Goal: Task Accomplishment & Management: Manage account settings

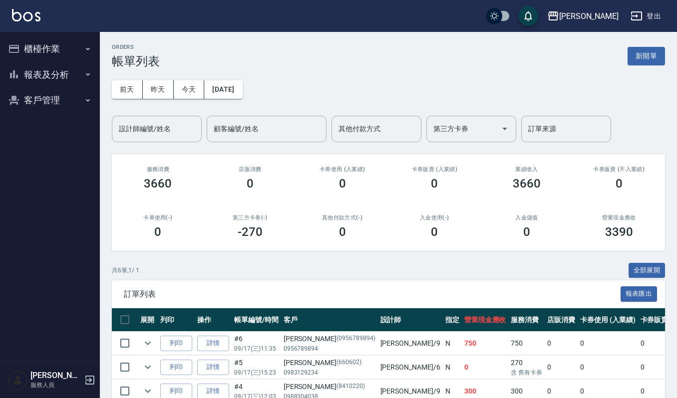
scroll to position [128, 0]
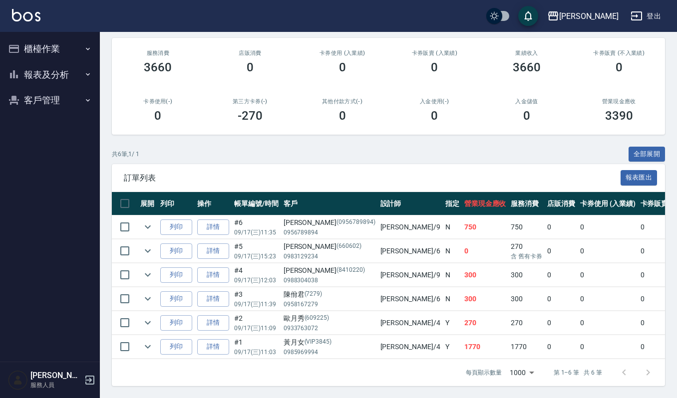
click at [58, 46] on button "櫃檯作業" at bounding box center [50, 49] width 92 height 26
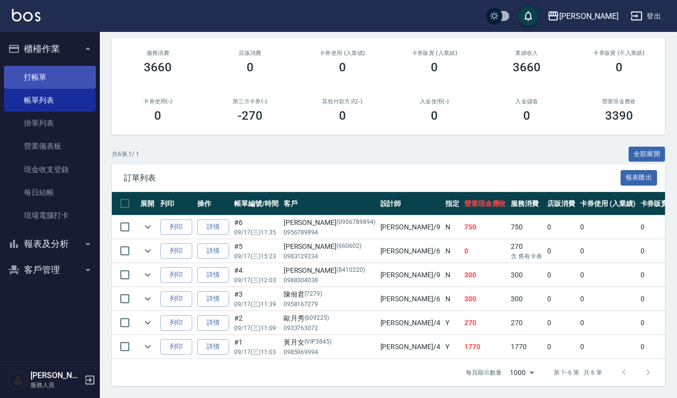
click at [55, 79] on link "打帳單" at bounding box center [50, 77] width 92 height 23
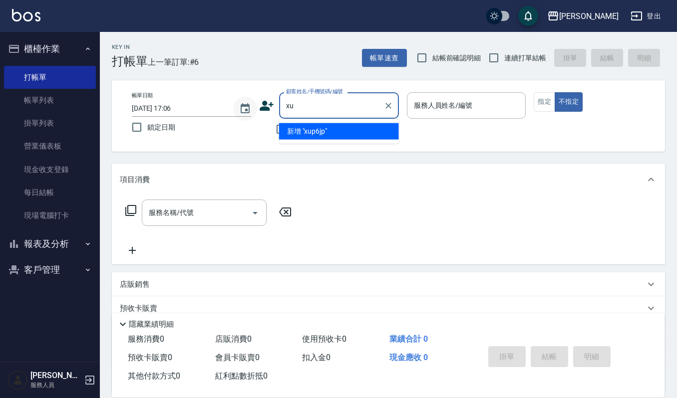
type input "x"
click at [345, 130] on li "林紋羽/0921396606/190530" at bounding box center [339, 131] width 120 height 16
type input "林紋羽/0921396606/190530"
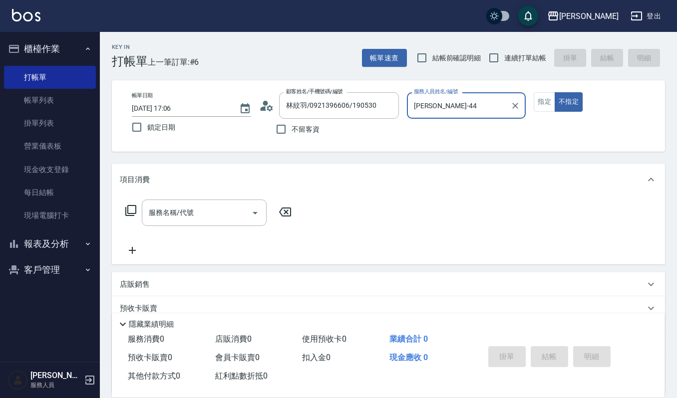
type input "吉兒-4"
click at [555, 92] on button "不指定" at bounding box center [569, 101] width 28 height 19
type button "false"
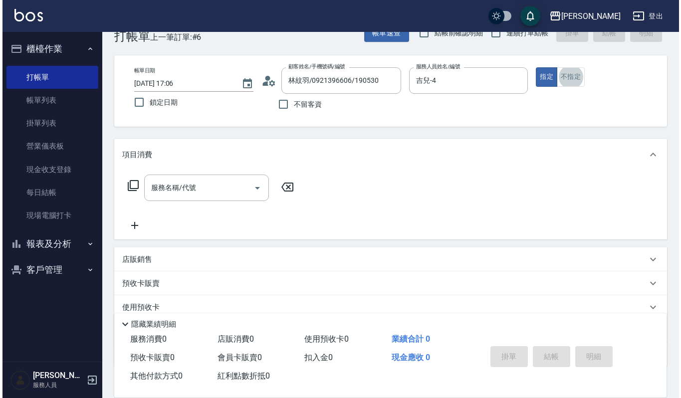
scroll to position [26, 0]
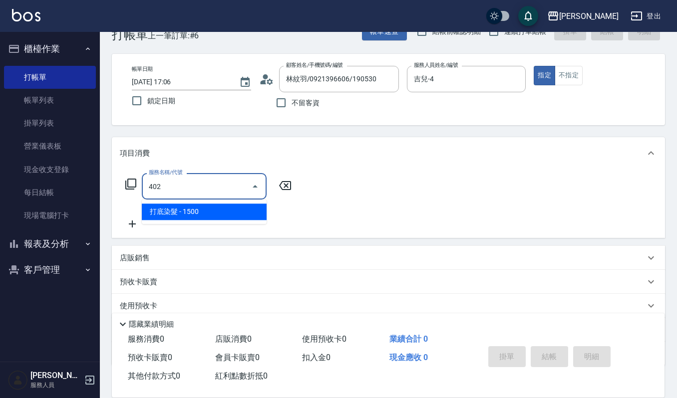
type input "打底染髮(402)"
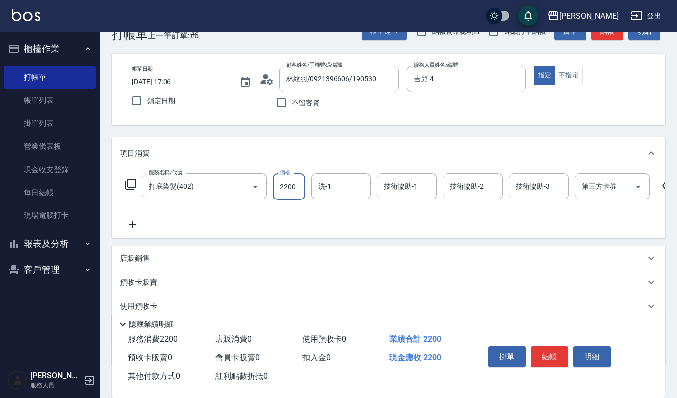
type input "2200"
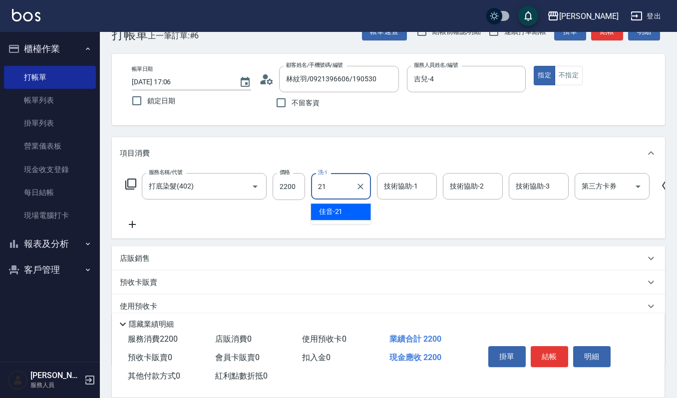
type input "佳音-21"
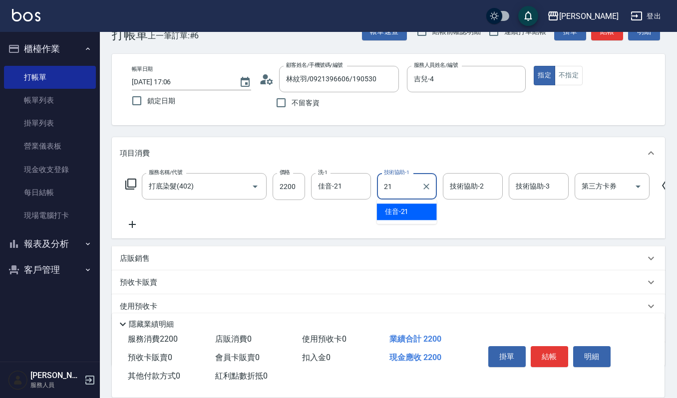
type input "佳音-21"
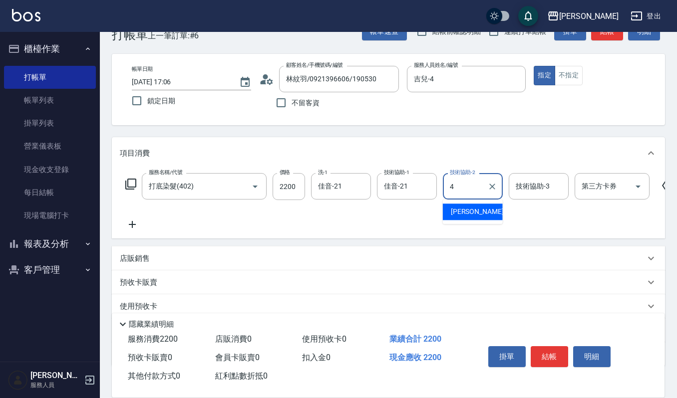
type input "吉兒-4"
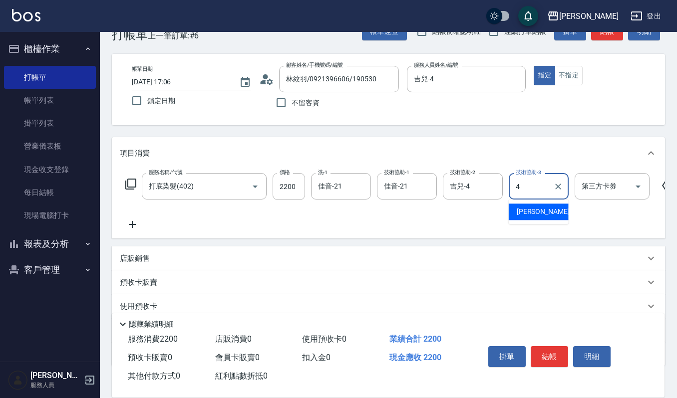
type input "吉兒-4"
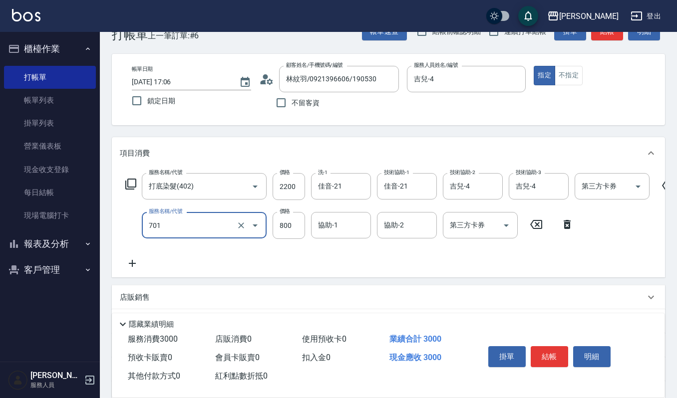
type input "CMC加購護(701)"
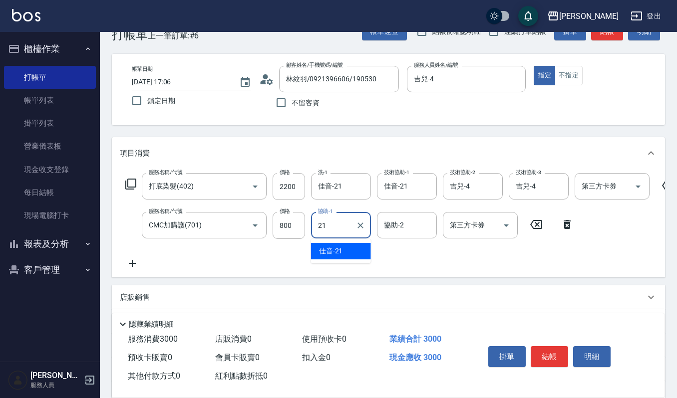
type input "佳音-21"
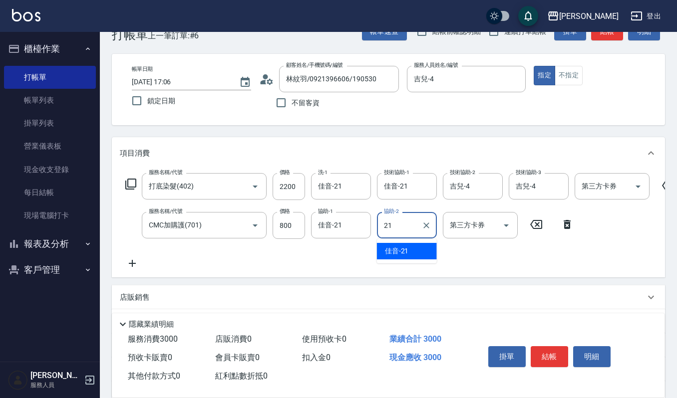
type input "佳音-21"
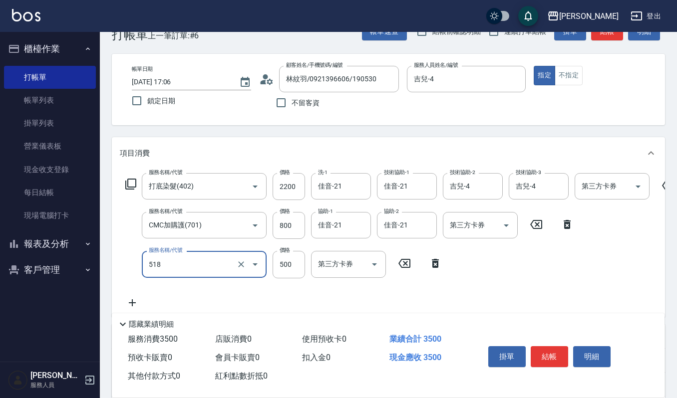
type input "(雲提)燙染前頭皮防護(518)"
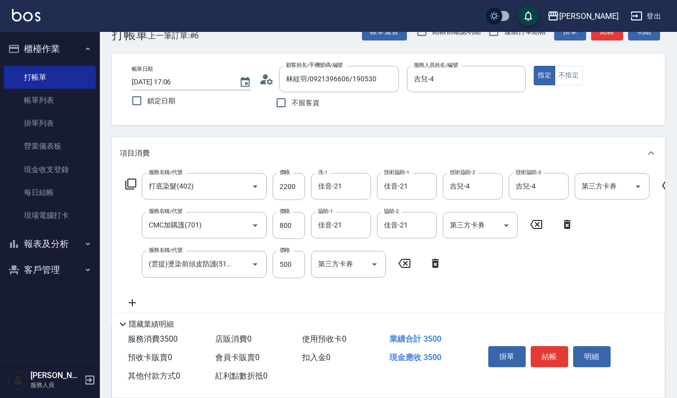
click at [602, 368] on div "掛單 結帳 明細" at bounding box center [549, 357] width 130 height 31
click at [599, 361] on button "明細" at bounding box center [591, 356] width 37 height 21
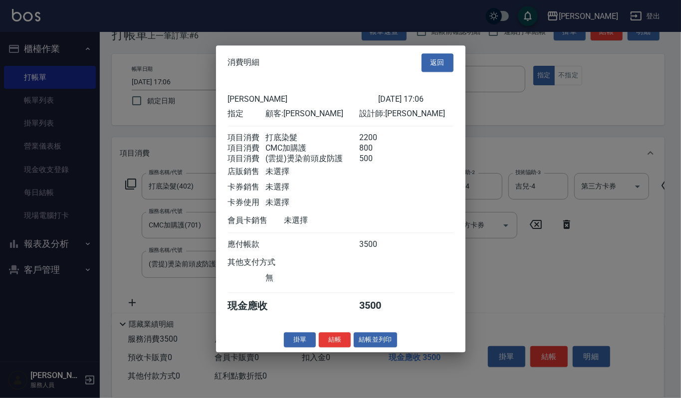
click at [360, 340] on button "結帳並列印" at bounding box center [375, 339] width 43 height 15
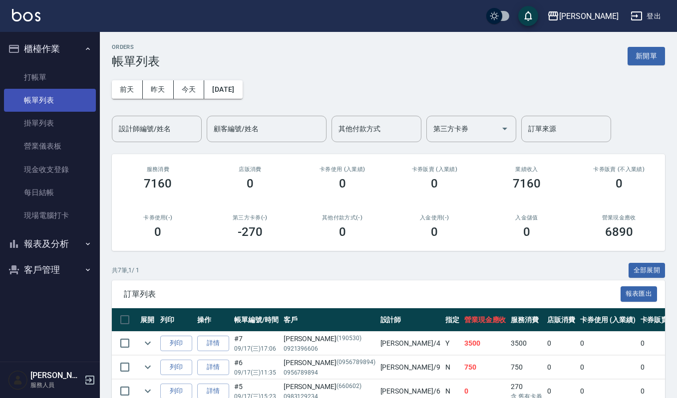
drag, startPoint x: 58, startPoint y: 74, endPoint x: 73, endPoint y: 97, distance: 26.7
click at [58, 74] on link "打帳單" at bounding box center [50, 77] width 92 height 23
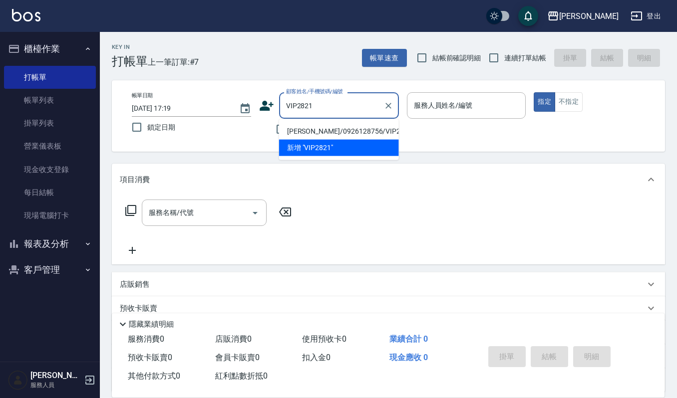
click at [324, 132] on li "王美華/0926128756/VIP2821" at bounding box center [339, 131] width 120 height 16
type input "王美華/0926128756/VIP2821"
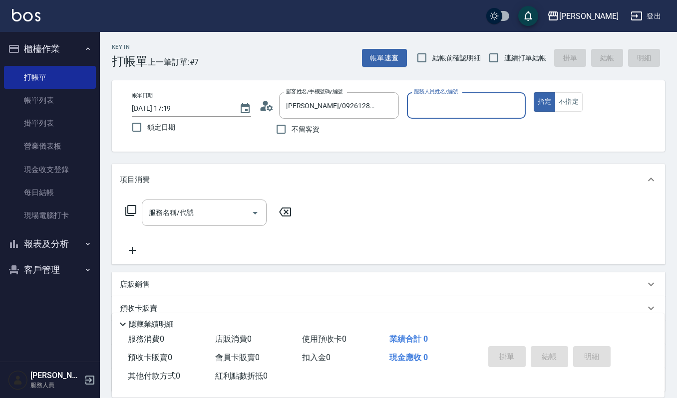
type input "吉兒-4"
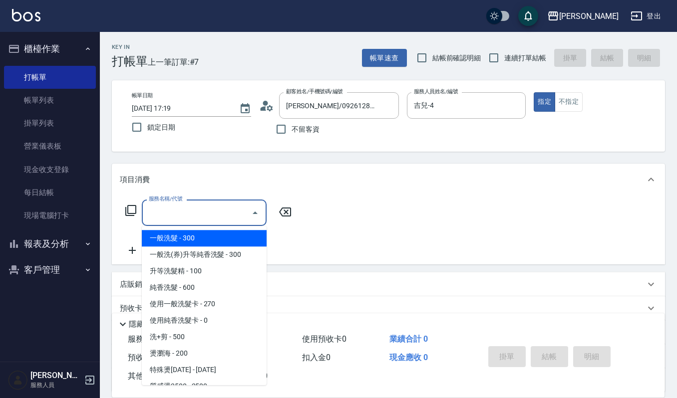
click at [172, 211] on input "服務名稱/代號" at bounding box center [196, 212] width 101 height 17
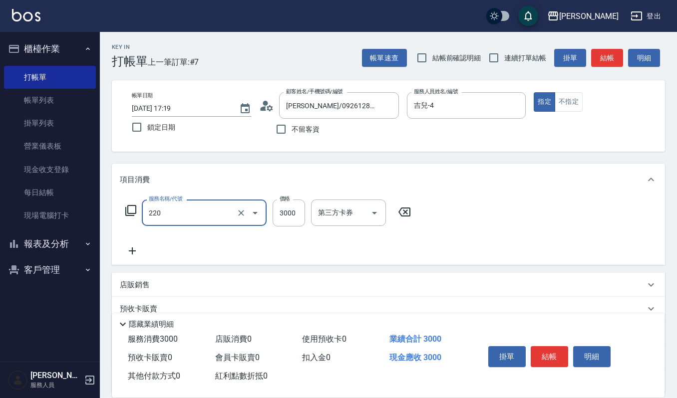
type input "溫朔燙(220)"
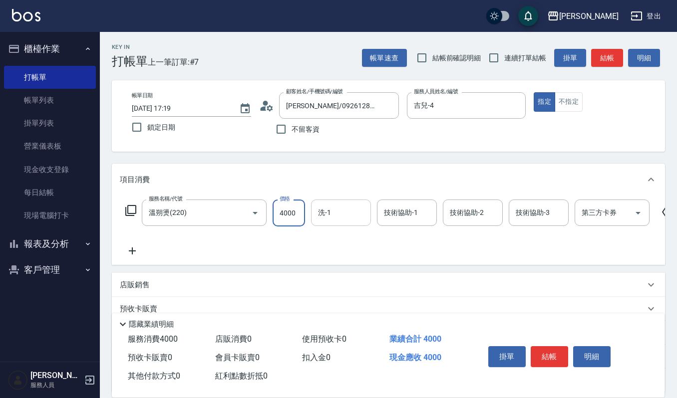
type input "4000"
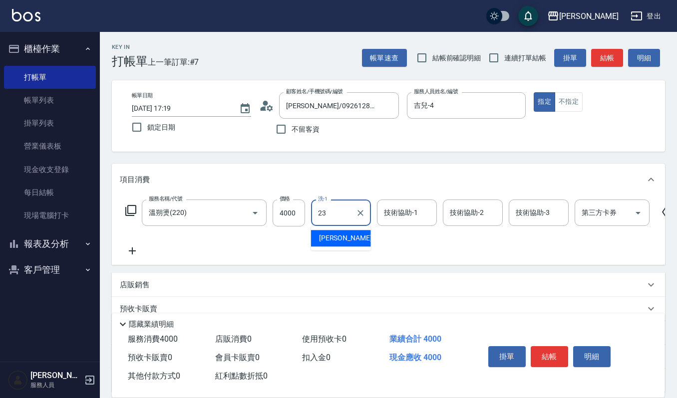
type input "郁涵-23"
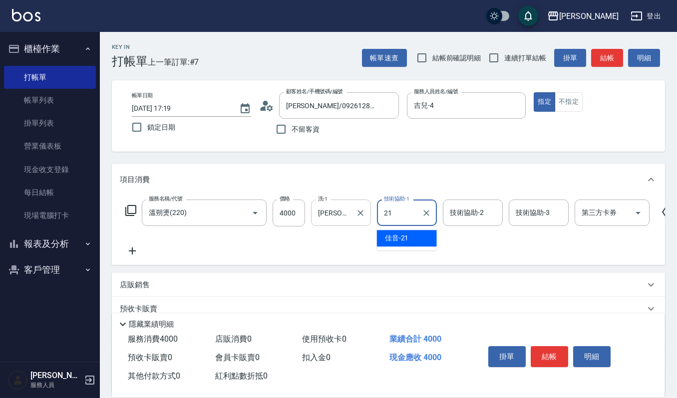
type input "佳音-21"
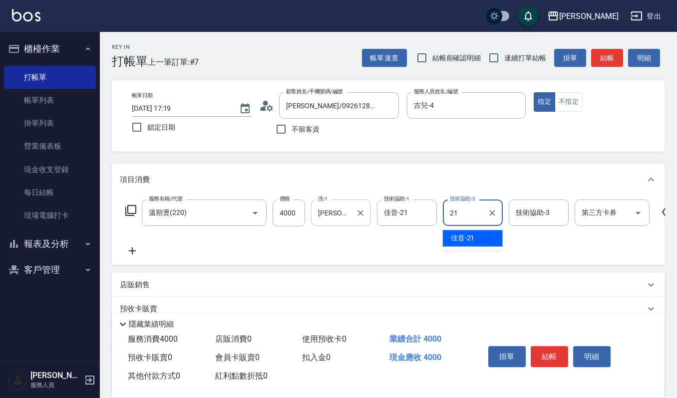
type input "佳音-21"
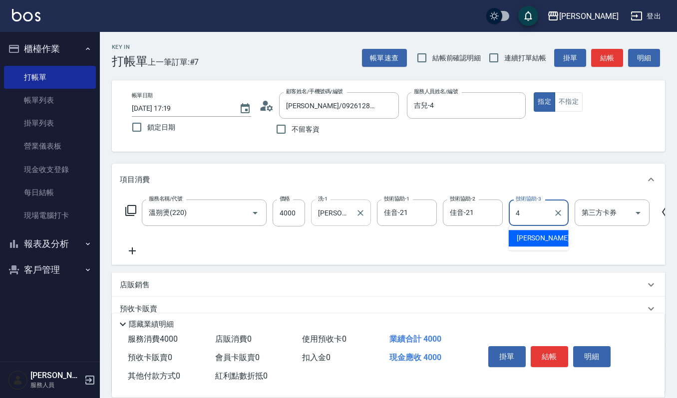
type input "吉兒-4"
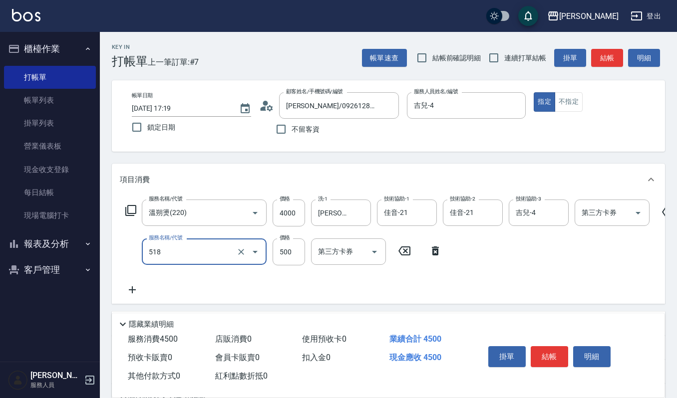
type input "(雲提)燙染前頭皮防護(518)"
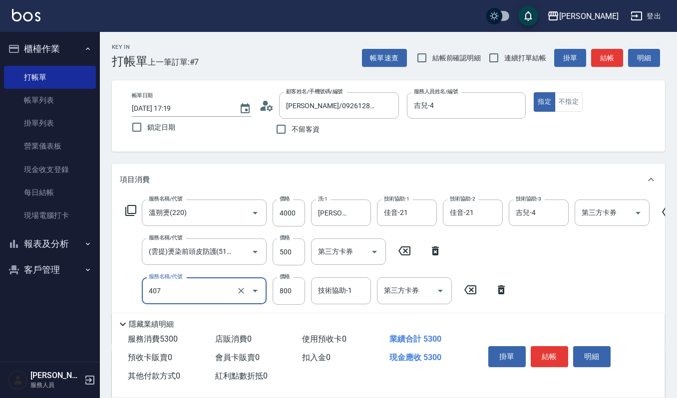
type input "補染(407)"
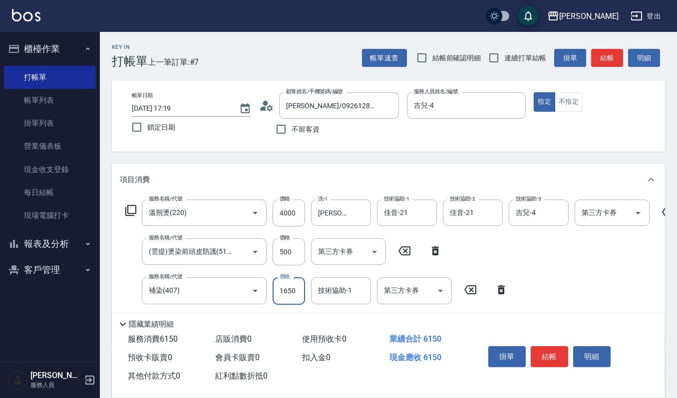
type input "1650"
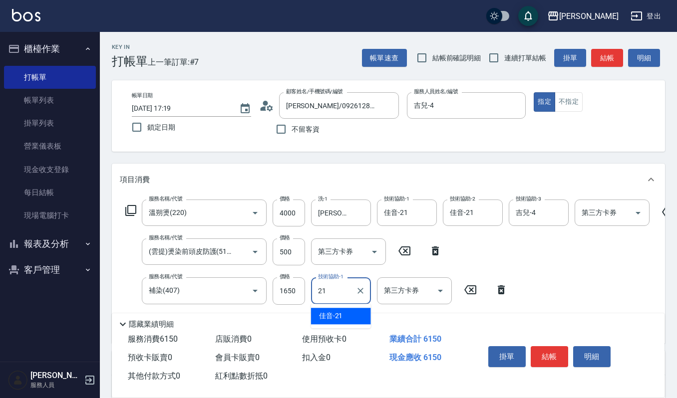
type input "佳音-21"
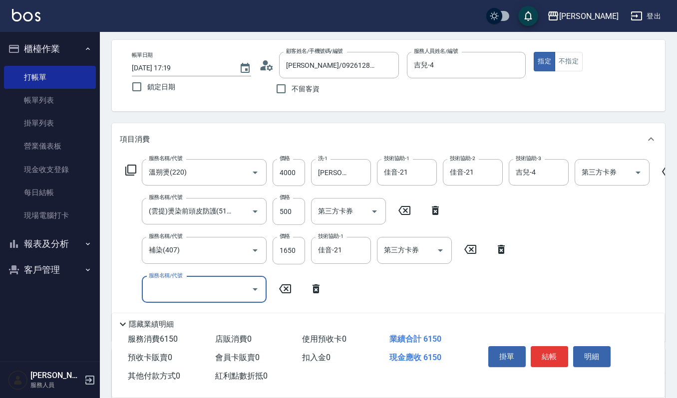
scroll to position [133, 0]
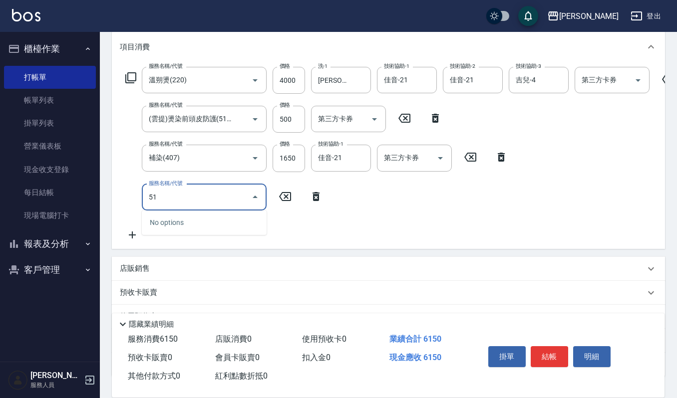
type input "5"
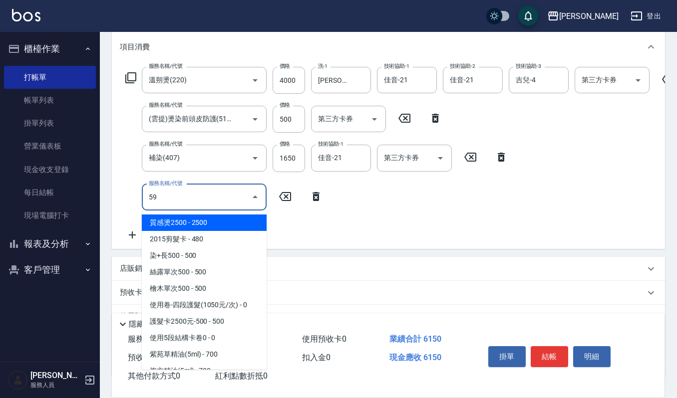
type input "5"
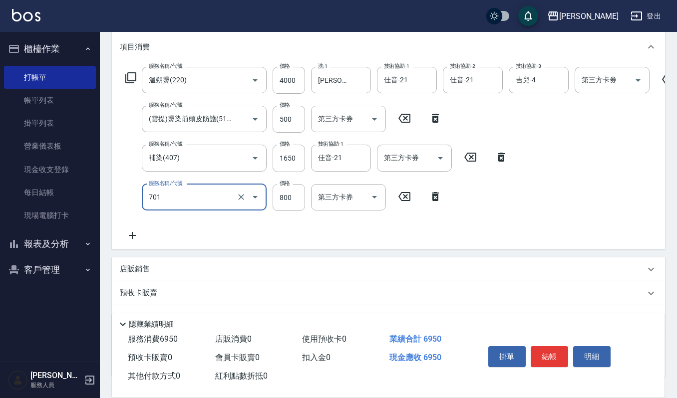
type input "CMC加購護(701)"
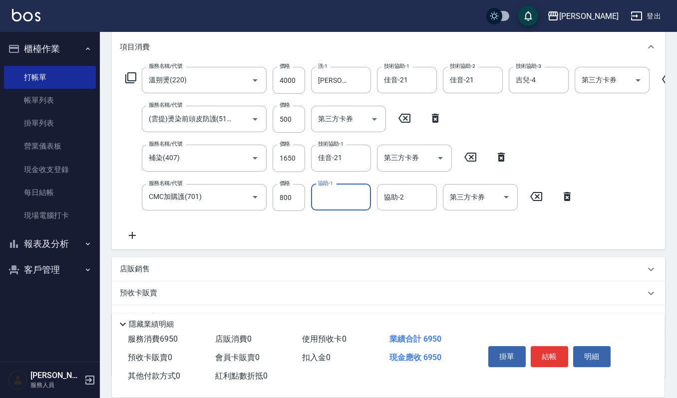
type input "3"
type input "郁涵-23"
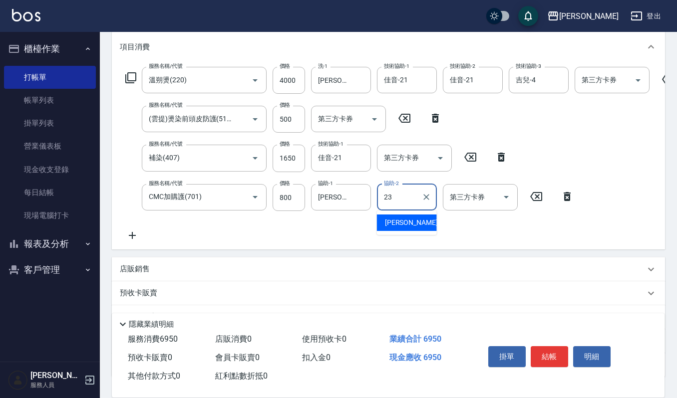
type input "郁涵-23"
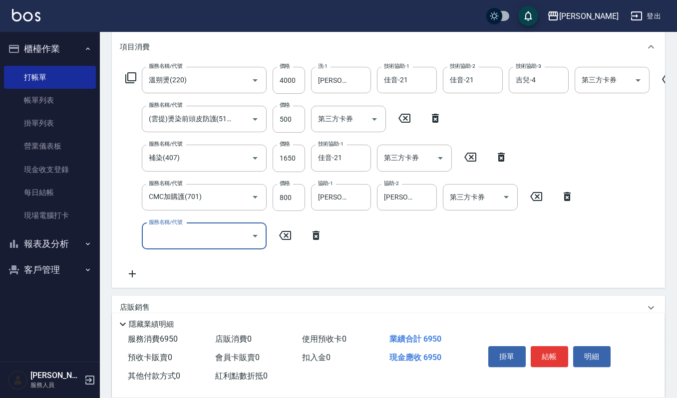
scroll to position [0, 0]
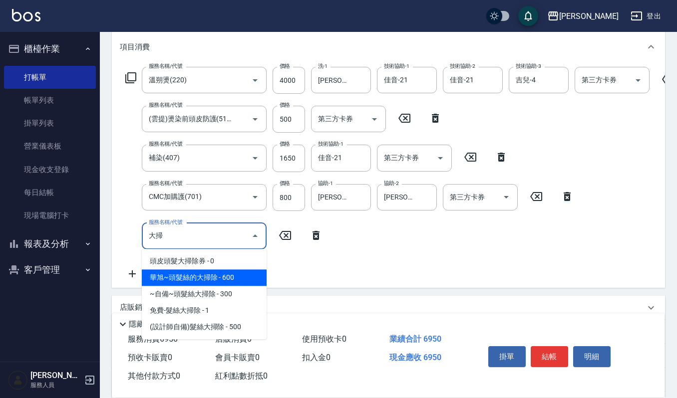
type input "大掃"
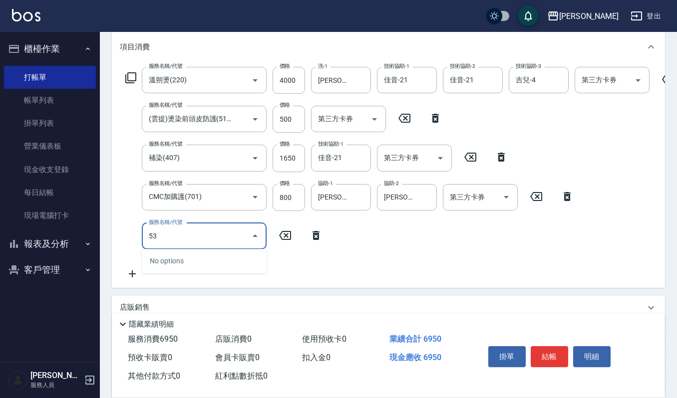
type input "5"
drag, startPoint x: 152, startPoint y: 246, endPoint x: 363, endPoint y: 256, distance: 211.4
click at [392, 258] on div "服務名稱/代號 溫朔燙(220) 服務名稱/代號 價格 4000 價格 洗-1 郁涵-23 洗-1 技術協助-1 佳音-21 技術協助-1 技術協助-2 佳音…" at bounding box center [400, 173] width 561 height 213
click at [154, 230] on div "服務名稱/代號 服務名稱/代號" at bounding box center [204, 236] width 125 height 26
paste input "華旭~頭髮絲的大掃除"
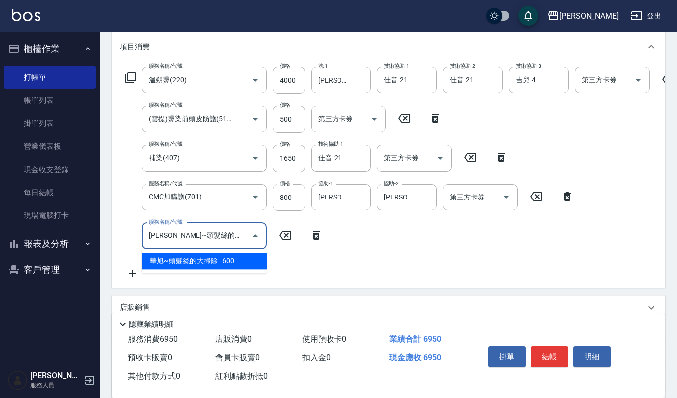
click at [231, 257] on span "華旭~頭髮絲的大掃除 - 600" at bounding box center [204, 261] width 125 height 16
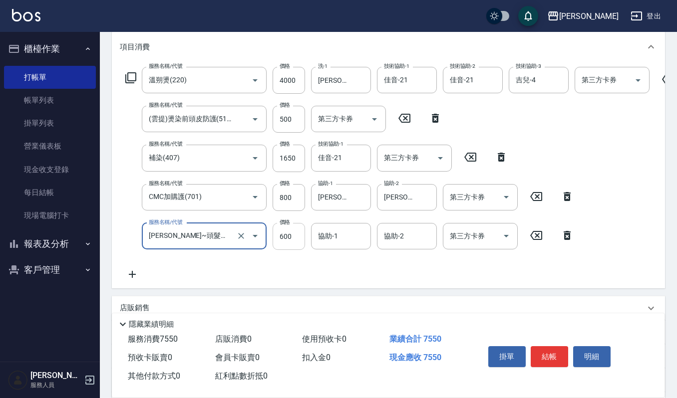
type input "華旭~頭髮絲的大掃除(535)"
click at [294, 236] on input "600" at bounding box center [289, 236] width 32 height 27
type input "800"
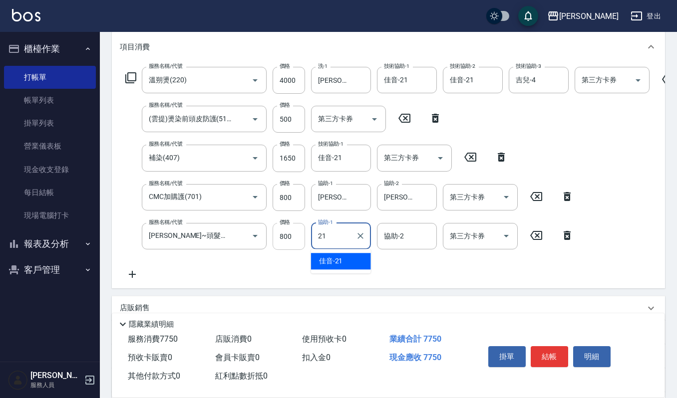
type input "佳音-21"
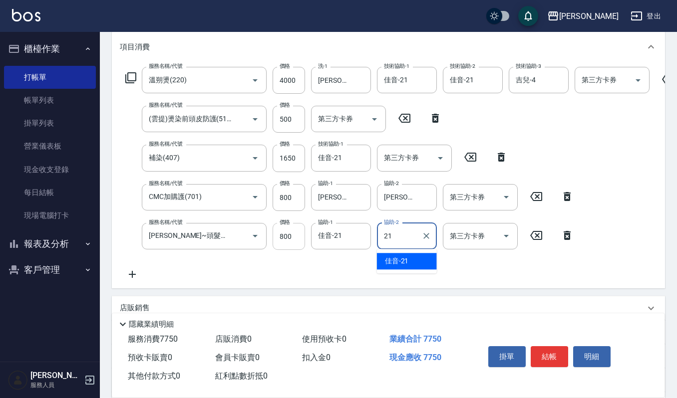
type input "佳音-21"
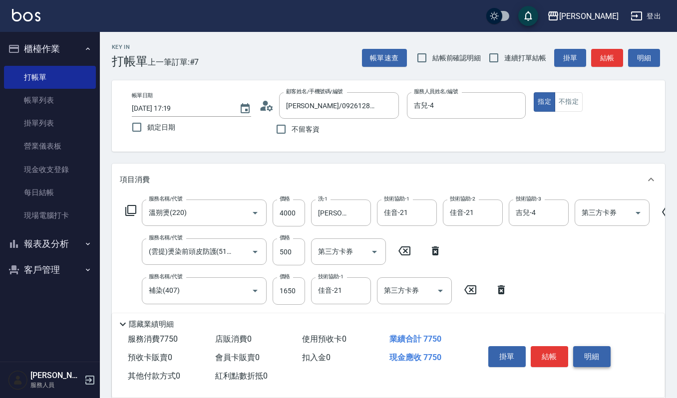
click at [583, 348] on button "明細" at bounding box center [591, 356] width 37 height 21
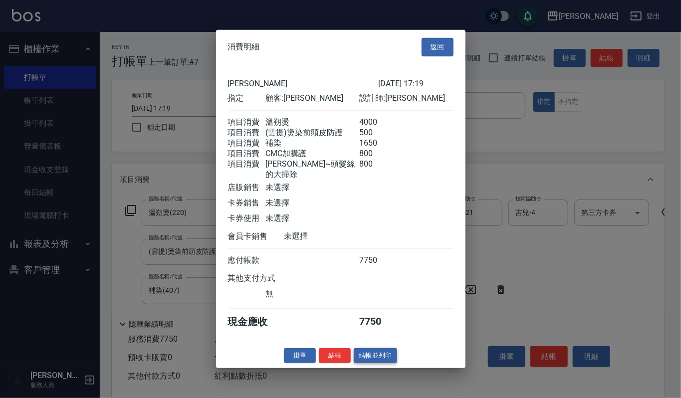
click at [391, 353] on button "結帳並列印" at bounding box center [375, 355] width 43 height 15
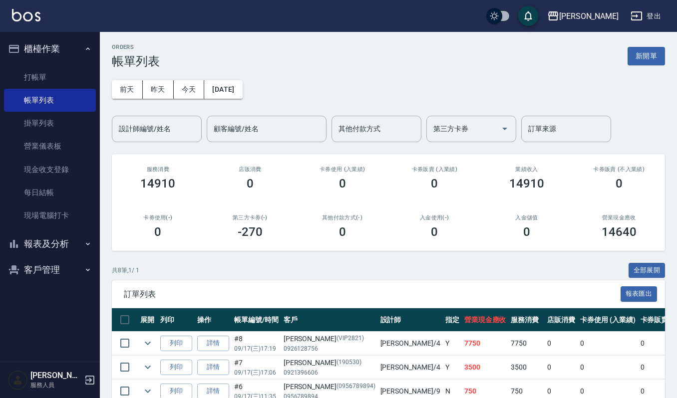
click at [56, 239] on button "報表及分析" at bounding box center [50, 244] width 92 height 26
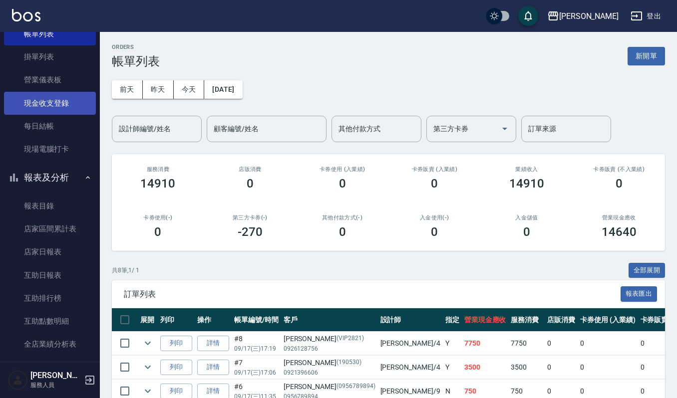
click at [68, 106] on link "現金收支登錄" at bounding box center [50, 103] width 92 height 23
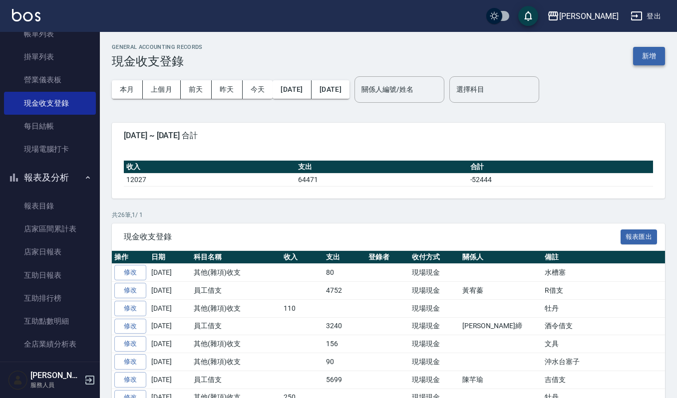
click at [658, 50] on button "新增" at bounding box center [649, 56] width 32 height 18
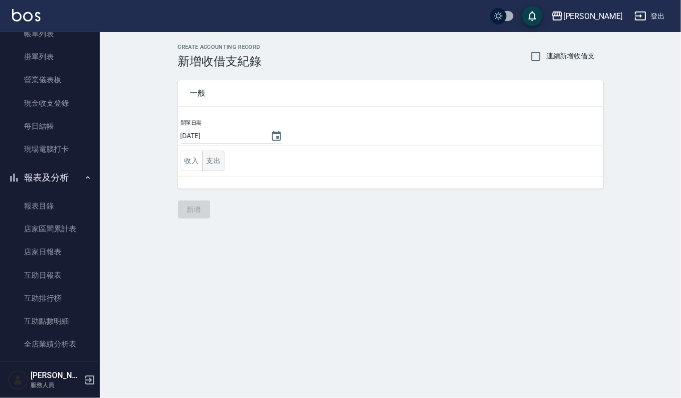
click at [211, 159] on button "支出" at bounding box center [213, 161] width 22 height 20
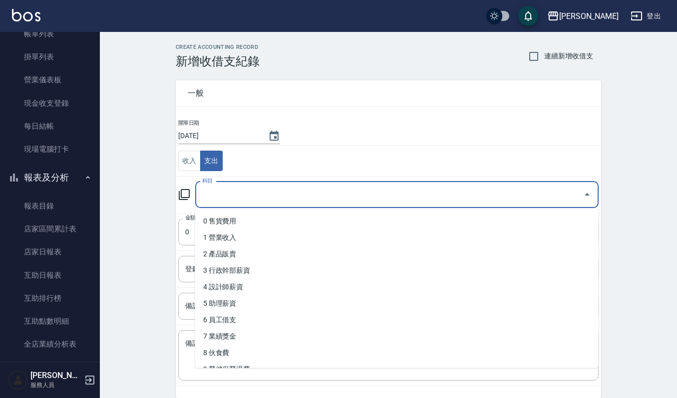
click at [222, 204] on input "科目" at bounding box center [389, 194] width 379 height 17
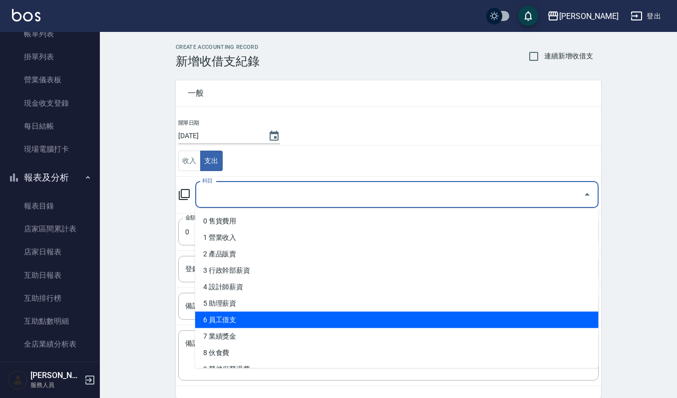
click at [266, 316] on li "6 員工借支" at bounding box center [396, 320] width 403 height 16
type input "6 員工借支"
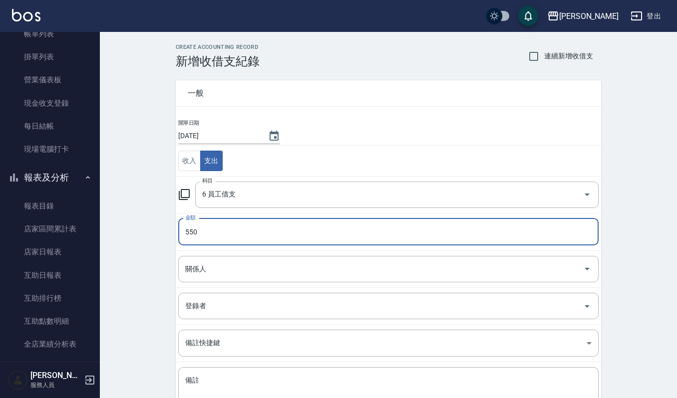
type input "550"
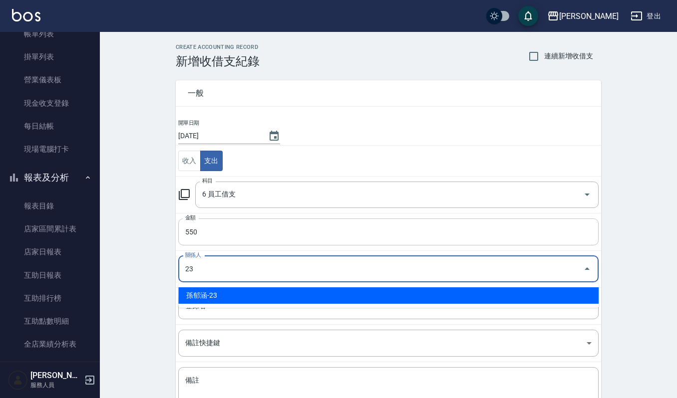
type input "孫郁涵-23"
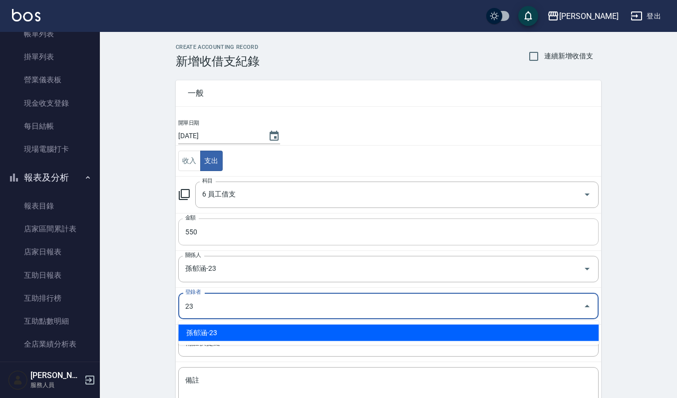
type input "孫郁涵-23"
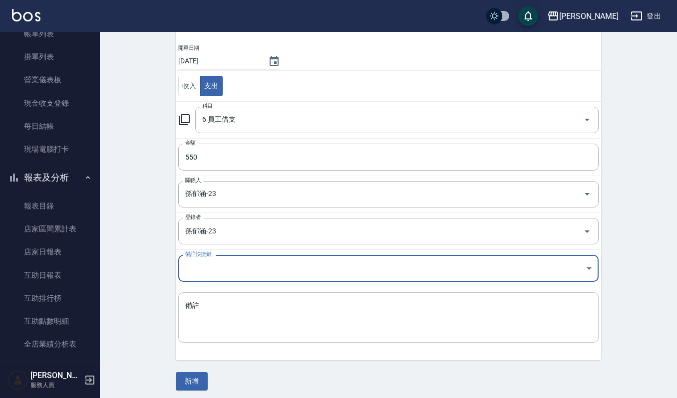
scroll to position [80, 0]
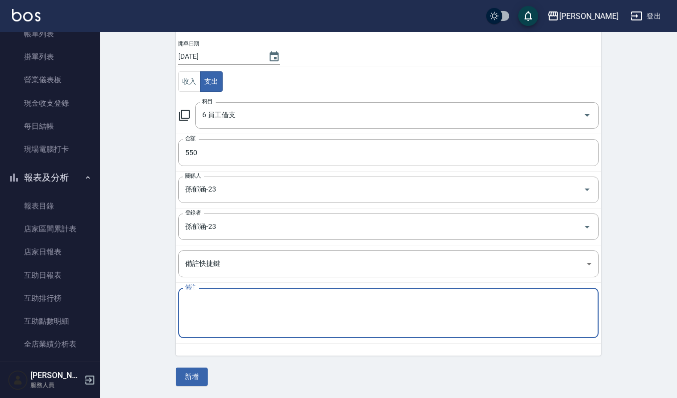
click at [196, 312] on textarea "備註" at bounding box center [388, 313] width 406 height 34
type textarea "m"
type textarea "[PERSON_NAME]借550"
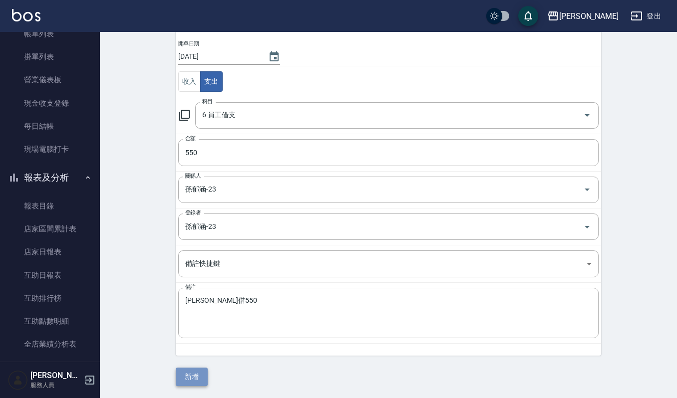
click at [200, 371] on button "新增" at bounding box center [192, 377] width 32 height 18
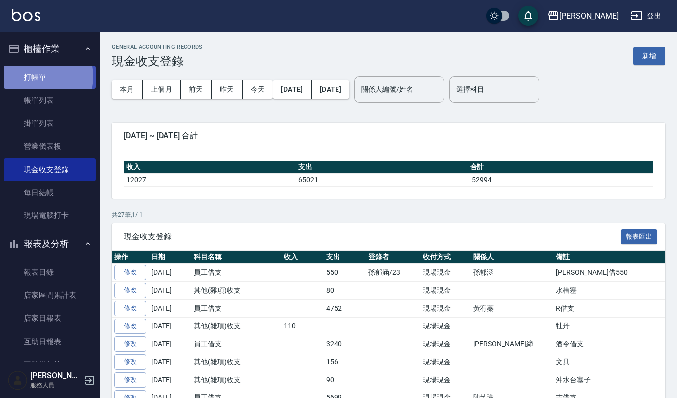
click at [41, 76] on link "打帳單" at bounding box center [50, 77] width 92 height 23
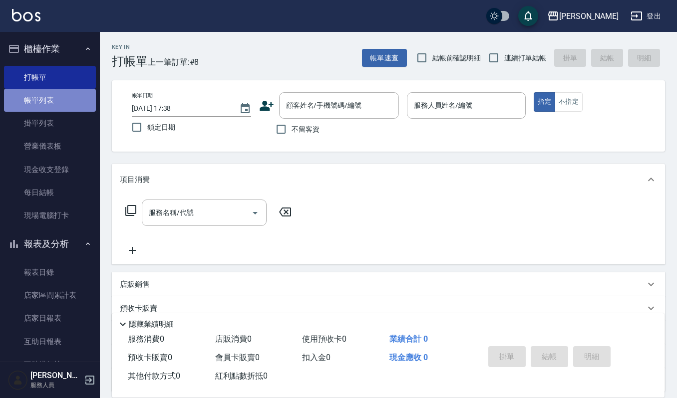
click at [69, 106] on link "帳單列表" at bounding box center [50, 100] width 92 height 23
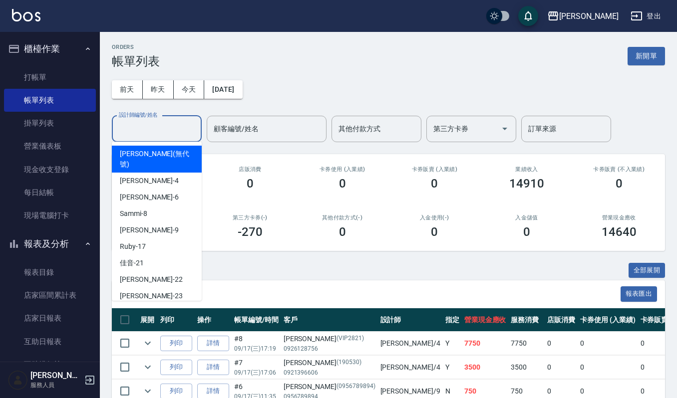
click at [185, 135] on input "設計師編號/姓名" at bounding box center [156, 128] width 81 height 17
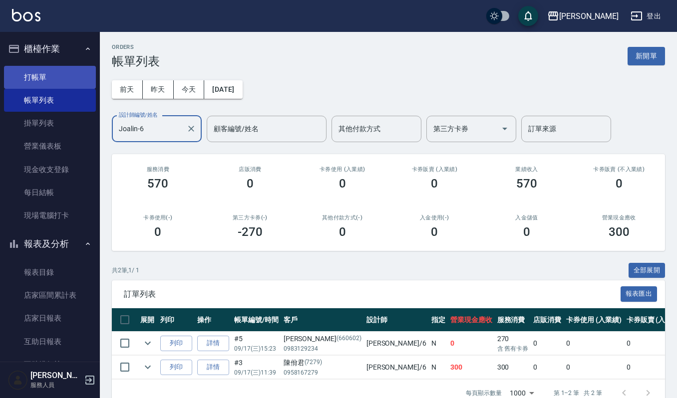
type input "Joalin-6"
click at [70, 77] on link "打帳單" at bounding box center [50, 77] width 92 height 23
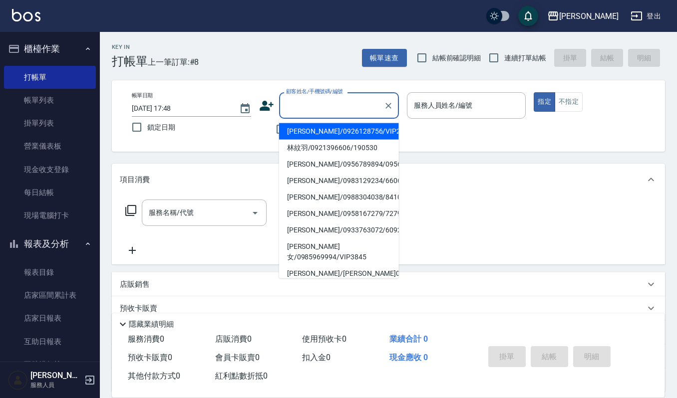
click at [327, 98] on input "顧客姓名/手機號碼/編號" at bounding box center [332, 105] width 96 height 17
click at [380, 132] on li "王盈儒/0972718751/VIP2294" at bounding box center [339, 131] width 120 height 16
type input "王盈儒/0972718751/VIP2294"
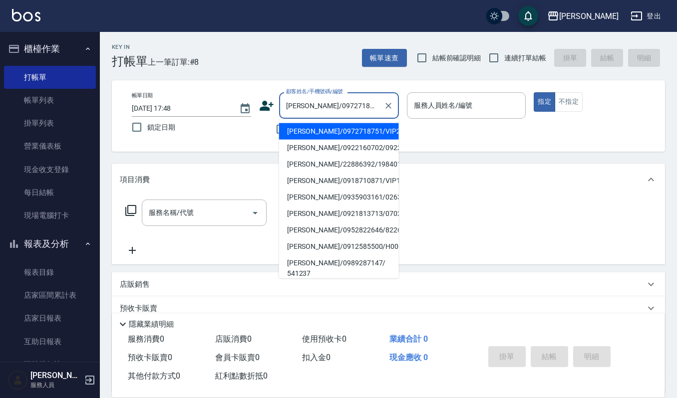
type input "Joalin-6"
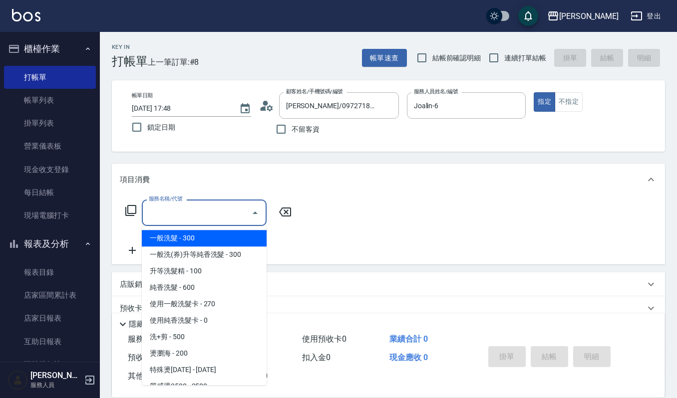
click at [228, 209] on input "服務名稱/代號" at bounding box center [196, 212] width 101 height 17
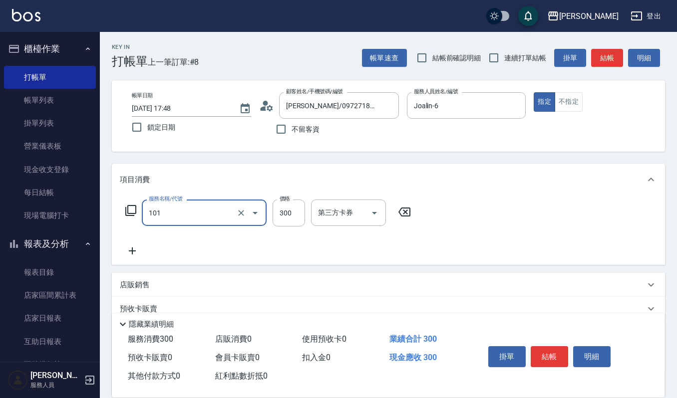
type input "一般洗髮(101)"
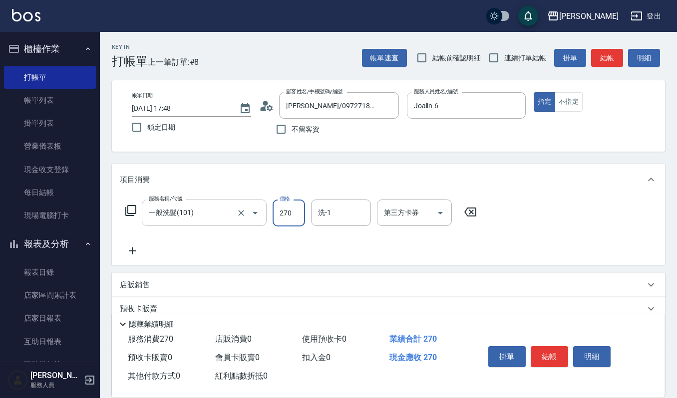
type input "270"
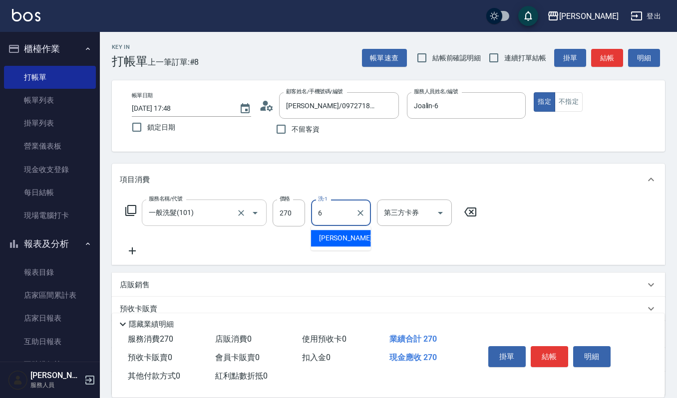
type input "Joalin-6"
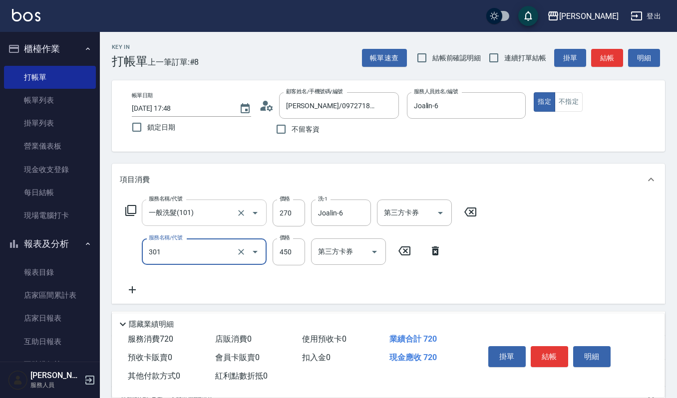
type input "創意剪髮(301)"
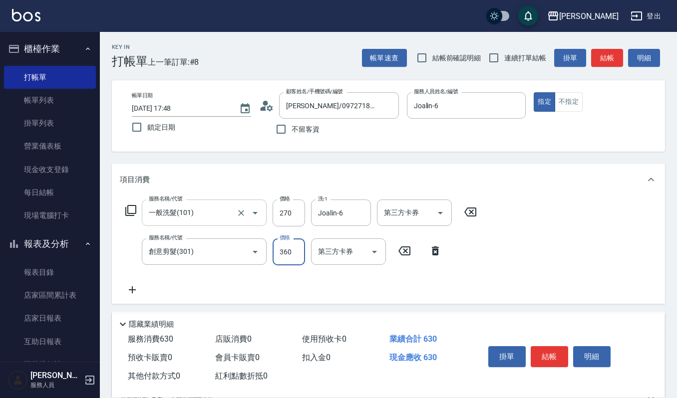
type input "360"
click at [550, 354] on button "結帳" at bounding box center [549, 356] width 37 height 21
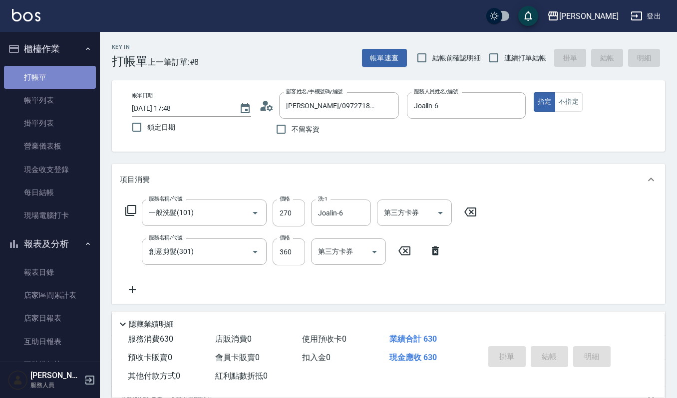
click at [60, 80] on link "打帳單" at bounding box center [50, 77] width 92 height 23
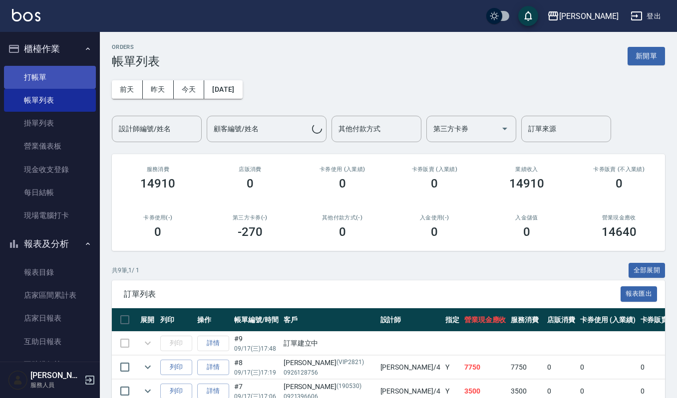
click at [60, 80] on link "打帳單" at bounding box center [50, 77] width 92 height 23
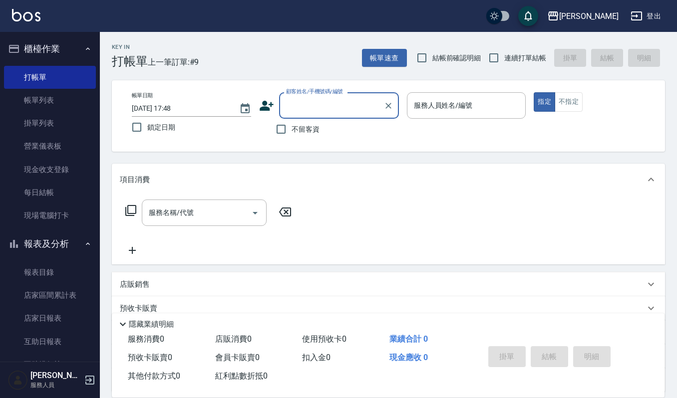
click at [354, 114] on div "顧客姓名/手機號碼/編號" at bounding box center [339, 105] width 120 height 26
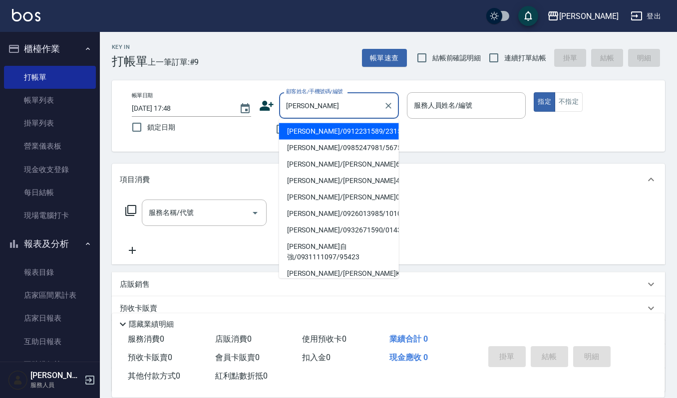
click at [340, 130] on li "江秋強/0912231589/231589" at bounding box center [339, 131] width 120 height 16
type input "江秋強/0912231589/231589"
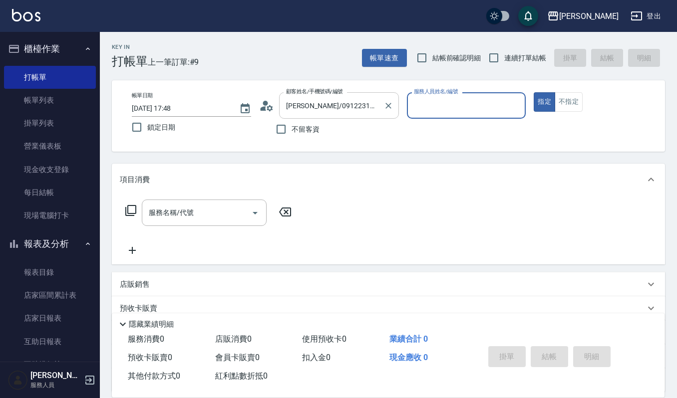
type input "Joalin-6"
click at [189, 212] on input "服務名稱/代號" at bounding box center [196, 212] width 101 height 17
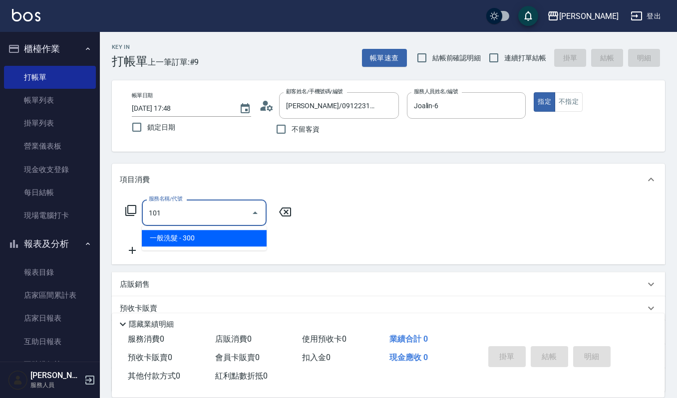
type input "一般洗髮(101)"
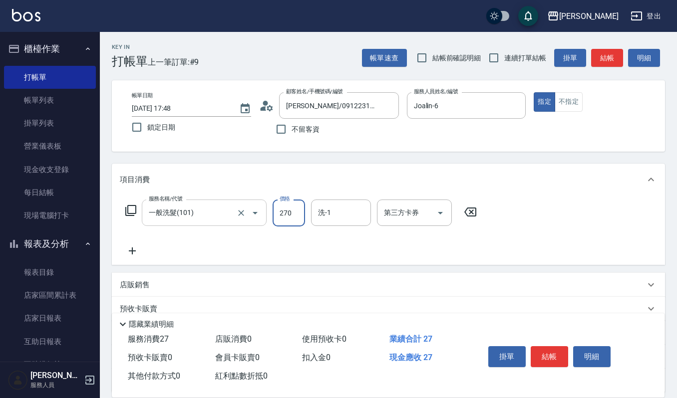
type input "270"
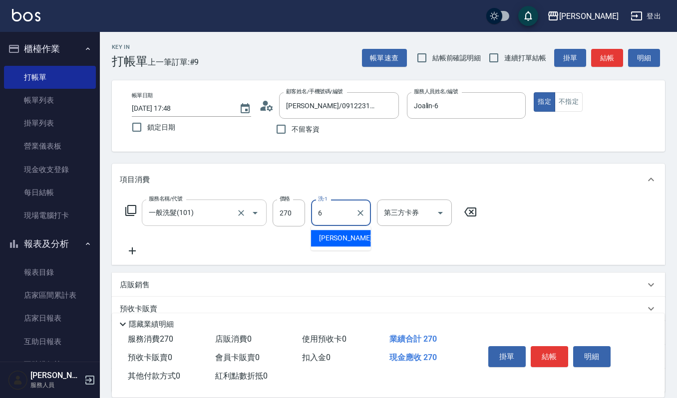
type input "Joalin-6"
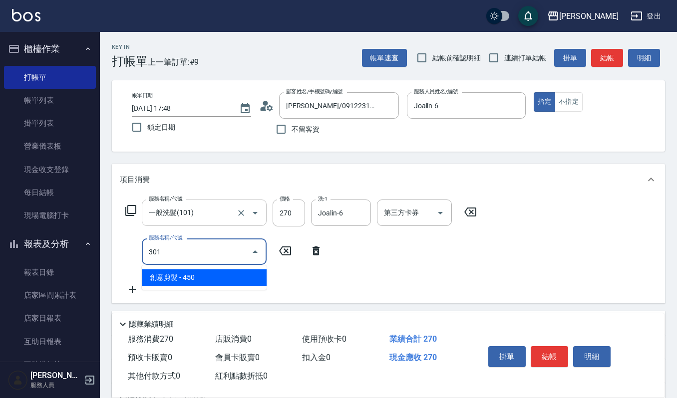
type input "創意剪髮(301)"
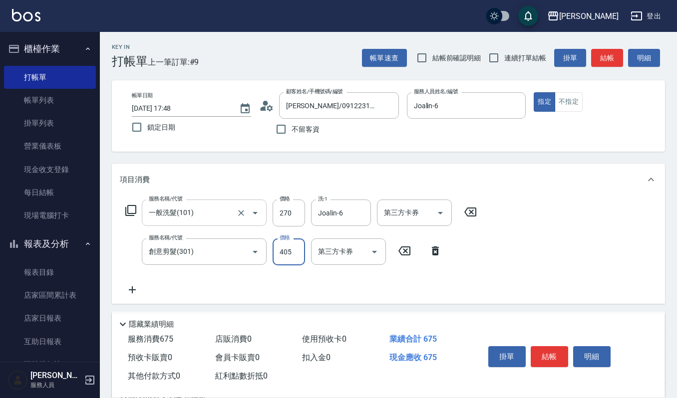
type input "405"
click at [560, 357] on button "結帳" at bounding box center [549, 356] width 37 height 21
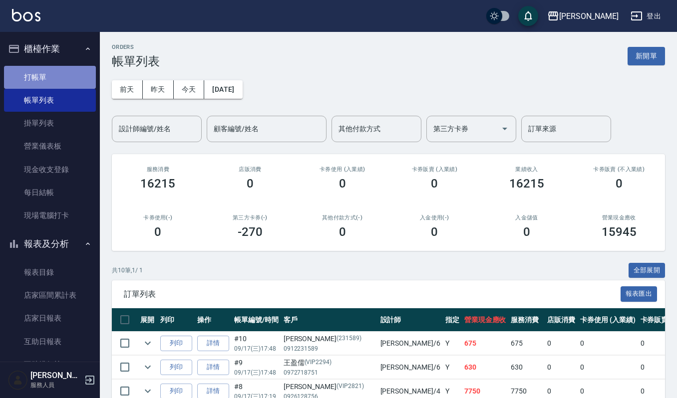
click at [53, 75] on link "打帳單" at bounding box center [50, 77] width 92 height 23
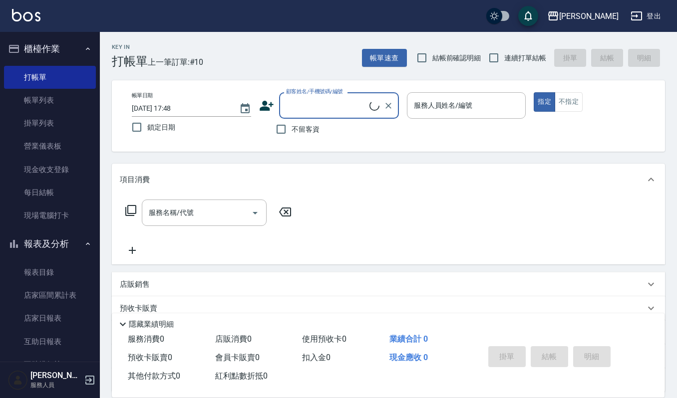
click at [314, 106] on input "顧客姓名/手機號碼/編號" at bounding box center [327, 105] width 86 height 17
type input "一"
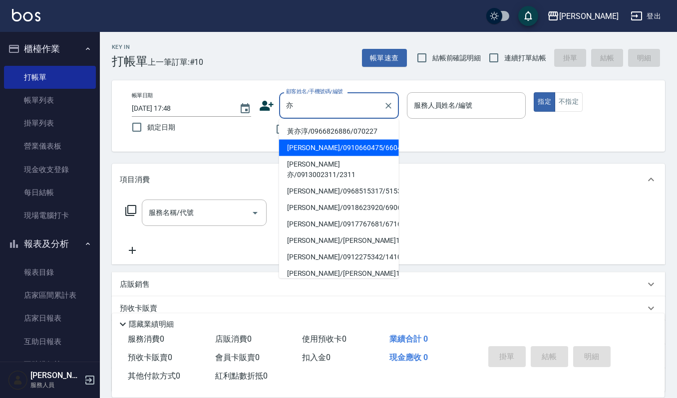
click at [341, 145] on li "翁亦萱/0910660475/660475" at bounding box center [339, 148] width 120 height 16
type input "翁亦萱/0910660475/660475"
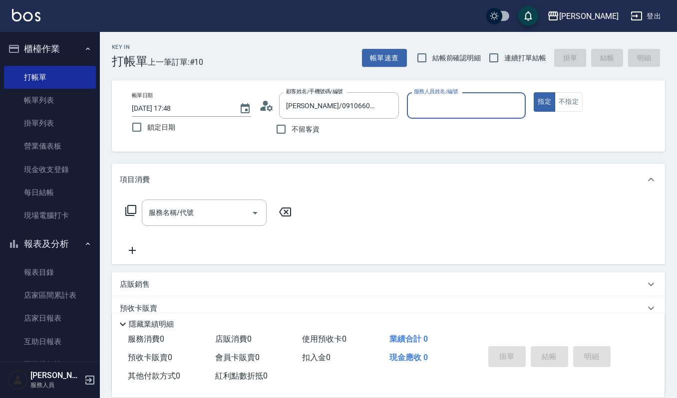
type input "Joalin-6"
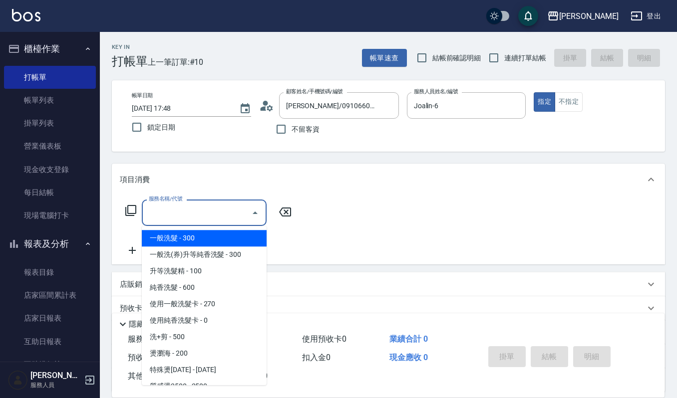
click at [192, 220] on input "服務名稱/代號" at bounding box center [196, 212] width 101 height 17
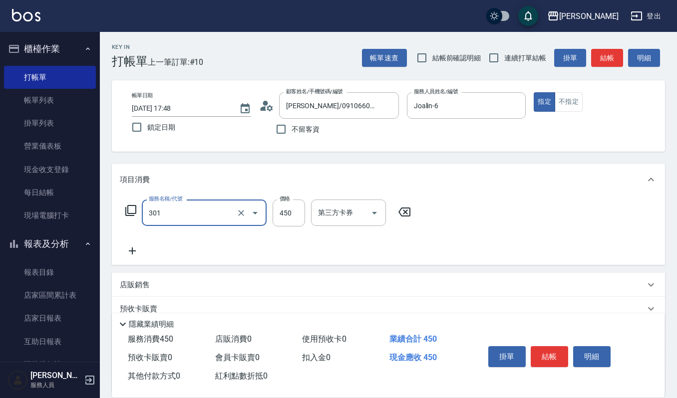
type input "創意剪髮(301)"
click at [548, 355] on button "結帳" at bounding box center [549, 356] width 37 height 21
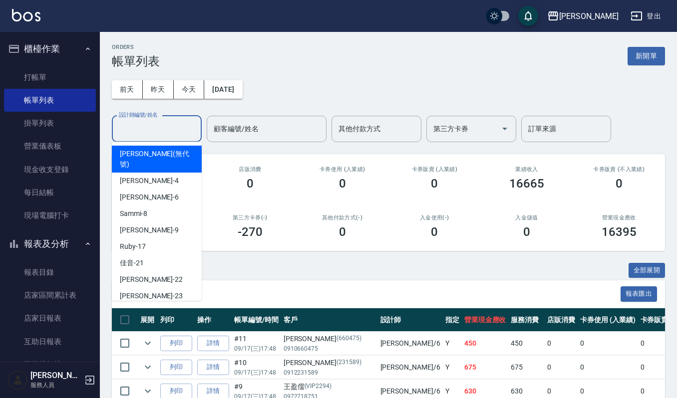
drag, startPoint x: 163, startPoint y: 125, endPoint x: 167, endPoint y: 132, distance: 8.5
click at [164, 126] on input "設計師編號/姓名" at bounding box center [156, 128] width 81 height 17
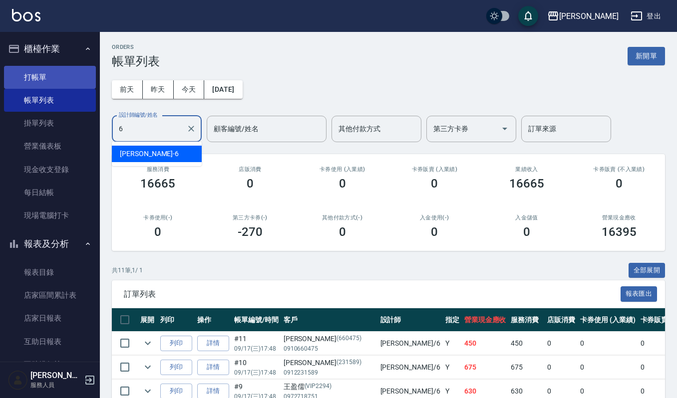
type input "6"
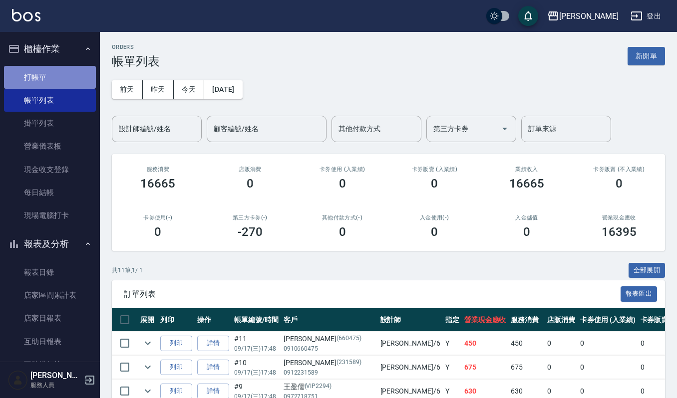
click at [83, 82] on link "打帳單" at bounding box center [50, 77] width 92 height 23
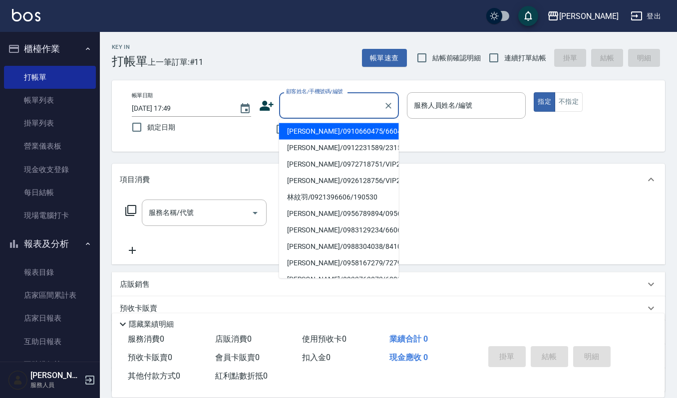
click at [308, 110] on input "顧客姓名/手機號碼/編號" at bounding box center [332, 105] width 96 height 17
click at [318, 127] on li "劉姿榕/0913070203/070203" at bounding box center [339, 131] width 120 height 16
type input "劉姿榕/0913070203/070203"
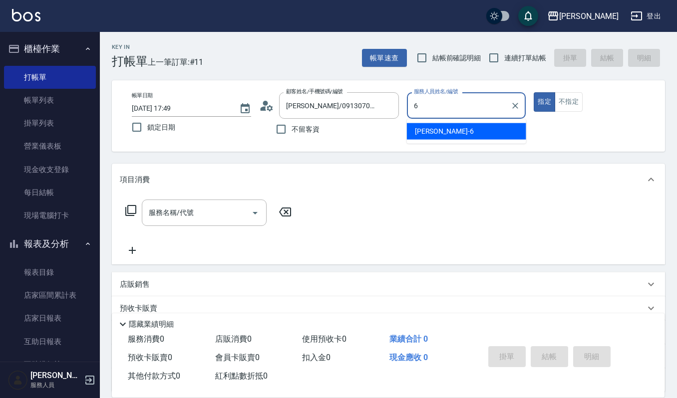
type input "Joalin-6"
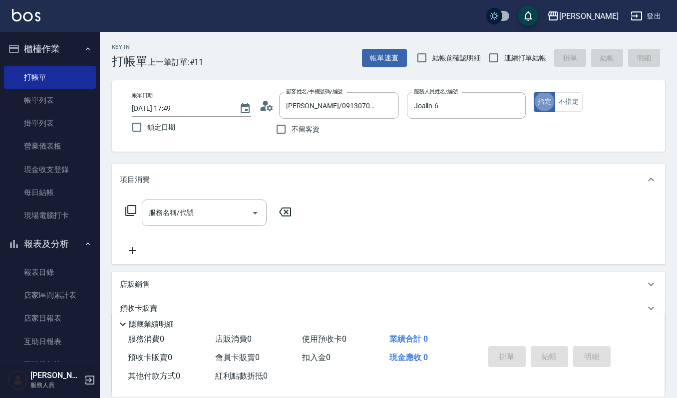
type button "true"
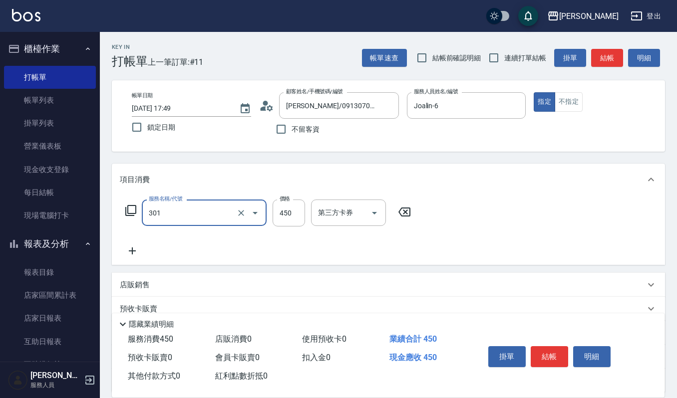
type input "創意剪髮(301)"
type input "405"
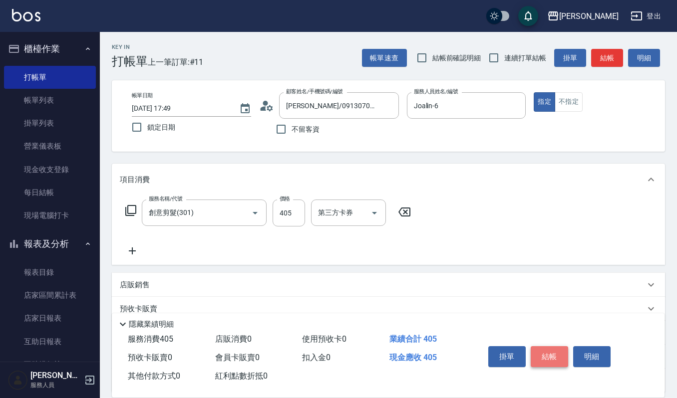
click at [550, 350] on button "結帳" at bounding box center [549, 356] width 37 height 21
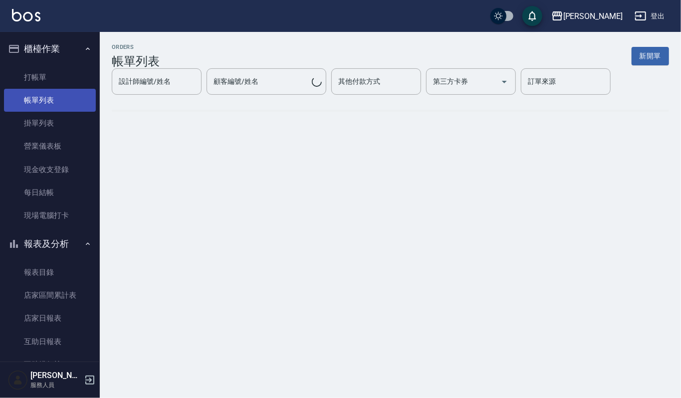
click at [28, 94] on link "帳單列表" at bounding box center [50, 100] width 92 height 23
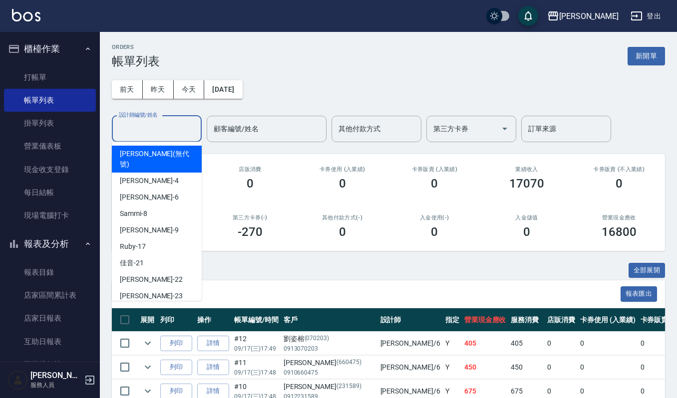
click at [164, 128] on input "設計師編號/姓名" at bounding box center [156, 128] width 81 height 17
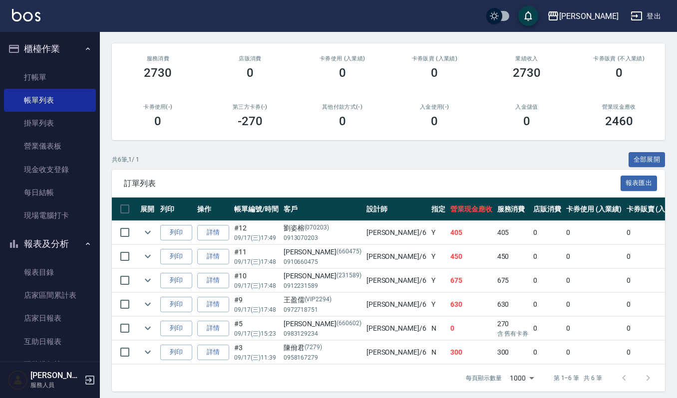
scroll to position [128, 0]
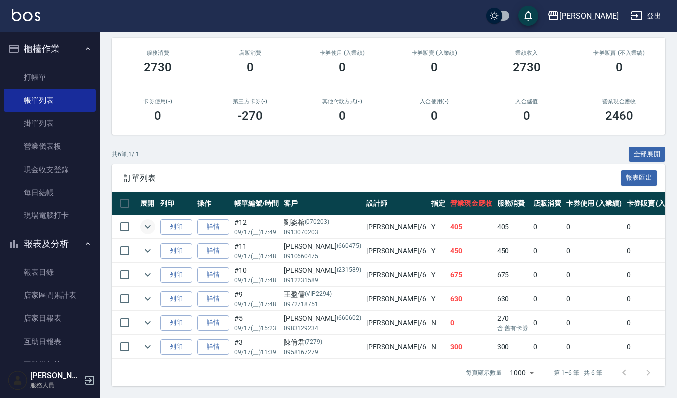
type input "Joalin-6"
click at [144, 221] on icon "expand row" at bounding box center [148, 227] width 12 height 12
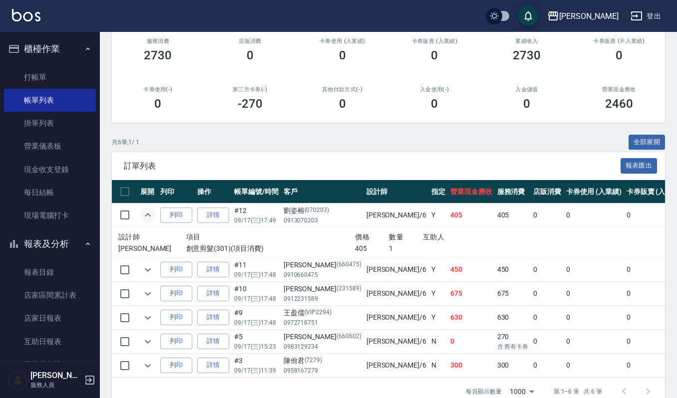
click at [144, 219] on icon "expand row" at bounding box center [148, 215] width 12 height 12
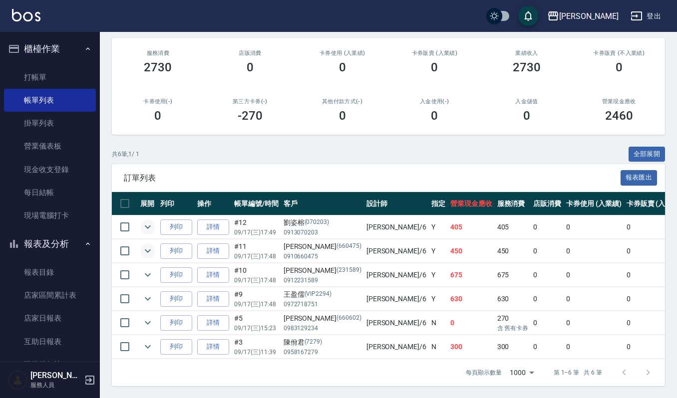
click at [148, 250] on icon "expand row" at bounding box center [148, 251] width 6 height 3
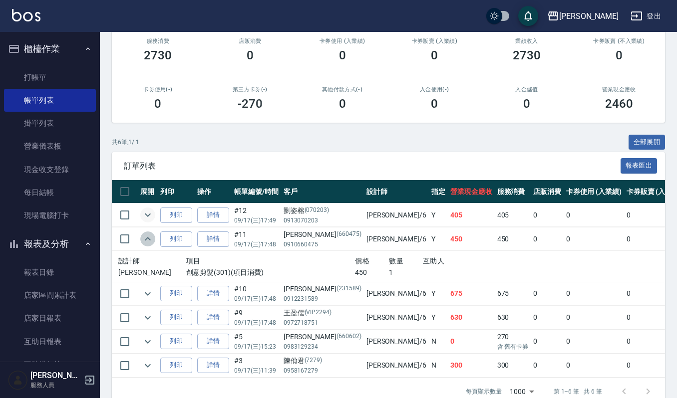
click at [148, 240] on icon "expand row" at bounding box center [148, 239] width 12 height 12
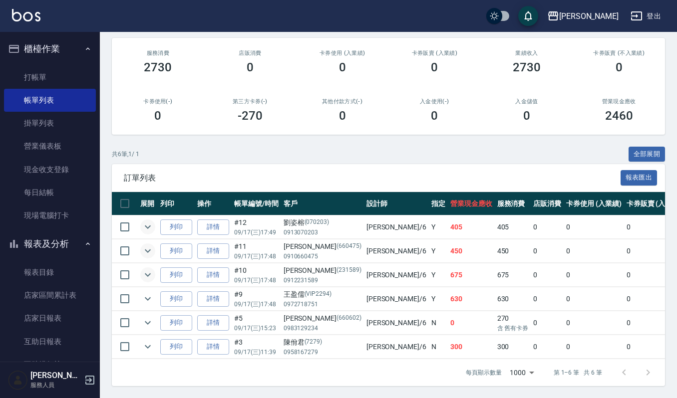
click at [149, 269] on icon "expand row" at bounding box center [148, 275] width 12 height 12
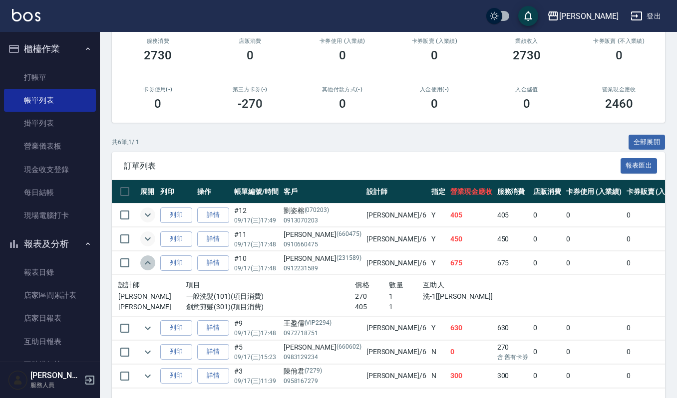
click at [149, 260] on icon "expand row" at bounding box center [148, 263] width 12 height 12
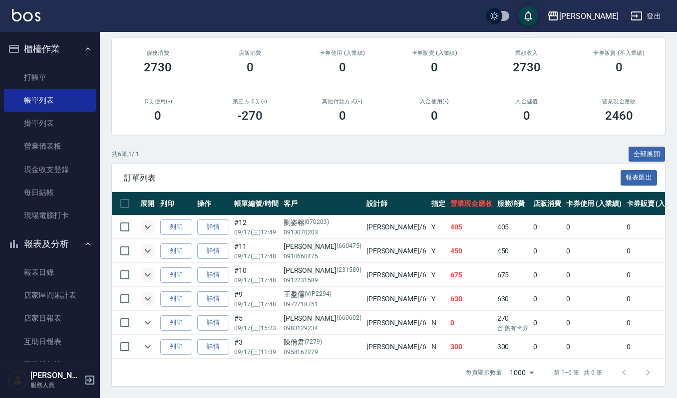
click at [148, 293] on icon "expand row" at bounding box center [148, 299] width 12 height 12
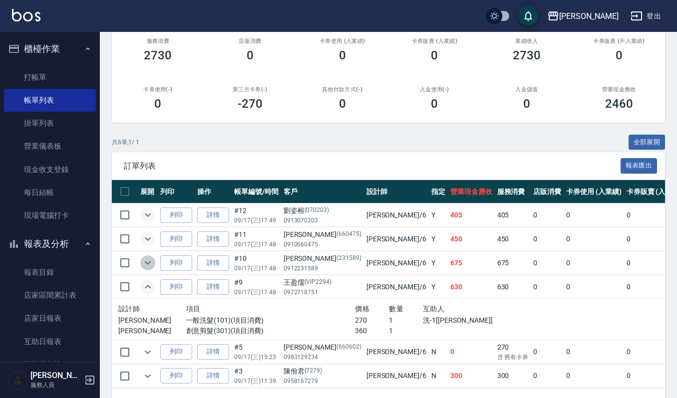
click at [153, 265] on icon "expand row" at bounding box center [148, 263] width 12 height 12
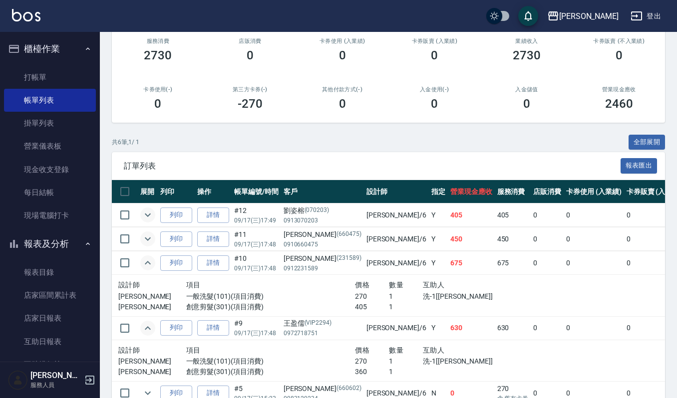
click at [153, 265] on icon "expand row" at bounding box center [148, 263] width 12 height 12
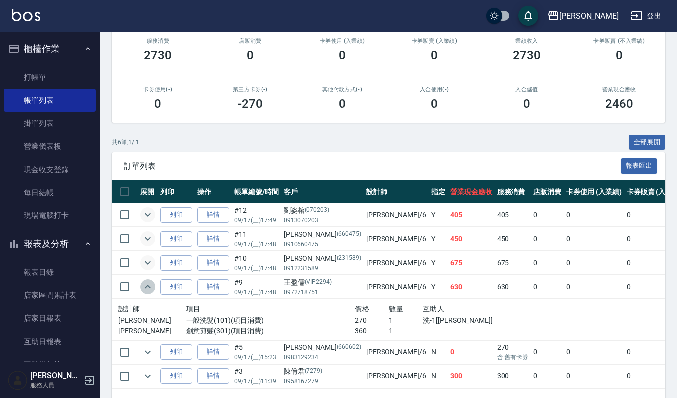
click at [148, 284] on icon "expand row" at bounding box center [148, 287] width 12 height 12
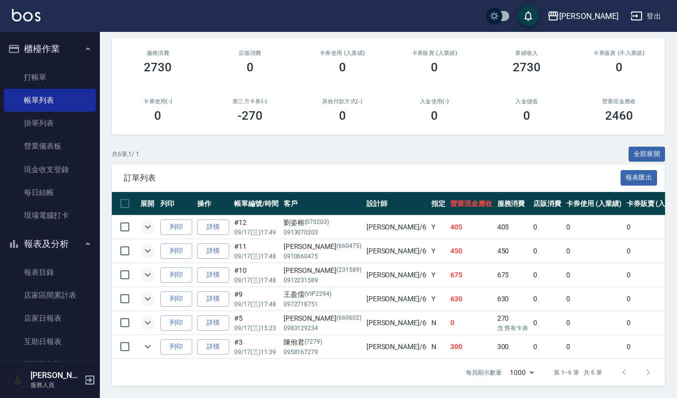
click at [143, 317] on icon "expand row" at bounding box center [148, 323] width 12 height 12
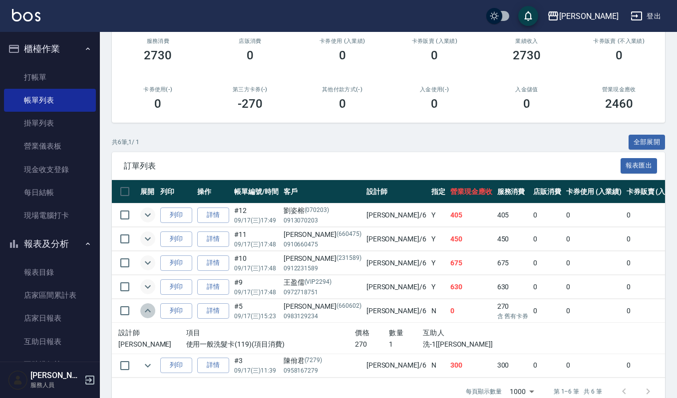
click at [143, 312] on icon "expand row" at bounding box center [148, 311] width 12 height 12
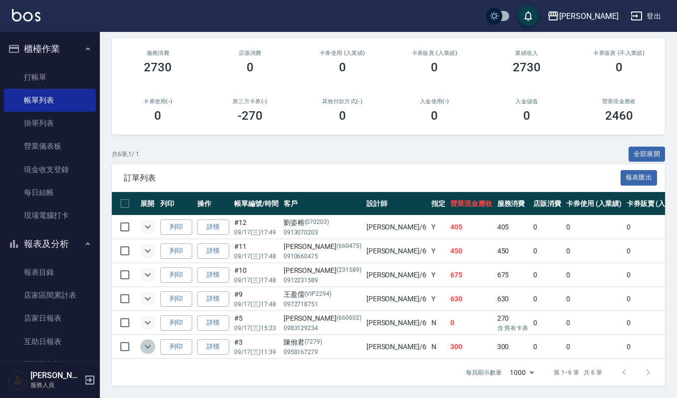
click at [145, 341] on icon "expand row" at bounding box center [148, 347] width 12 height 12
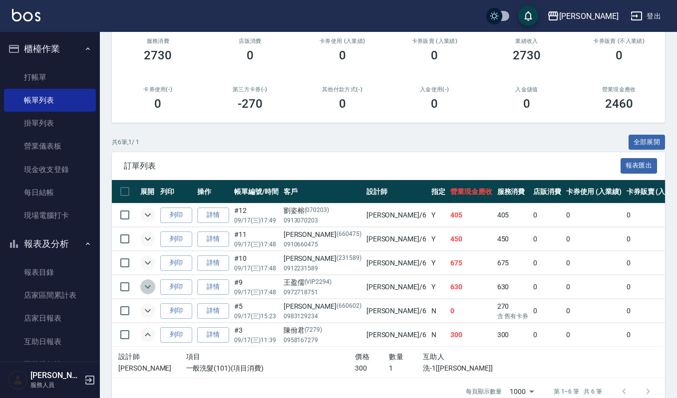
click at [148, 286] on icon "expand row" at bounding box center [148, 287] width 12 height 12
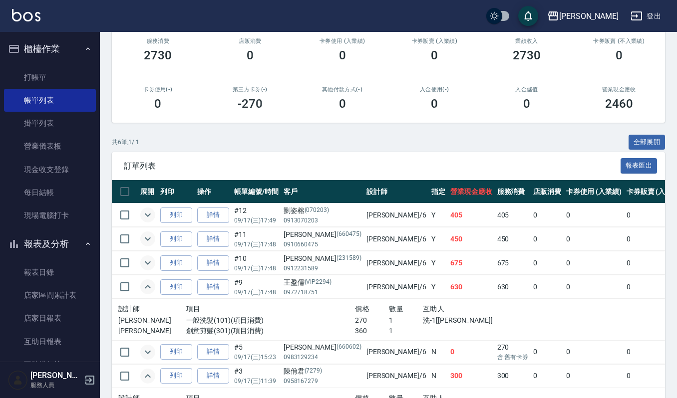
click at [150, 265] on icon "expand row" at bounding box center [148, 263] width 12 height 12
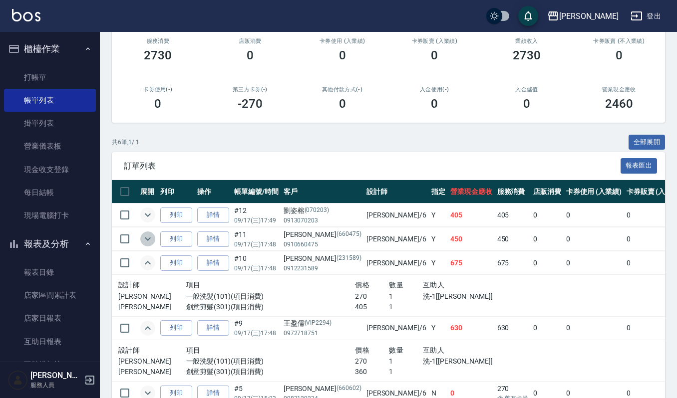
click at [150, 236] on icon "expand row" at bounding box center [148, 239] width 12 height 12
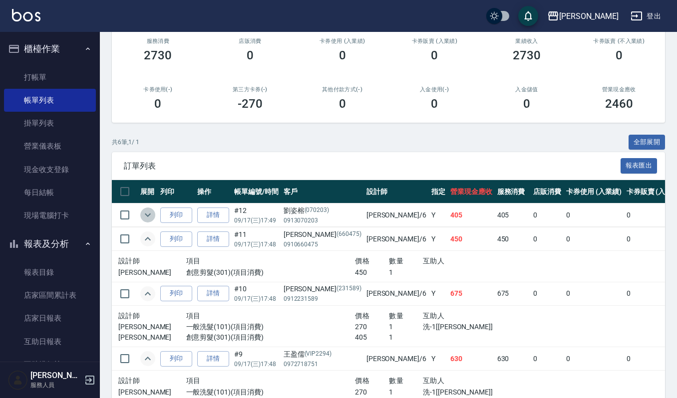
click at [149, 220] on icon "expand row" at bounding box center [148, 215] width 12 height 12
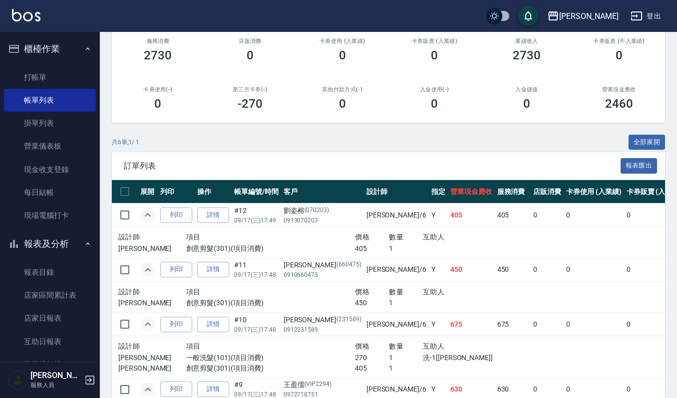
click at [63, 46] on button "櫃檯作業" at bounding box center [50, 49] width 92 height 26
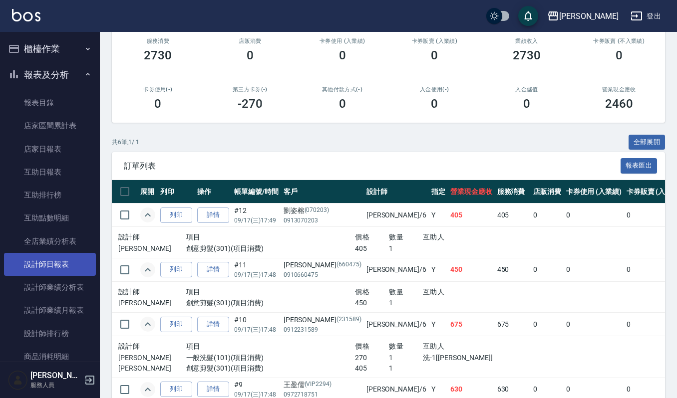
click at [66, 269] on link "設計師日報表" at bounding box center [50, 264] width 92 height 23
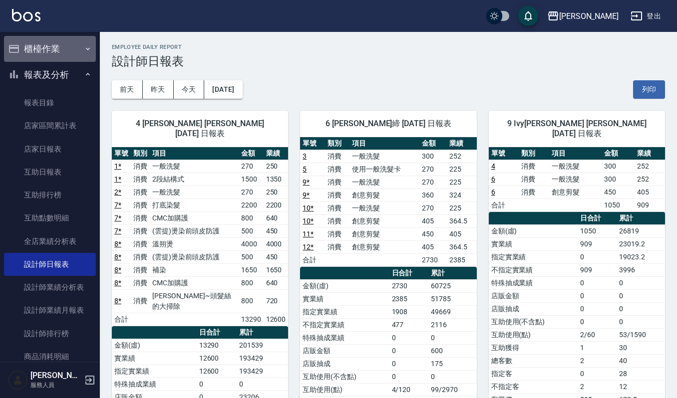
click at [52, 50] on button "櫃檯作業" at bounding box center [50, 49] width 92 height 26
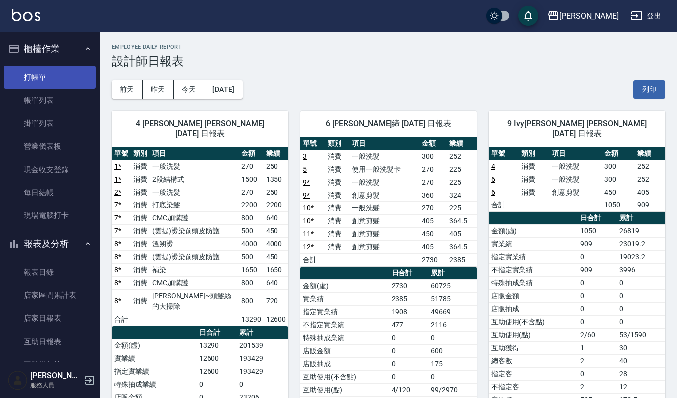
click at [49, 78] on link "打帳單" at bounding box center [50, 77] width 92 height 23
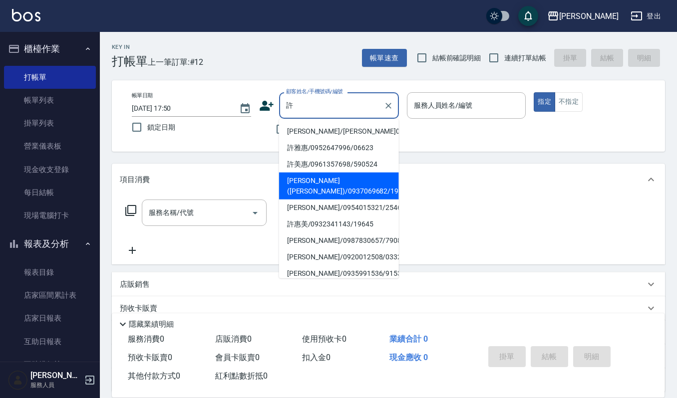
click at [334, 178] on li "許雅惠(Nicole)/0937069682/1927" at bounding box center [339, 186] width 120 height 27
type input "許雅惠(Nicole)/0937069682/1927"
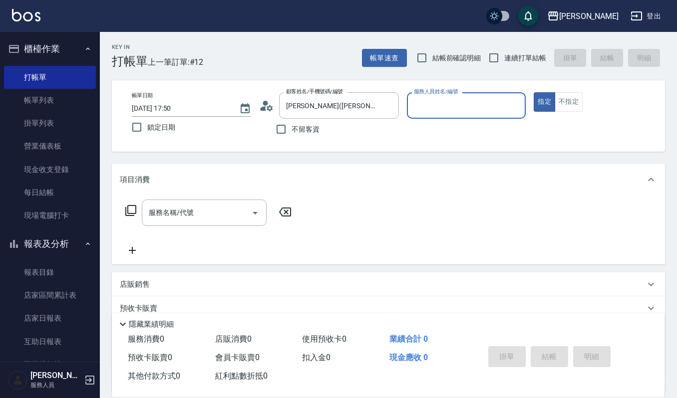
type input "吉兒-4"
click at [238, 210] on input "服務名稱/代號" at bounding box center [196, 212] width 101 height 17
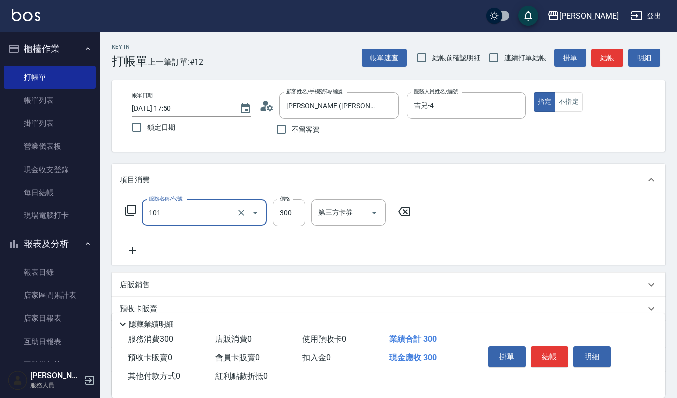
type input "一般洗髮(101)"
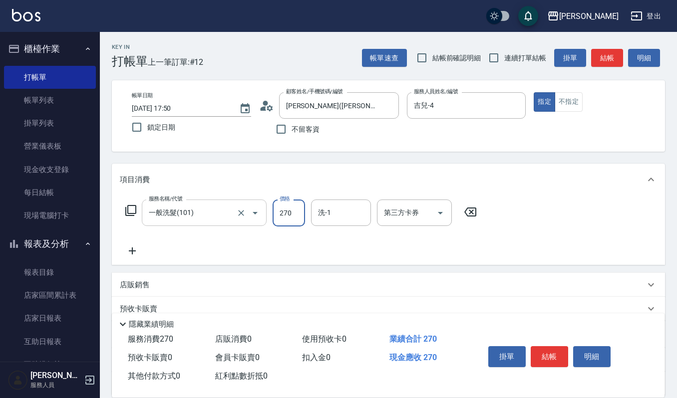
type input "270"
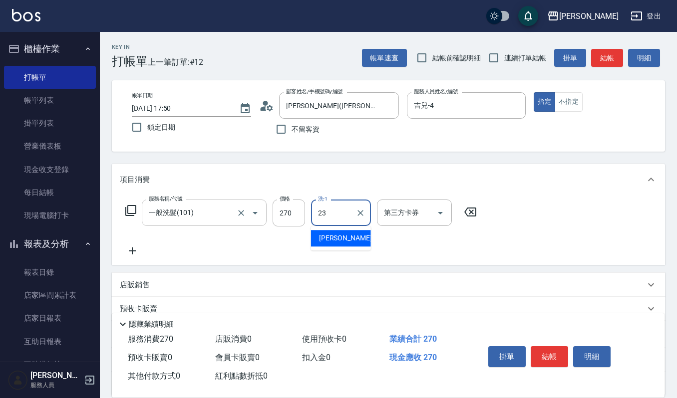
type input "郁涵-23"
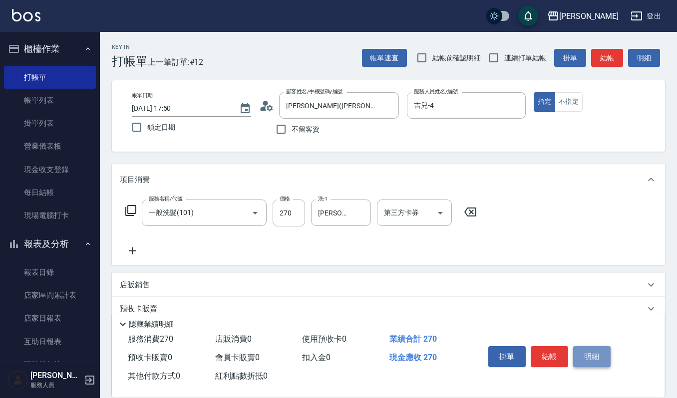
click at [584, 352] on button "明細" at bounding box center [591, 356] width 37 height 21
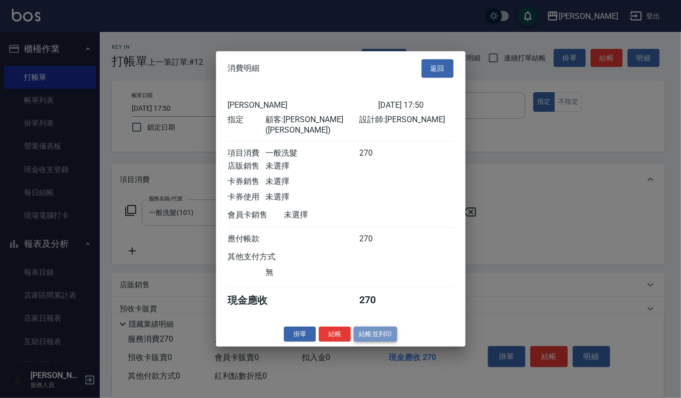
click at [365, 330] on button "結帳並列印" at bounding box center [375, 333] width 43 height 15
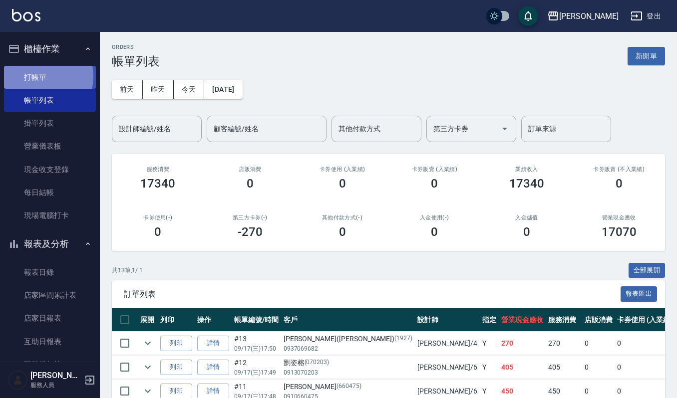
click at [39, 76] on link "打帳單" at bounding box center [50, 77] width 92 height 23
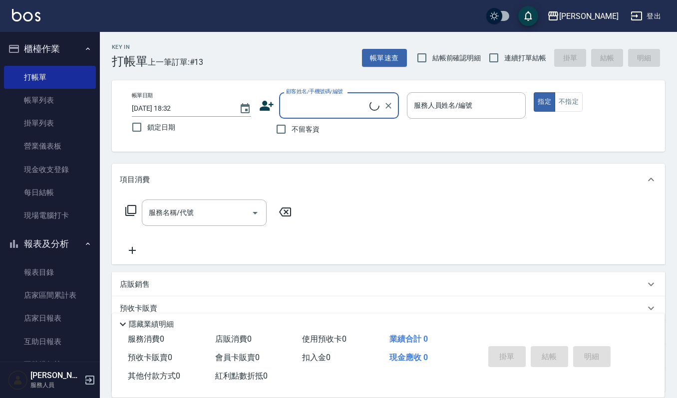
click at [314, 104] on input "顧客姓名/手機號碼/編號" at bounding box center [327, 105] width 86 height 17
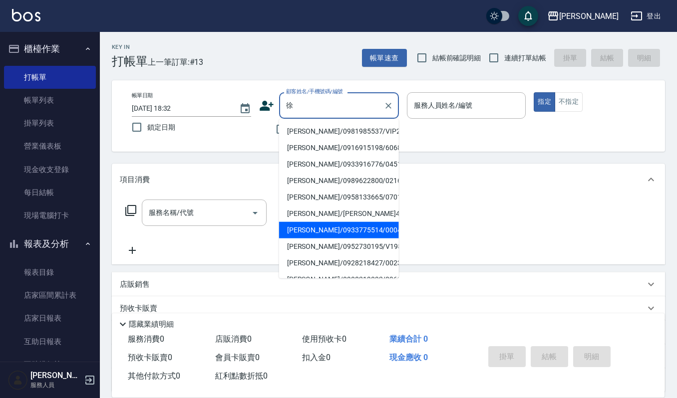
click at [359, 233] on li "徐桂芳/0933775514/00043" at bounding box center [339, 230] width 120 height 16
type input "徐桂芳/0933775514/00043"
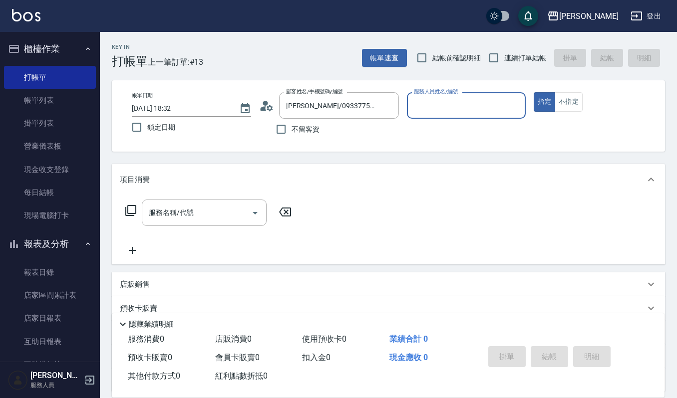
type input "吉兒-4"
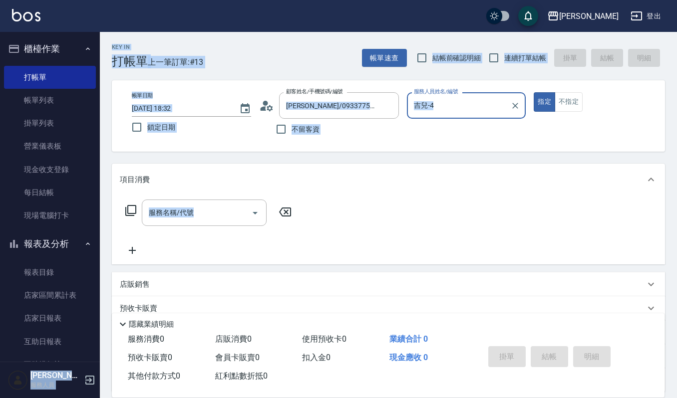
click at [0, 243] on div "上越傑森 登出 櫃檯作業 打帳單 帳單列表 掛單列表 營業儀表板 現金收支登錄 每日結帳 現場電腦打卡 報表及分析 報表目錄 店家區間累計表 店家日報表 互助…" at bounding box center [338, 243] width 677 height 486
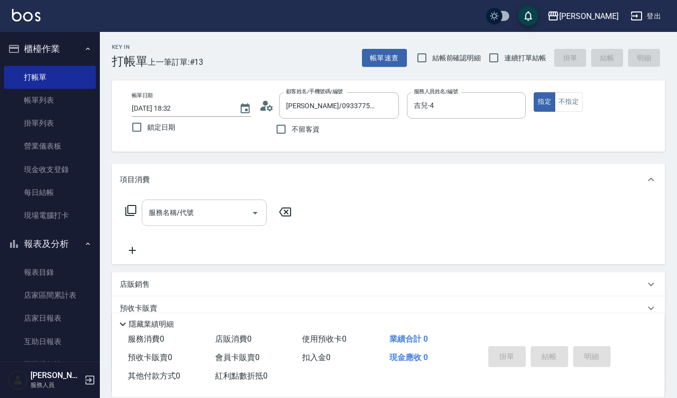
click at [200, 218] on input "服務名稱/代號" at bounding box center [196, 212] width 101 height 17
drag, startPoint x: 218, startPoint y: 214, endPoint x: 217, endPoint y: 224, distance: 10.1
click at [218, 216] on input "服務名稱/代號" at bounding box center [196, 212] width 101 height 17
click at [217, 224] on div "服務名稱/代號" at bounding box center [204, 213] width 125 height 26
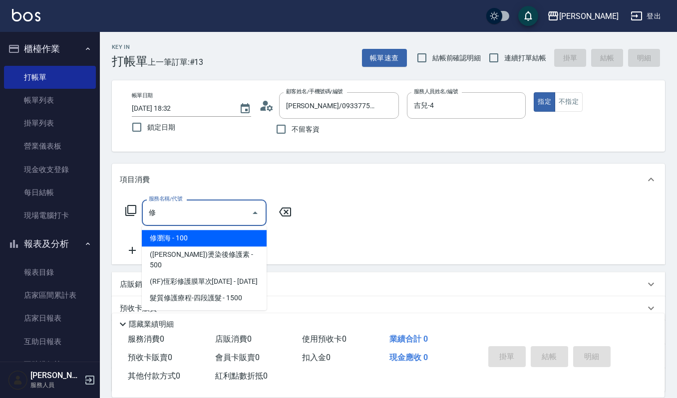
click at [214, 232] on span "修瀏海 - 100" at bounding box center [204, 238] width 125 height 16
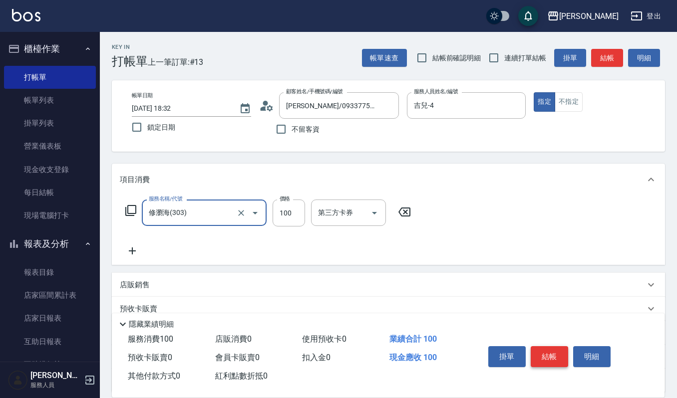
type input "修瀏海(303)"
click at [553, 354] on button "結帳" at bounding box center [549, 356] width 37 height 21
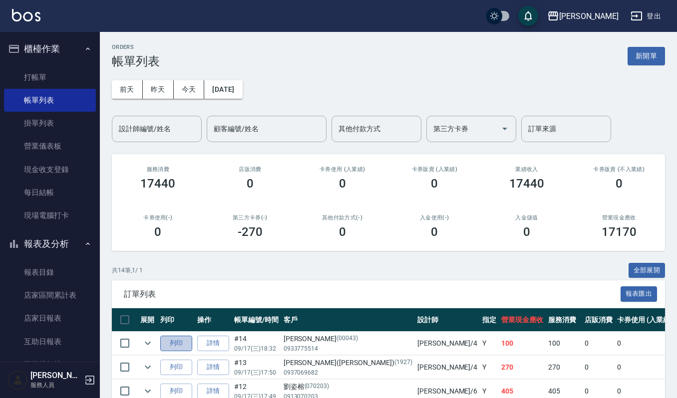
click at [184, 340] on button "列印" at bounding box center [176, 343] width 32 height 15
click at [150, 134] on input "設計師編號/姓名" at bounding box center [156, 128] width 81 height 17
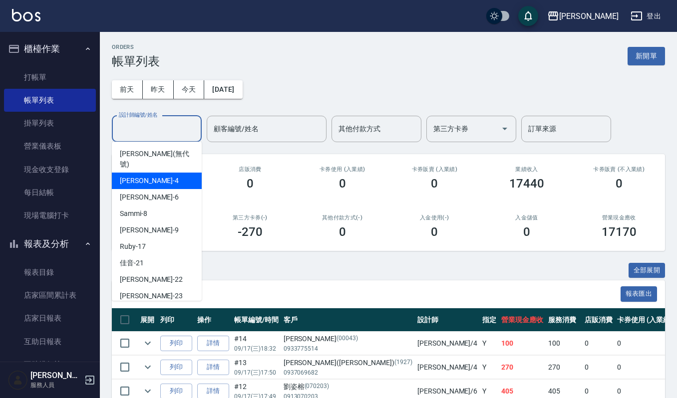
click at [140, 173] on div "吉兒 -4" at bounding box center [157, 181] width 90 height 16
type input "吉兒-4"
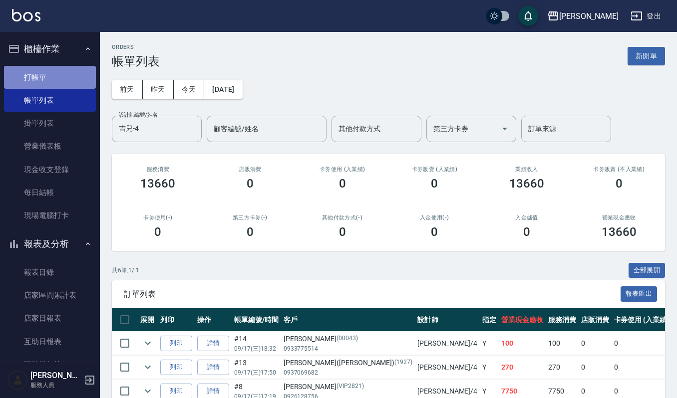
click at [71, 76] on link "打帳單" at bounding box center [50, 77] width 92 height 23
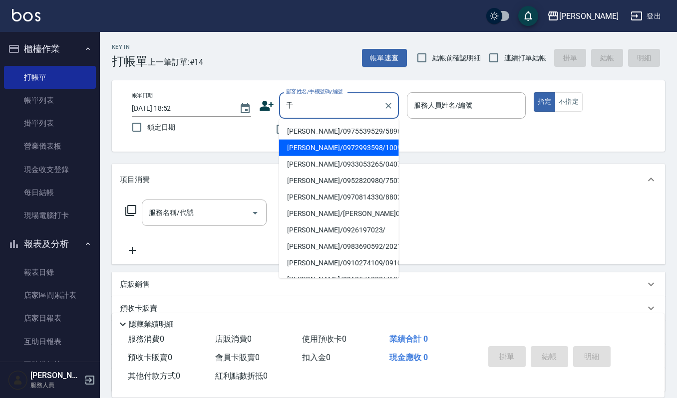
click at [295, 140] on li "黃千芳/0972993598/100909" at bounding box center [339, 148] width 120 height 16
type input "黃千芳/0972993598/100909"
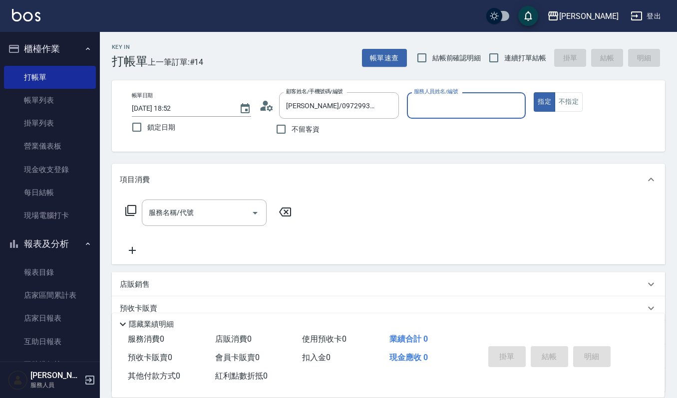
type input "Sammi-8"
click at [373, 106] on input "黃千芳/0972993598/100909" at bounding box center [332, 105] width 96 height 17
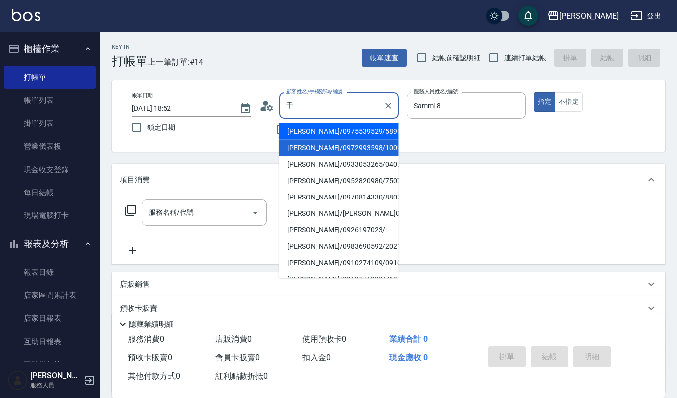
click at [344, 130] on li "盧千惠/0975539529/5896" at bounding box center [339, 131] width 120 height 16
type input "盧千惠/0975539529/5896"
type input "Ivy艾薇-9"
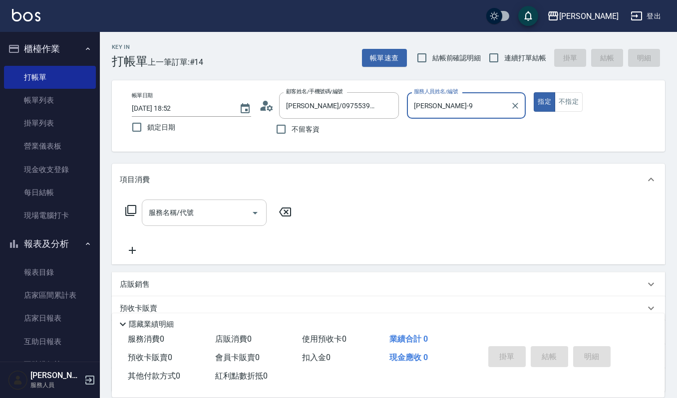
click at [226, 212] on input "服務名稱/代號" at bounding box center [196, 212] width 101 height 17
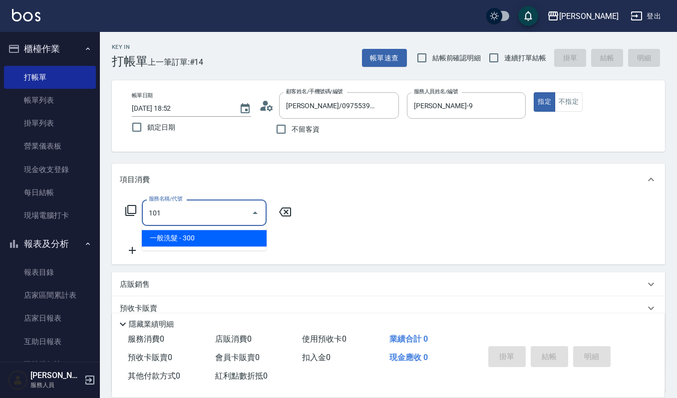
type input "一般洗髮(101)"
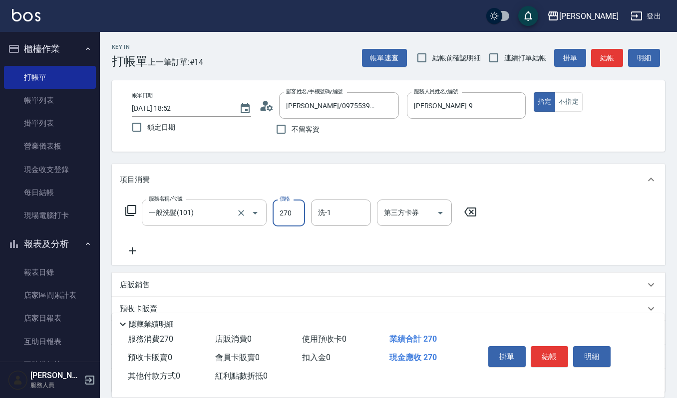
type input "270"
type input "1"
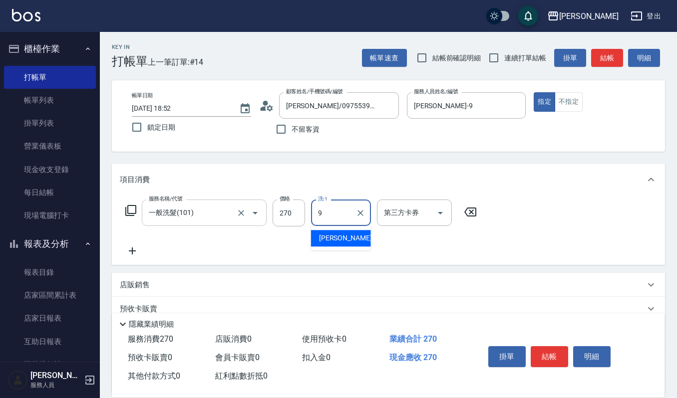
type input "Ivy艾薇-9"
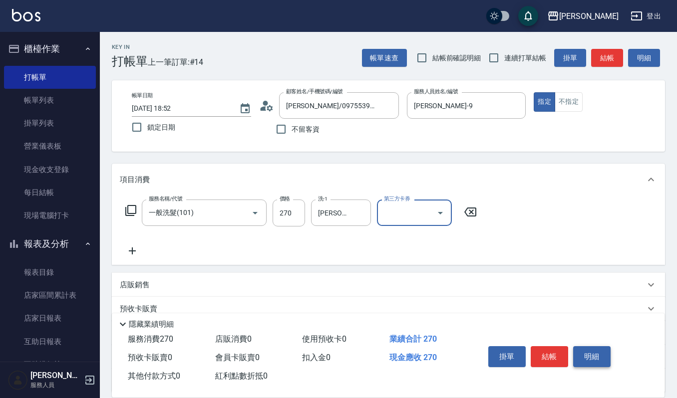
click at [593, 358] on button "明細" at bounding box center [591, 356] width 37 height 21
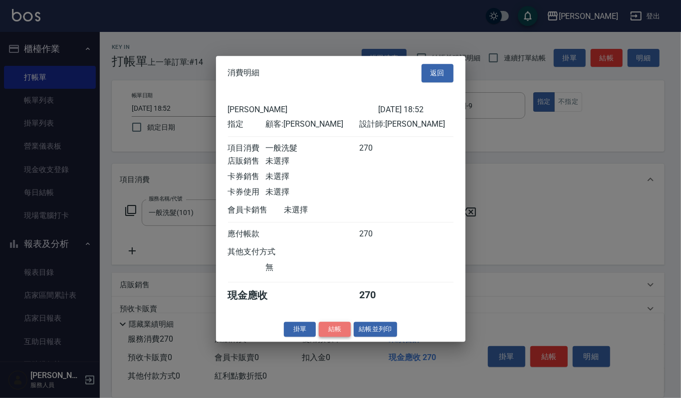
click at [339, 332] on button "結帳" at bounding box center [335, 329] width 32 height 15
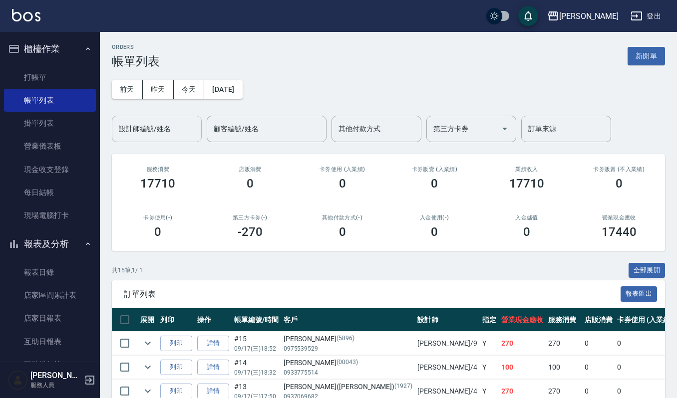
click at [177, 133] on input "設計師編號/姓名" at bounding box center [156, 128] width 81 height 17
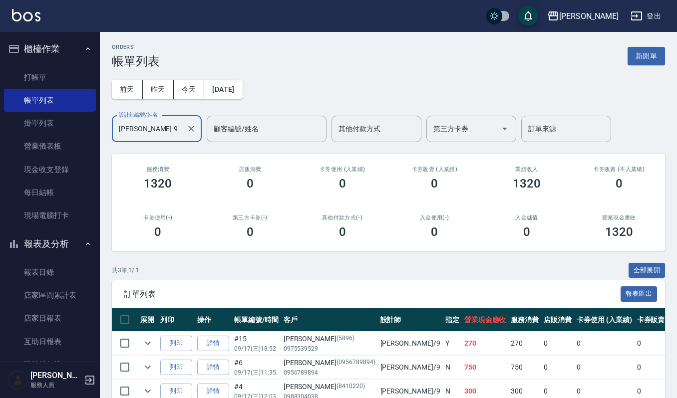
type input "Ivy艾薇-9"
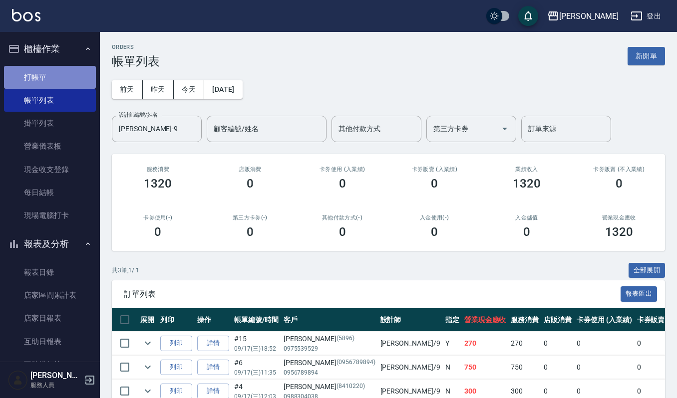
click at [58, 82] on link "打帳單" at bounding box center [50, 77] width 92 height 23
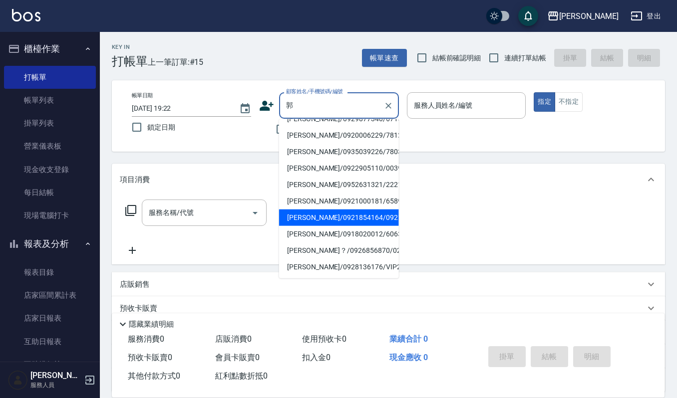
scroll to position [161, 0]
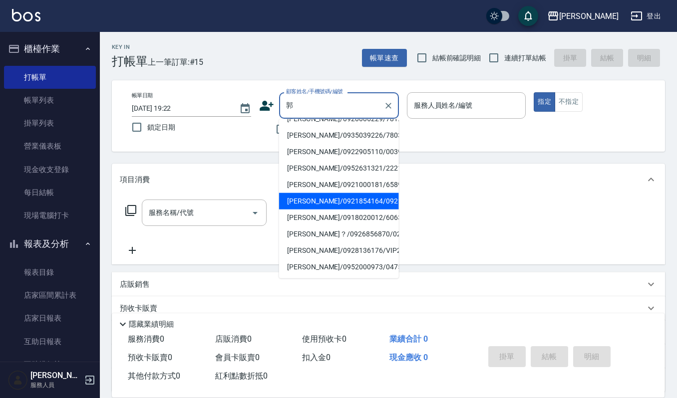
type input "郭文英/0921854164/0921854164"
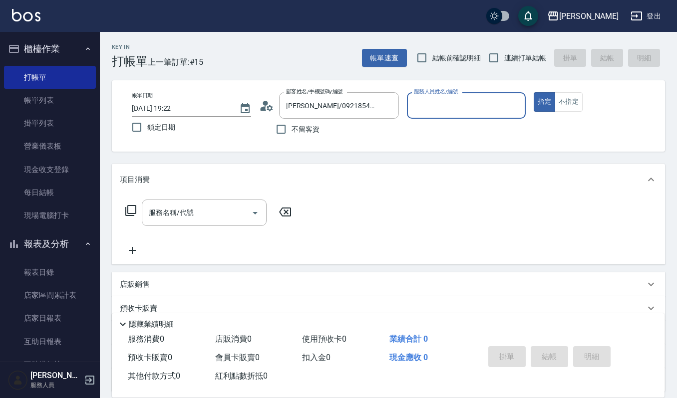
type input "Ivy艾薇-9"
click at [392, 102] on icon "Clear" at bounding box center [388, 106] width 10 height 10
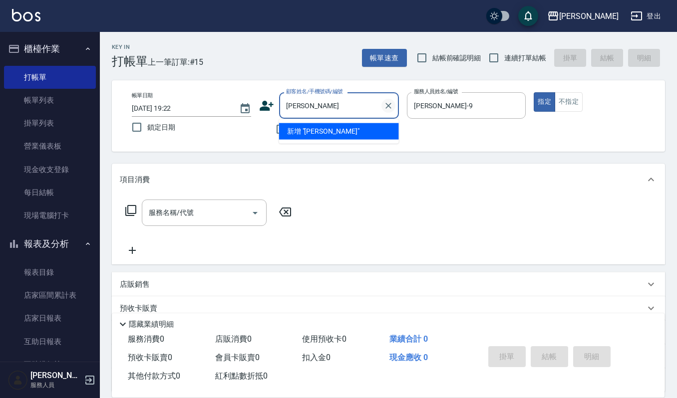
scroll to position [0, 0]
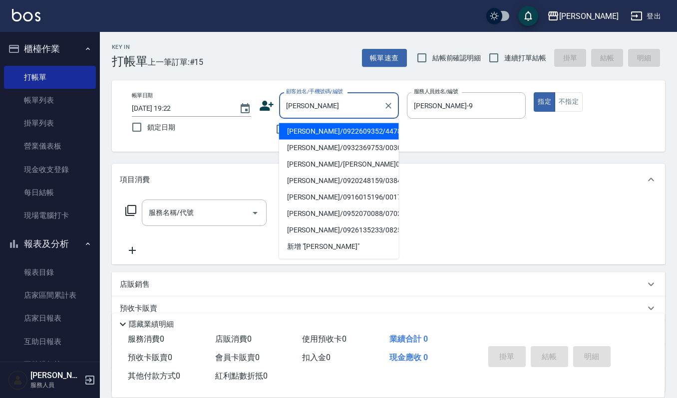
click at [384, 130] on li "郭雅英/0922609352/44789" at bounding box center [339, 131] width 120 height 16
type input "郭雅英/0922609352/44789"
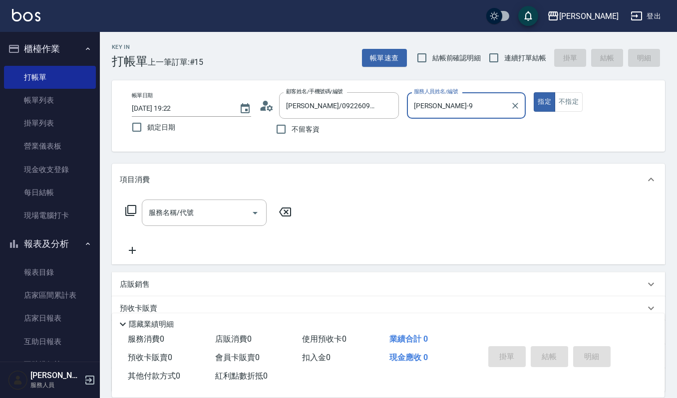
type input "吉兒-4"
click at [264, 104] on circle at bounding box center [265, 103] width 5 height 5
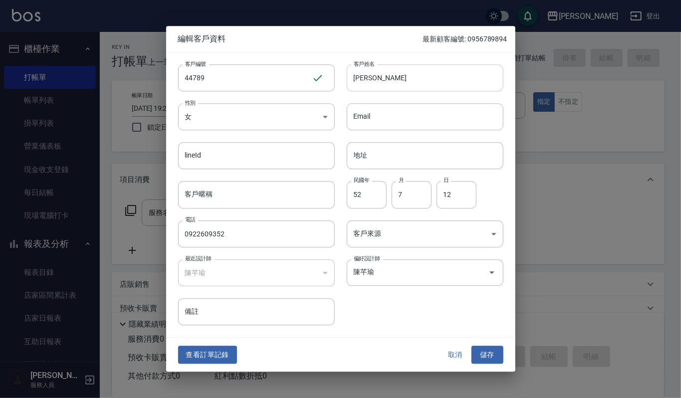
click at [396, 68] on input "郭雅英" at bounding box center [425, 77] width 157 height 27
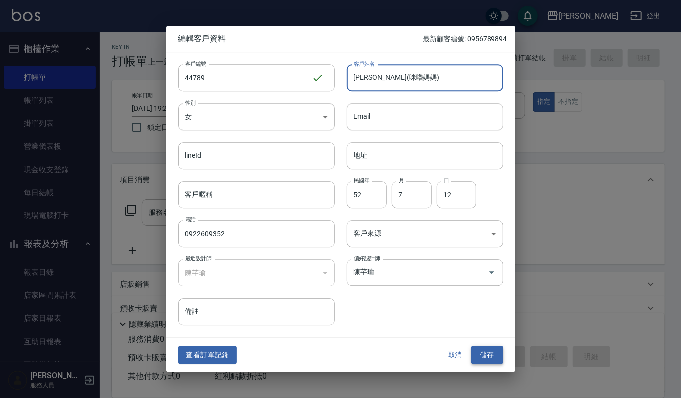
type input "郭雅英(咪嚕媽媽)"
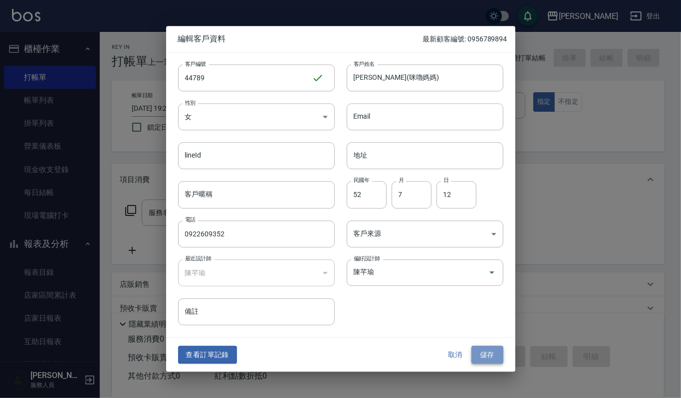
click at [481, 356] on button "儲存" at bounding box center [488, 355] width 32 height 18
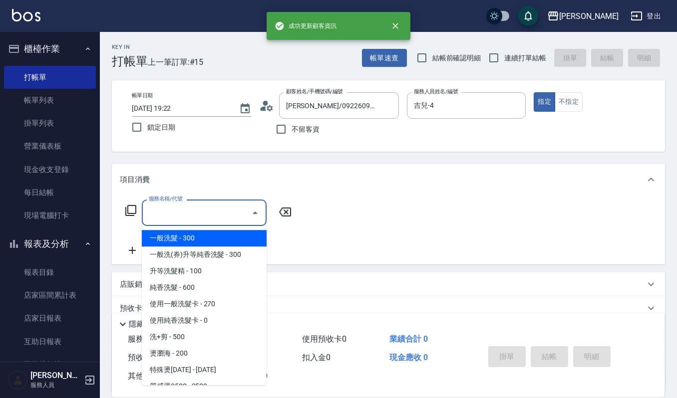
click at [212, 218] on input "服務名稱/代號" at bounding box center [196, 212] width 101 height 17
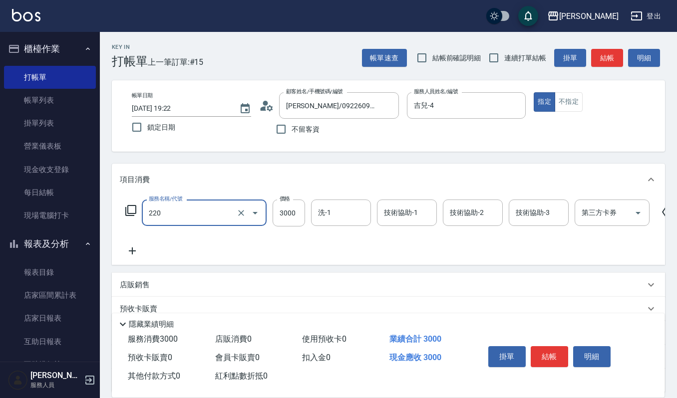
type input "溫朔燙(220)"
type input "4000"
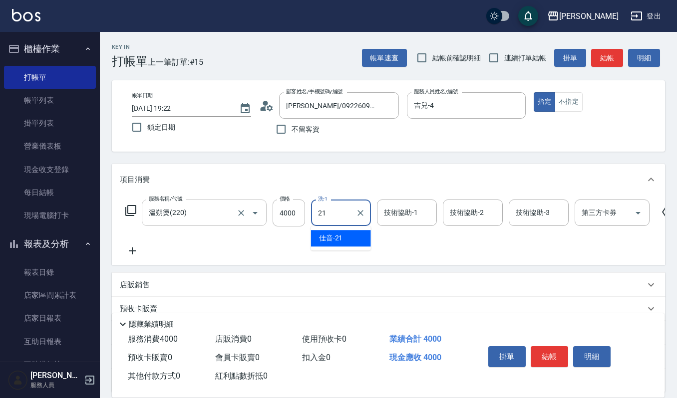
type input "佳音-21"
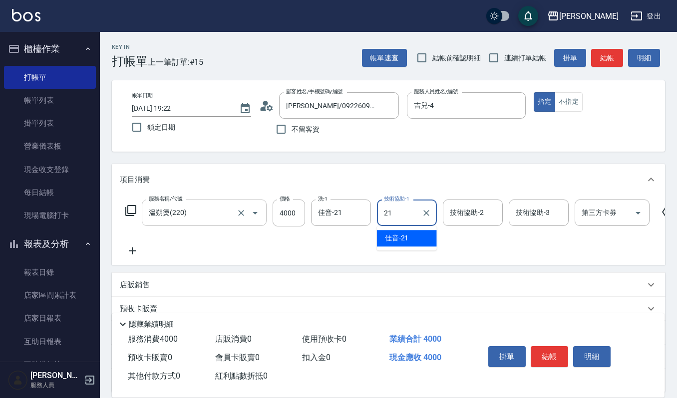
type input "佳音-21"
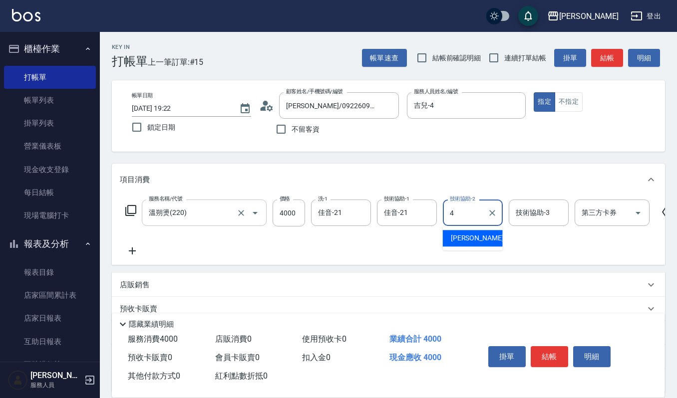
type input "吉兒-4"
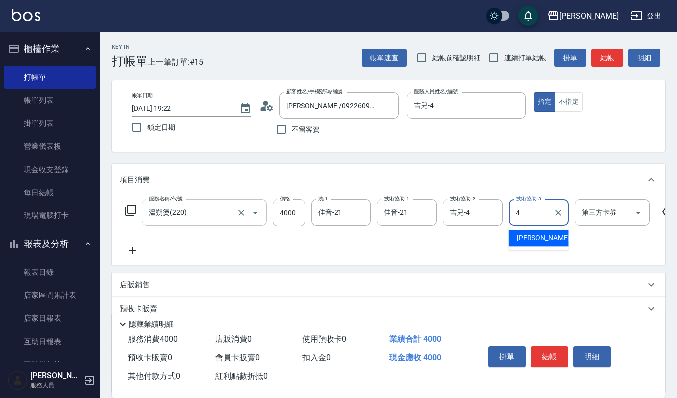
type input "吉兒-4"
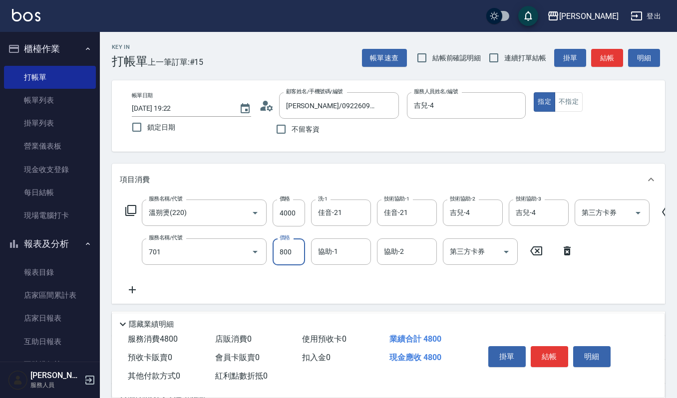
type input "CMC加購護(701)"
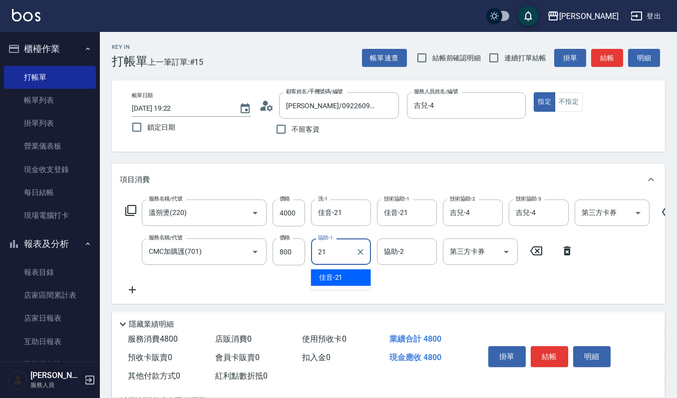
type input "佳音-21"
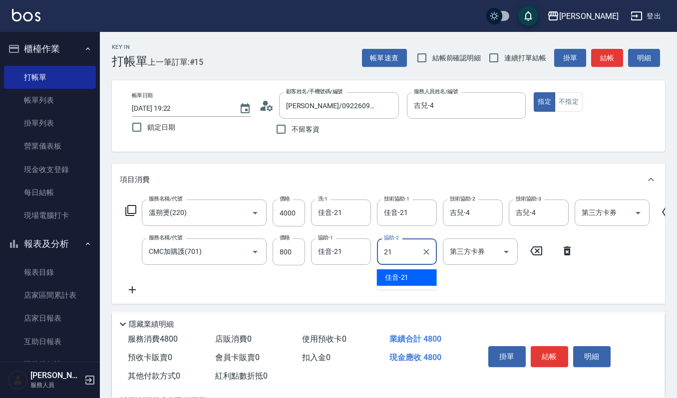
type input "佳音-21"
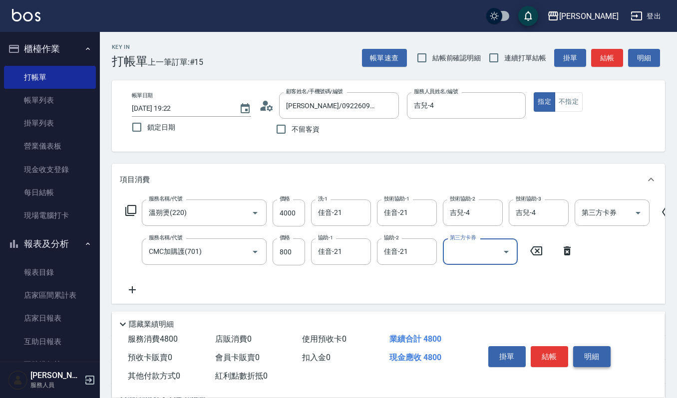
click at [582, 350] on button "明細" at bounding box center [591, 356] width 37 height 21
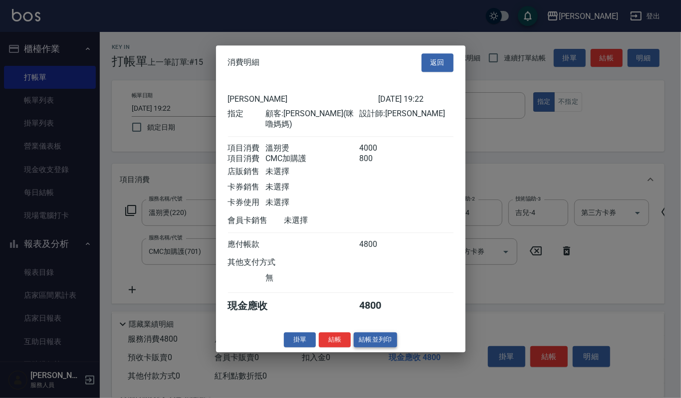
click at [373, 333] on button "結帳並列印" at bounding box center [375, 339] width 43 height 15
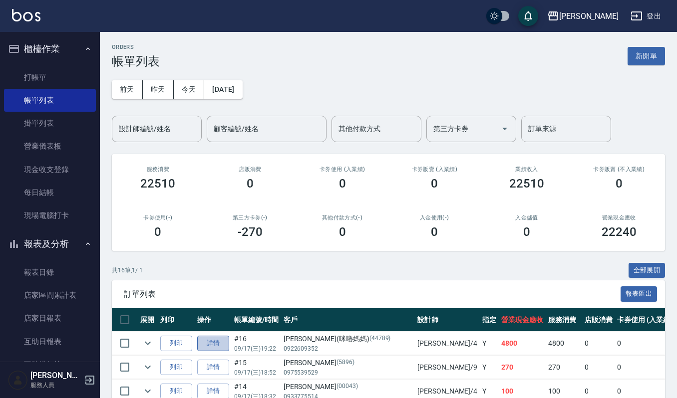
click at [210, 340] on link "詳情" at bounding box center [213, 343] width 32 height 15
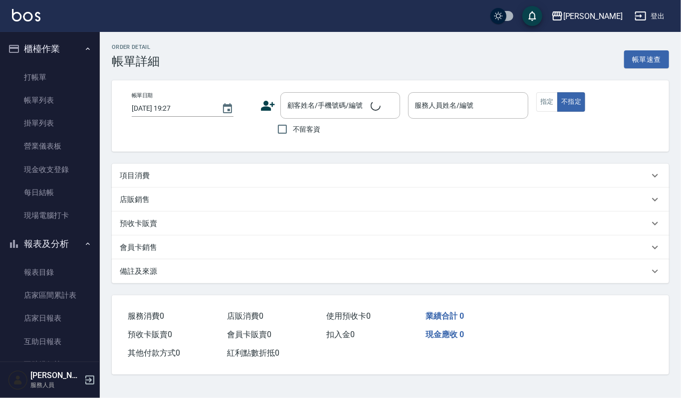
type input "2025/09/17 19:22"
type input "吉兒-4"
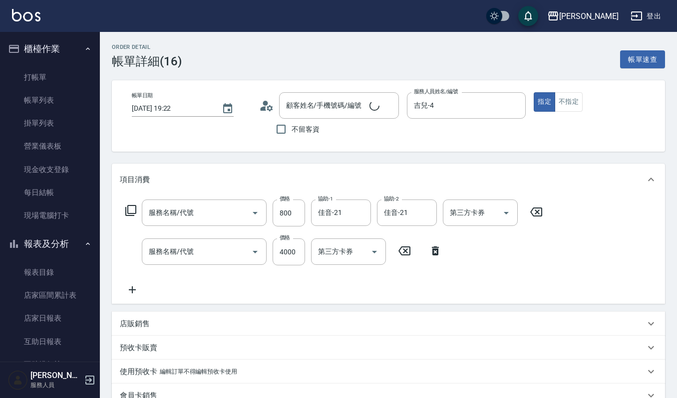
type input "郭雅英(咪嚕媽媽)/0922609352/44789"
type input "CMC加購護(701)"
type input "溫朔燙(220)"
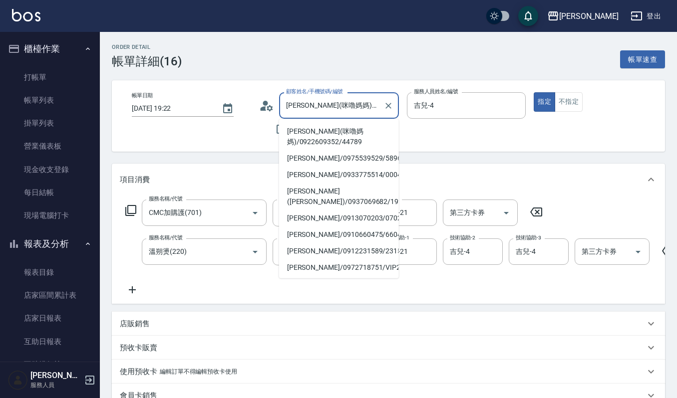
drag, startPoint x: 304, startPoint y: 105, endPoint x: 266, endPoint y: 114, distance: 40.0
click at [260, 114] on div "顧客姓名/手機號碼/編號 郭雅英(咪嚕媽媽)/0922609352/44789 顧客姓名/手機號碼/編號" at bounding box center [329, 105] width 140 height 26
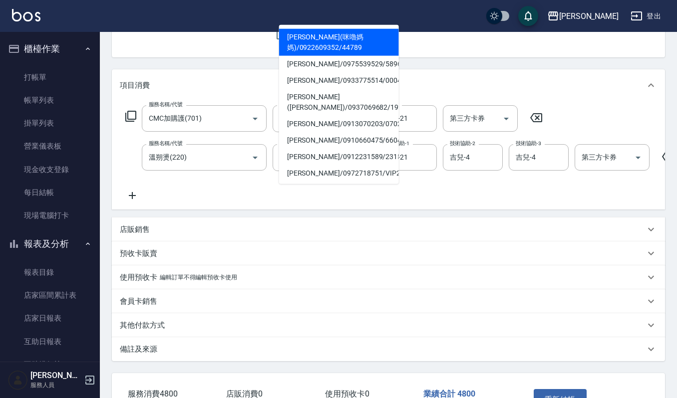
scroll to position [173, 0]
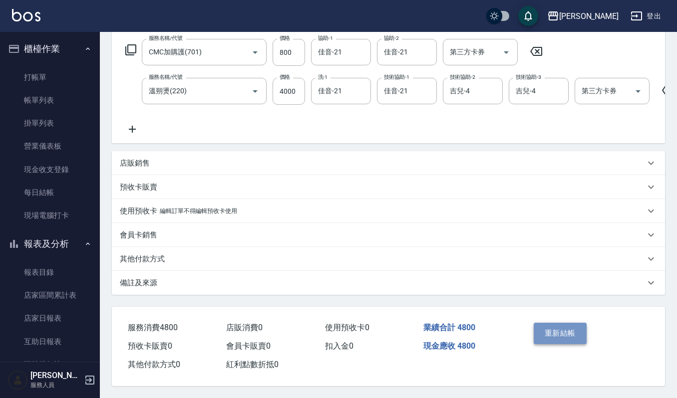
click at [566, 330] on button "重新結帳" at bounding box center [560, 333] width 53 height 21
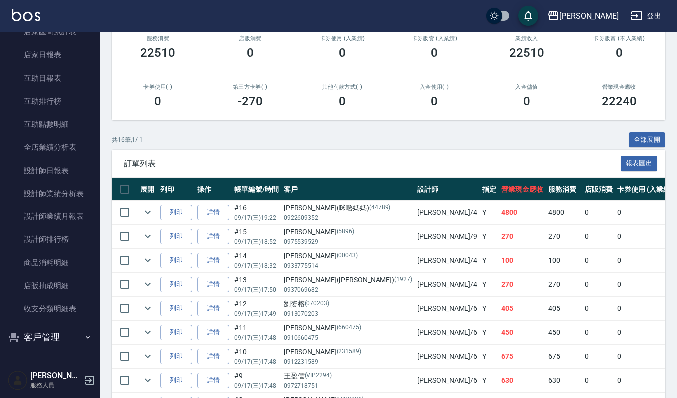
scroll to position [133, 0]
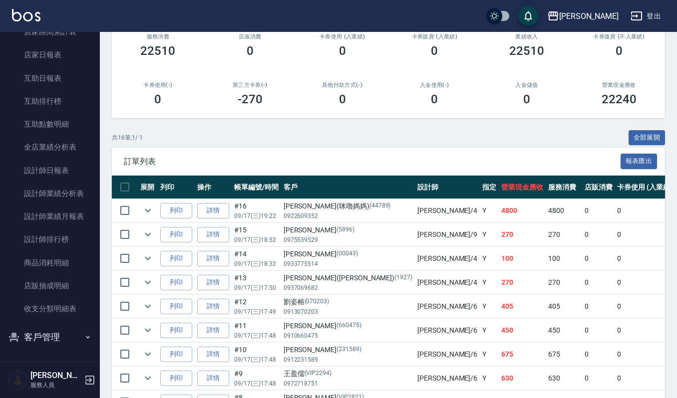
click at [49, 334] on button "客戶管理" at bounding box center [50, 337] width 92 height 26
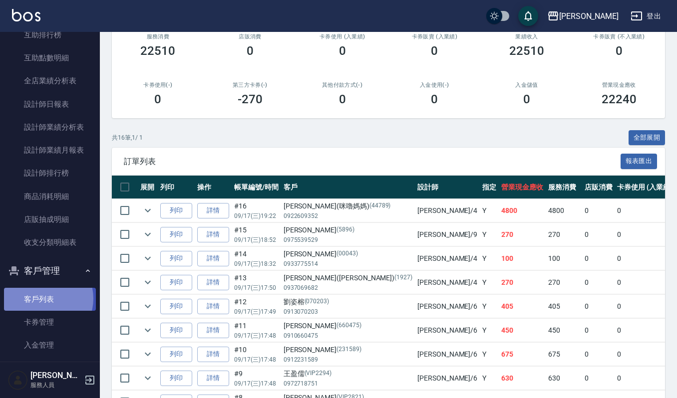
click at [45, 298] on link "客戶列表" at bounding box center [50, 299] width 92 height 23
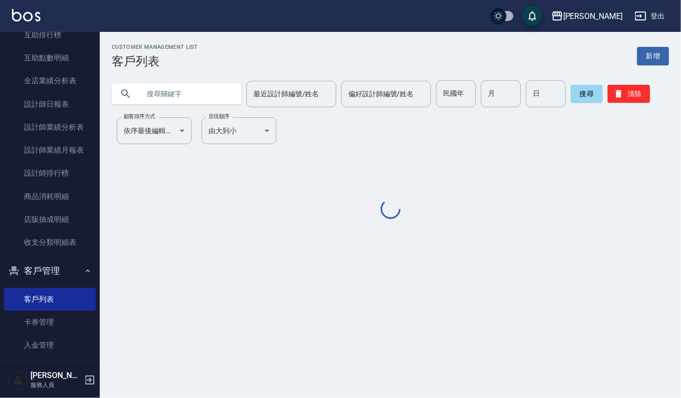
click at [156, 95] on input "text" at bounding box center [187, 93] width 94 height 27
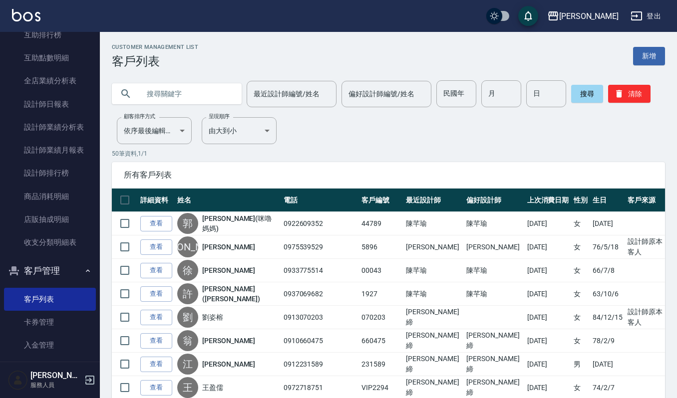
paste input "郭雅英"
type input "郭雅英"
click at [572, 89] on button "搜尋" at bounding box center [587, 94] width 32 height 18
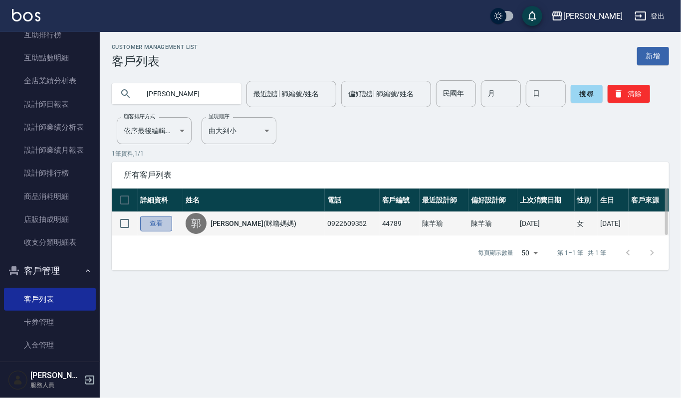
click at [156, 228] on link "查看" at bounding box center [156, 223] width 32 height 15
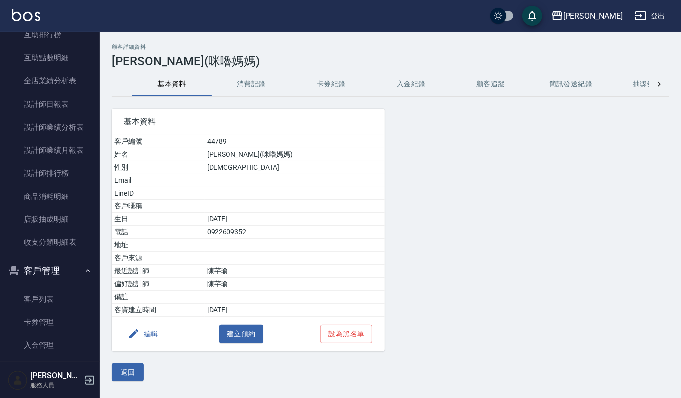
click at [244, 89] on button "消費記錄" at bounding box center [252, 84] width 80 height 24
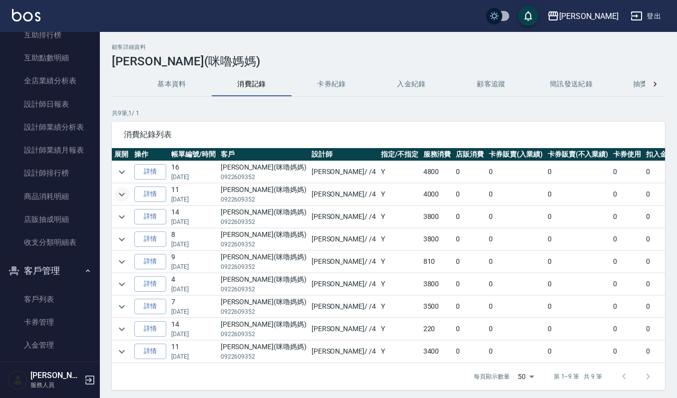
click at [122, 194] on icon "expand row" at bounding box center [122, 195] width 12 height 12
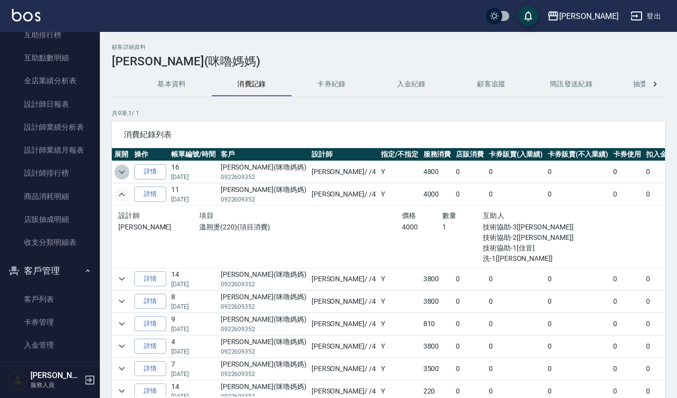
click at [125, 173] on icon "expand row" at bounding box center [122, 172] width 12 height 12
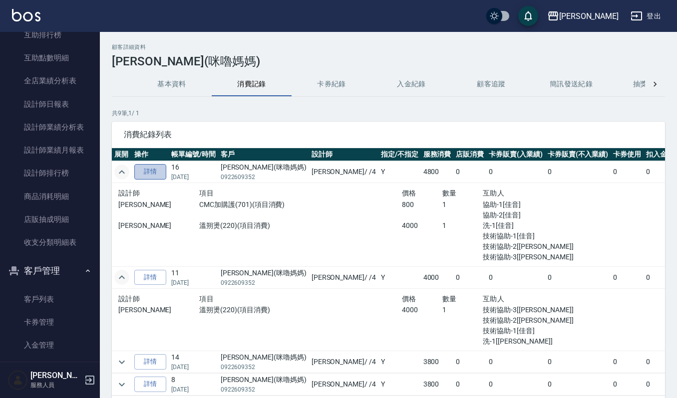
click at [150, 175] on link "詳情" at bounding box center [150, 171] width 32 height 15
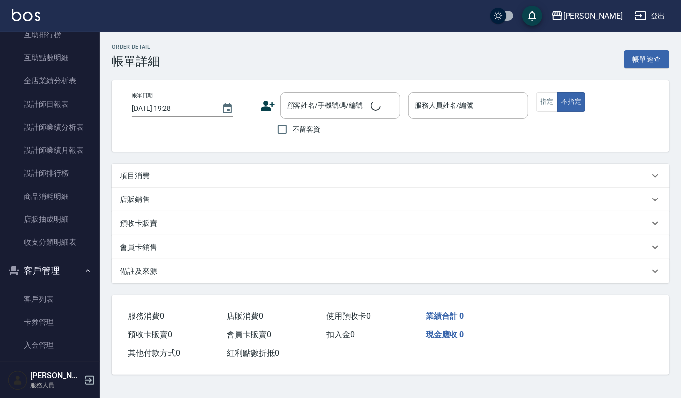
type input "2025/09/17 19:22"
type input "吉兒-4"
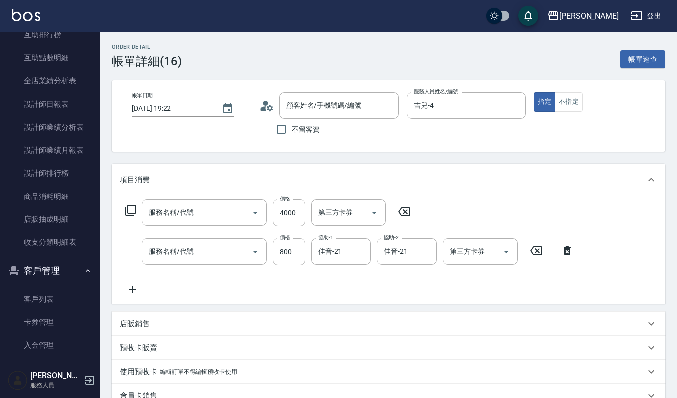
type input "郭雅英(咪嚕媽媽)/0922609352/44789"
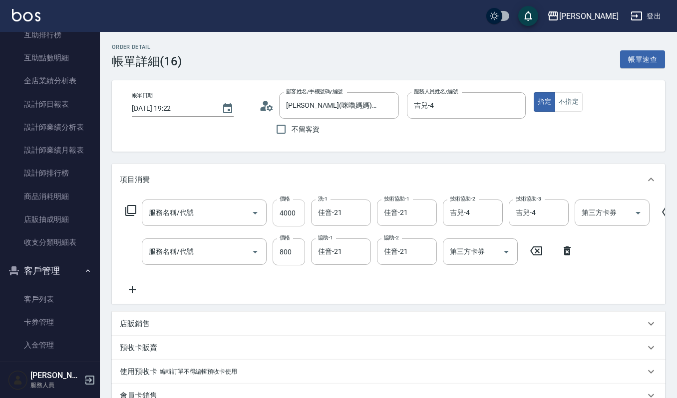
type input "溫朔燙(220)"
type input "CMC加購護(701)"
click at [294, 215] on input "4000" at bounding box center [289, 213] width 32 height 27
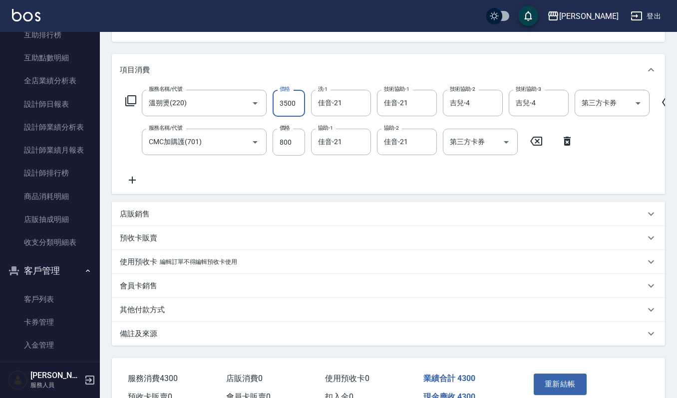
scroll to position [173, 0]
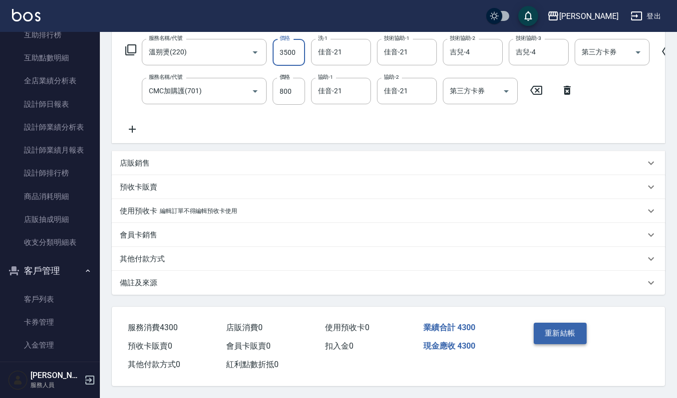
type input "3500"
click at [558, 330] on button "重新結帳" at bounding box center [560, 333] width 53 height 21
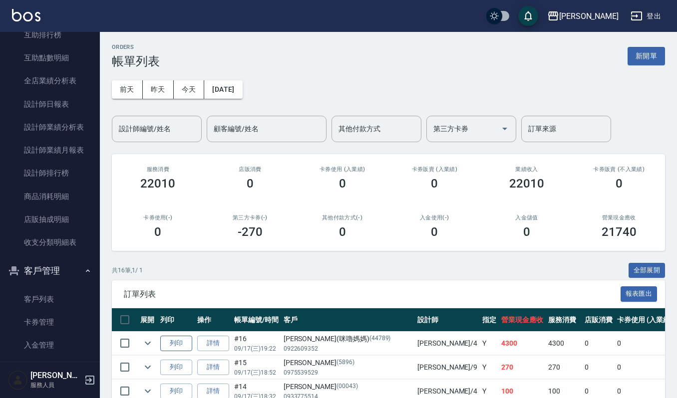
click at [180, 340] on button "列印" at bounding box center [176, 343] width 32 height 15
click at [218, 342] on link "詳情" at bounding box center [213, 343] width 32 height 15
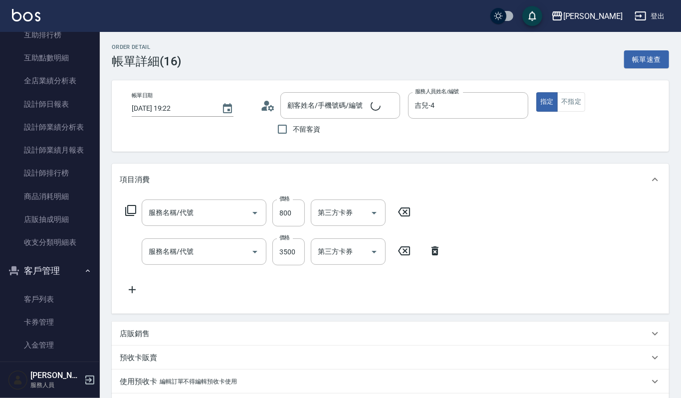
type input "2025/09/17 19:22"
type input "吉兒-4"
type input "郭雅英(咪嚕媽媽)/0922609352/44789"
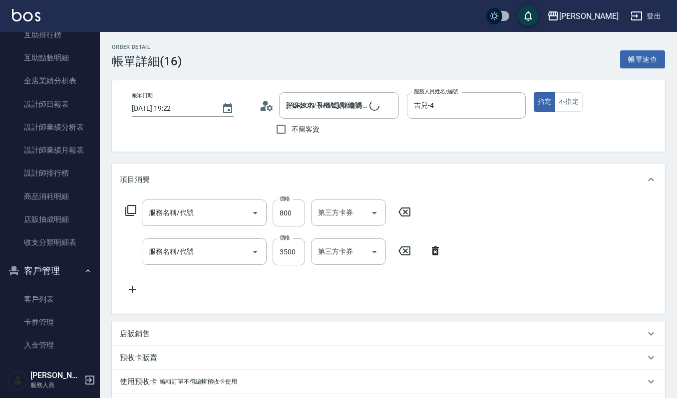
type input "CMC加購護(701)"
type input "溫朔燙(220)"
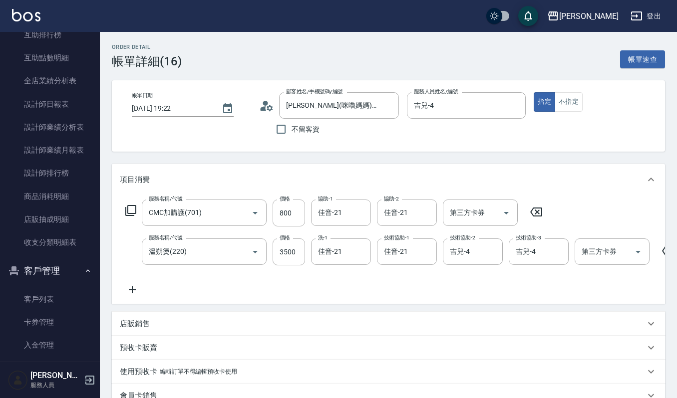
click at [131, 287] on icon at bounding box center [132, 290] width 25 height 12
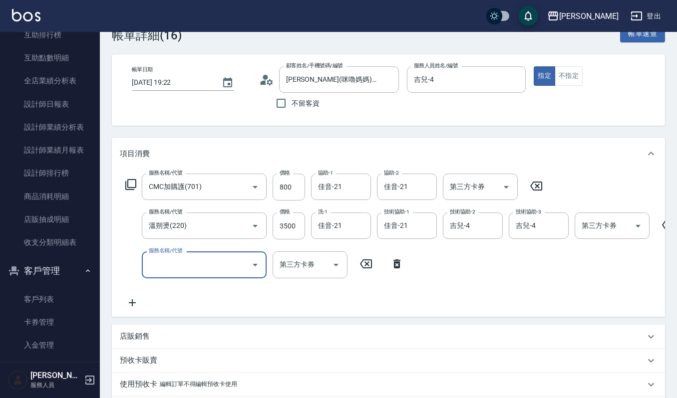
scroll to position [66, 0]
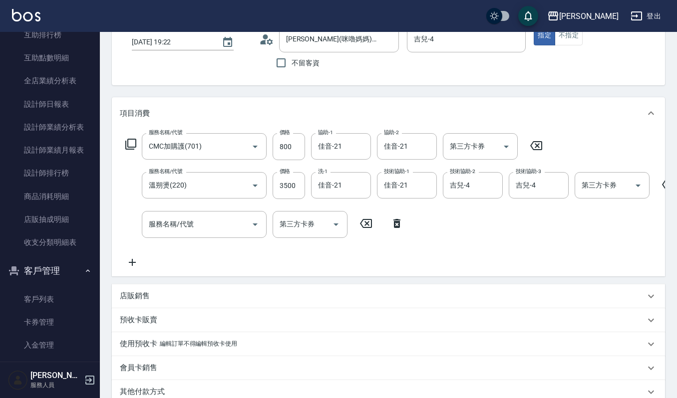
click at [136, 301] on p "店販銷售" at bounding box center [135, 296] width 30 height 10
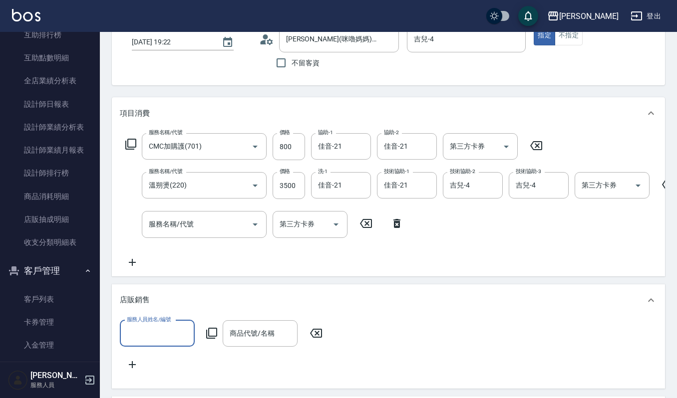
scroll to position [0, 0]
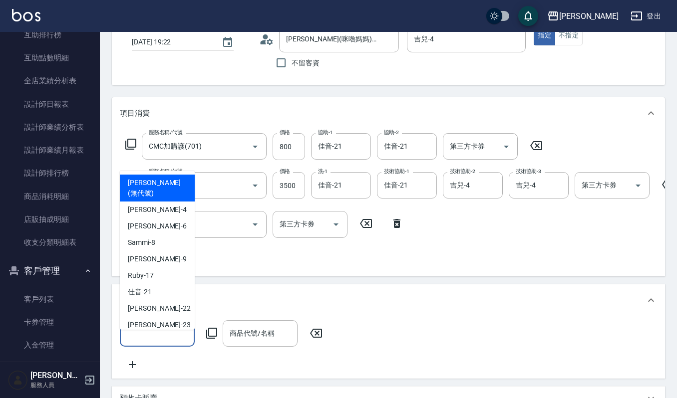
click at [141, 342] on input "服務人員姓名/編號" at bounding box center [157, 333] width 66 height 17
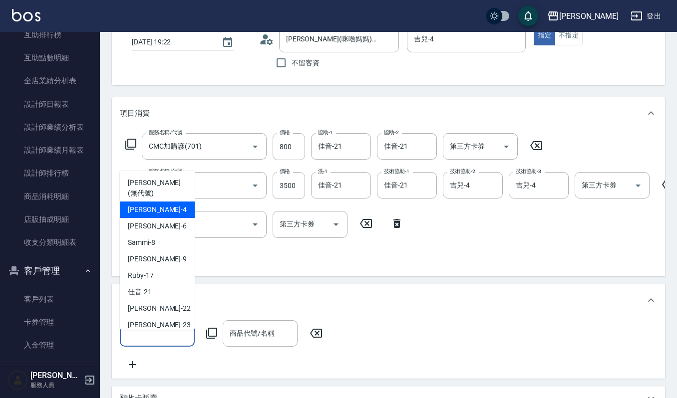
drag, startPoint x: 152, startPoint y: 200, endPoint x: 143, endPoint y: 207, distance: 11.8
click at [151, 202] on div "吉兒 -4" at bounding box center [157, 210] width 75 height 16
type input "吉兒-4"
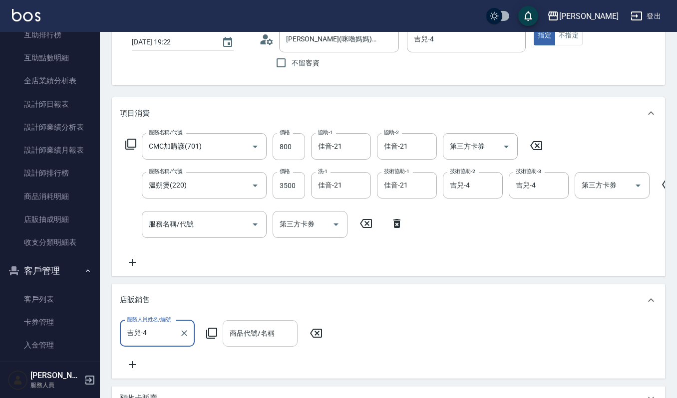
click at [241, 342] on input "商品代號/名稱" at bounding box center [260, 333] width 66 height 17
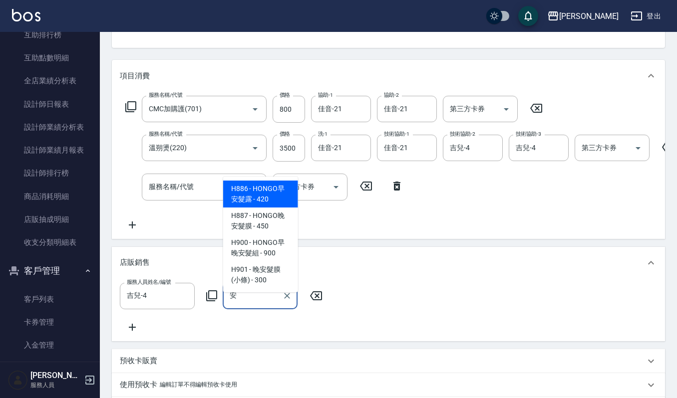
scroll to position [133, 0]
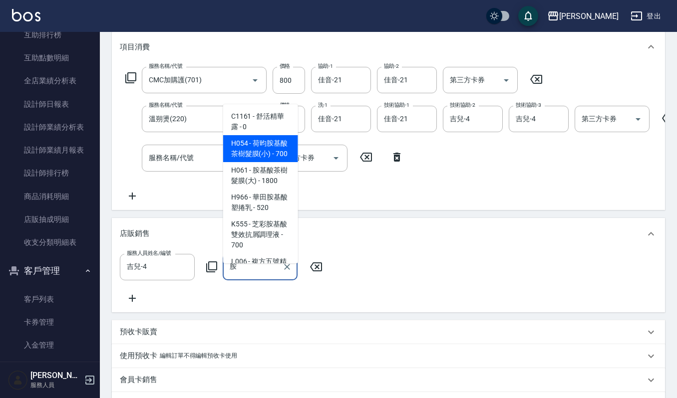
click at [244, 208] on span "H966 - 華田胺基酸塑捲乳 - 520" at bounding box center [260, 202] width 75 height 27
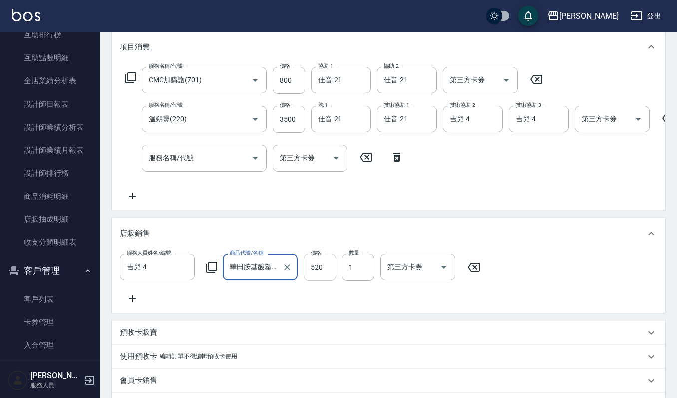
type input "華田胺基酸塑捲乳"
click at [326, 272] on input "520" at bounding box center [319, 267] width 32 height 27
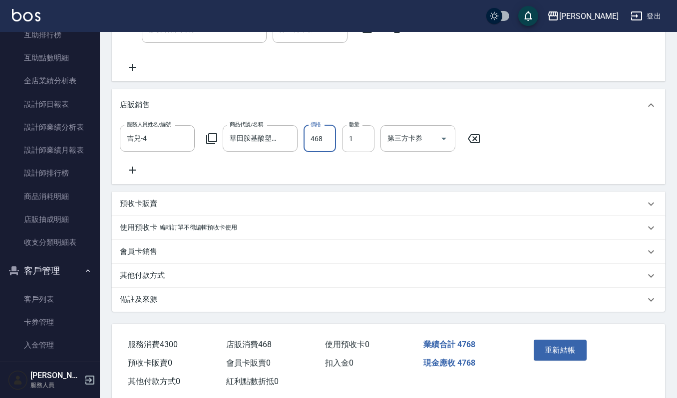
scroll to position [300, 0]
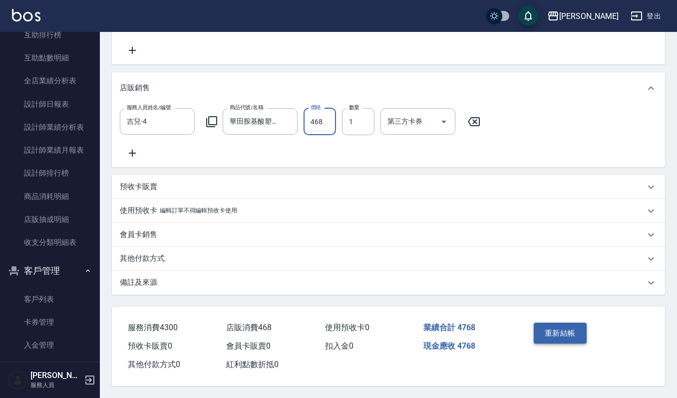
type input "468"
click at [562, 329] on button "重新結帳" at bounding box center [560, 333] width 53 height 21
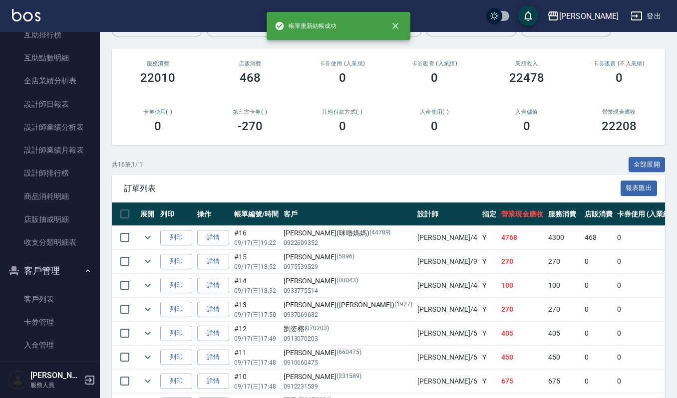
scroll to position [105, 0]
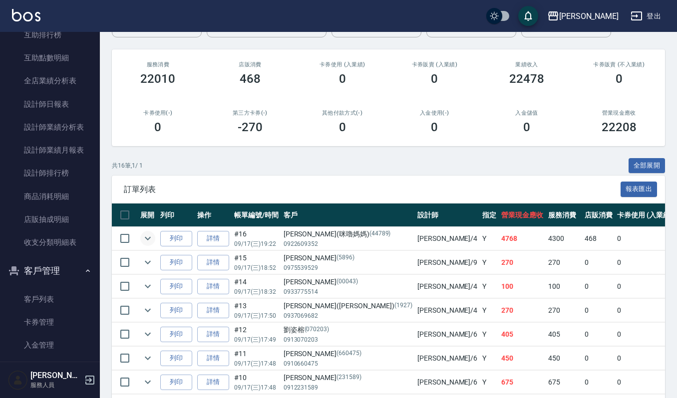
drag, startPoint x: 176, startPoint y: 239, endPoint x: 149, endPoint y: 244, distance: 27.4
click at [173, 242] on button "列印" at bounding box center [176, 238] width 32 height 15
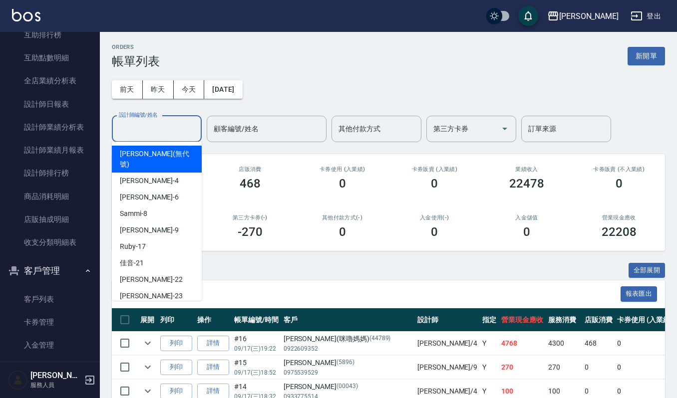
click at [136, 124] on input "設計師編號/姓名" at bounding box center [156, 128] width 81 height 17
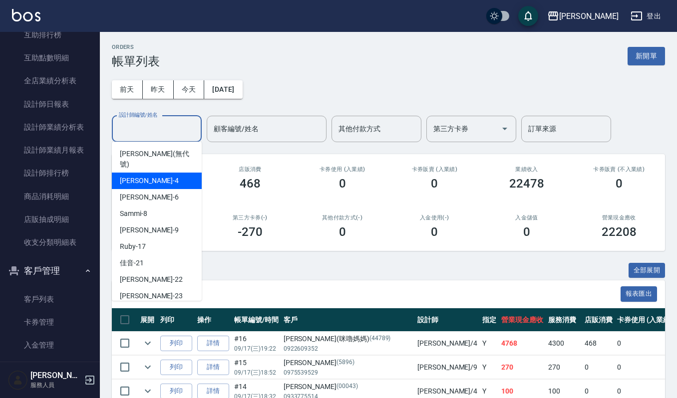
click at [128, 176] on span "吉兒 -4" at bounding box center [149, 181] width 59 height 10
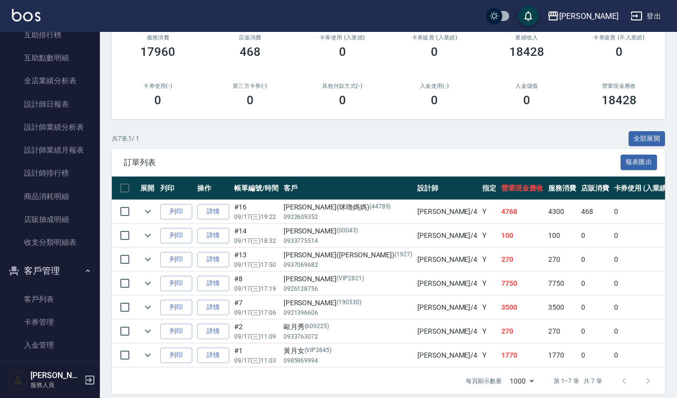
scroll to position [133, 0]
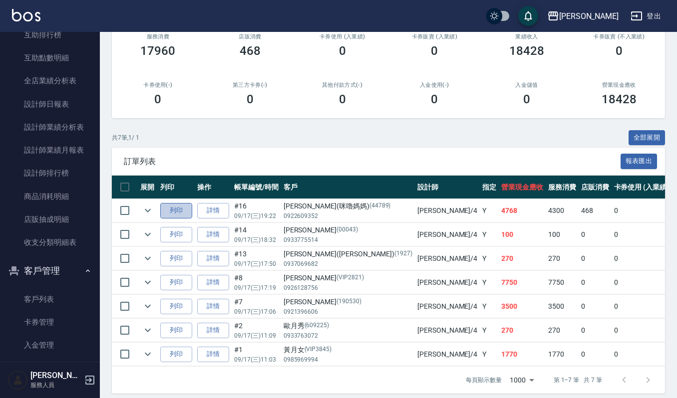
click at [180, 207] on button "列印" at bounding box center [176, 210] width 32 height 15
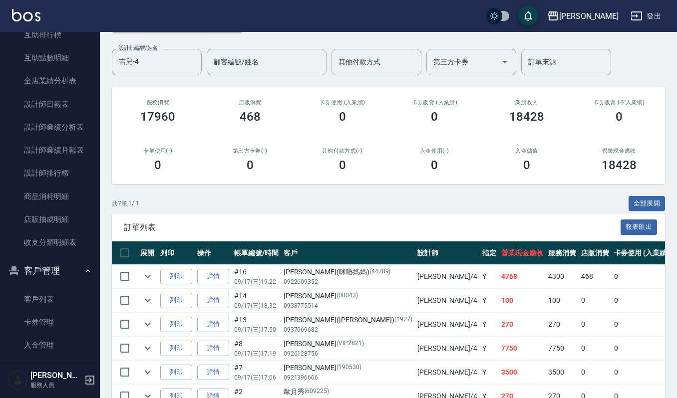
scroll to position [66, 0]
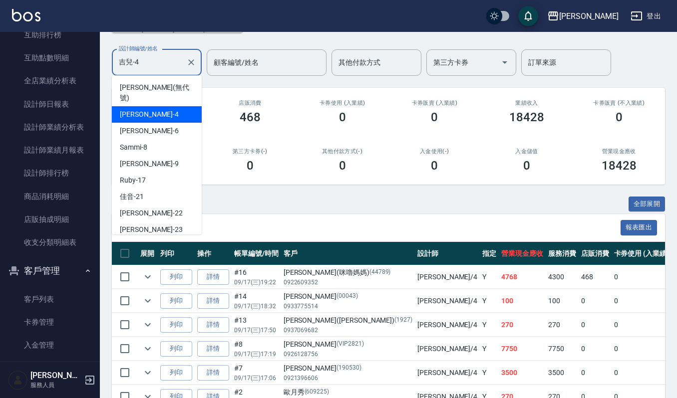
drag, startPoint x: 163, startPoint y: 53, endPoint x: 94, endPoint y: 56, distance: 68.4
click at [94, 56] on div "上越傑森 登出 櫃檯作業 打帳單 帳單列表 掛單列表 營業儀表板 現金收支登錄 每日結帳 現場電腦打卡 報表及分析 報表目錄 店家區間累計表 店家日報表 互助…" at bounding box center [338, 203] width 677 height 539
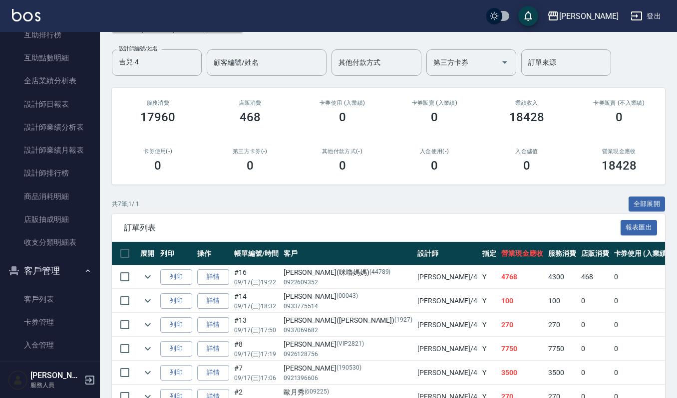
click at [158, 274] on td "列印" at bounding box center [176, 277] width 37 height 23
click at [138, 280] on td at bounding box center [148, 277] width 20 height 23
click at [143, 279] on icon "expand row" at bounding box center [148, 277] width 12 height 12
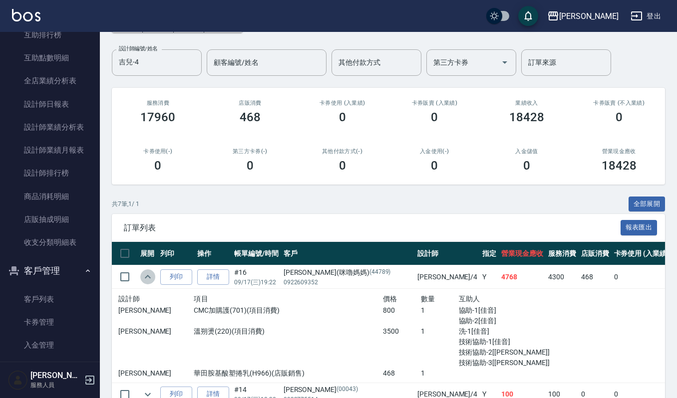
click at [144, 279] on icon "expand row" at bounding box center [148, 277] width 12 height 12
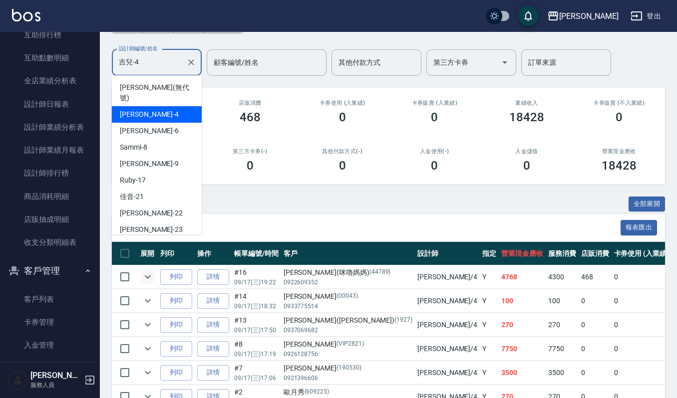
click at [165, 58] on input "吉兒-4" at bounding box center [149, 62] width 66 height 17
drag, startPoint x: 165, startPoint y: 58, endPoint x: 90, endPoint y: 58, distance: 74.4
click at [90, 58] on div "上越傑森 登出 櫃檯作業 打帳單 帳單列表 掛單列表 營業儀表板 現金收支登錄 每日結帳 現場電腦打卡 報表及分析 報表目錄 店家區間累計表 店家日報表 互助…" at bounding box center [338, 203] width 677 height 539
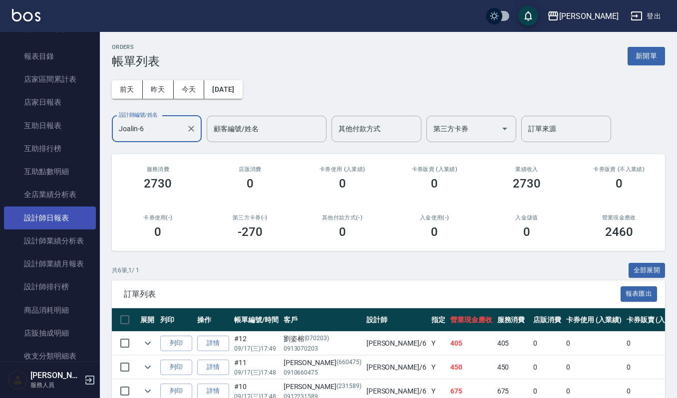
scroll to position [130, 0]
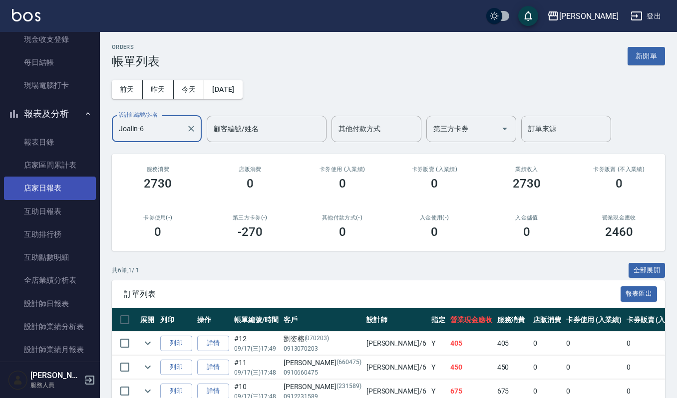
type input "Joalin-6"
click at [58, 183] on link "店家日報表" at bounding box center [50, 188] width 92 height 23
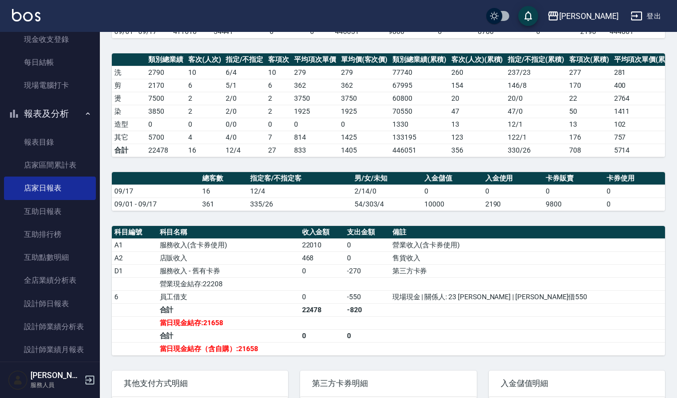
scroll to position [224, 0]
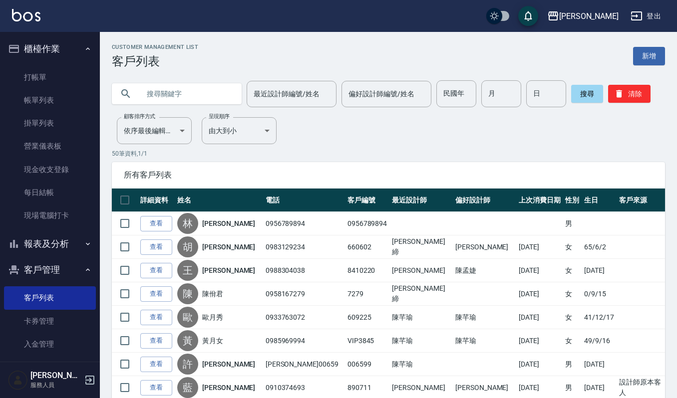
click at [177, 98] on input "text" at bounding box center [187, 93] width 94 height 27
type input "190530"
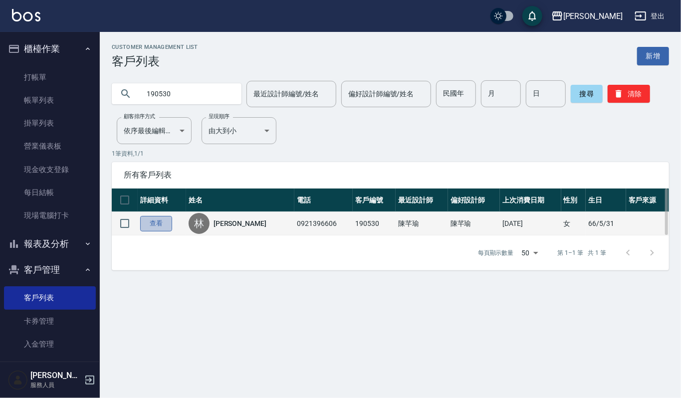
click at [152, 225] on link "查看" at bounding box center [156, 223] width 32 height 15
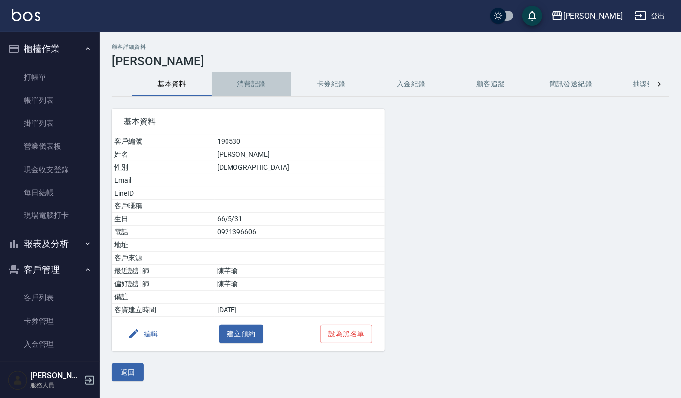
click at [254, 88] on button "消費記錄" at bounding box center [252, 84] width 80 height 24
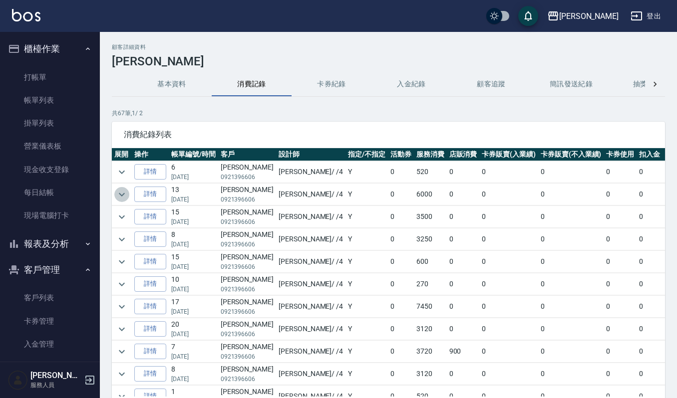
click at [128, 197] on button "expand row" at bounding box center [121, 194] width 15 height 15
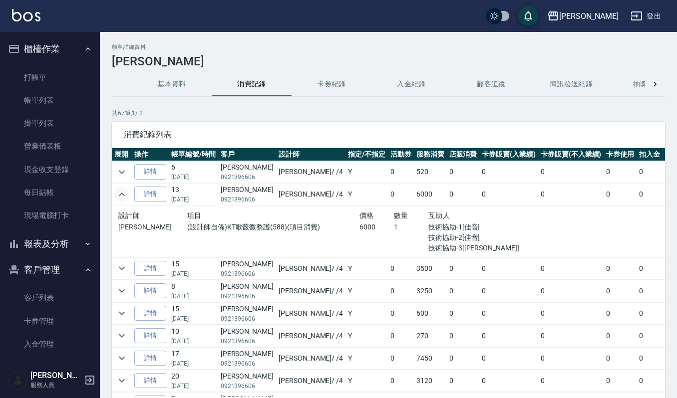
click at [128, 197] on button "expand row" at bounding box center [121, 194] width 15 height 15
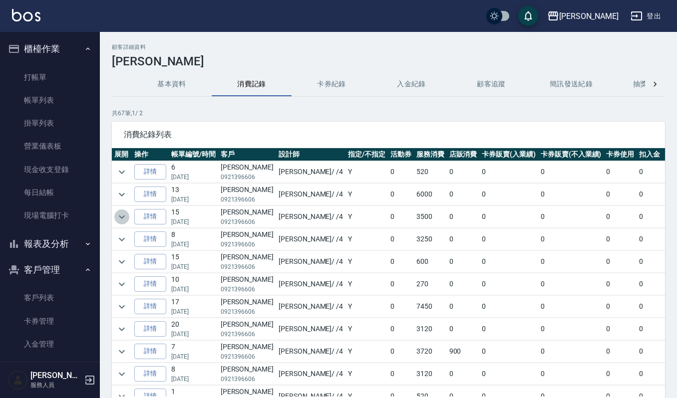
click at [124, 216] on icon "expand row" at bounding box center [122, 217] width 12 height 12
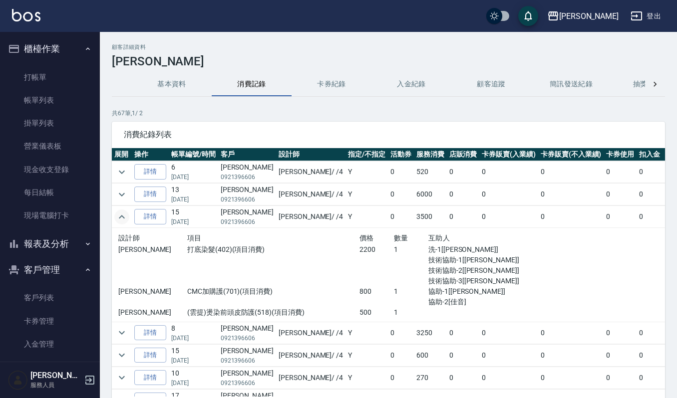
drag, startPoint x: 72, startPoint y: 298, endPoint x: 99, endPoint y: 294, distance: 26.8
click at [72, 298] on link "客戶列表" at bounding box center [50, 298] width 92 height 23
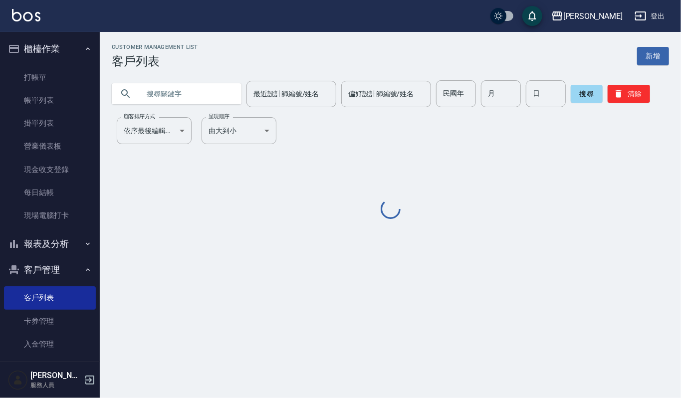
click at [194, 100] on input "text" at bounding box center [187, 93] width 94 height 27
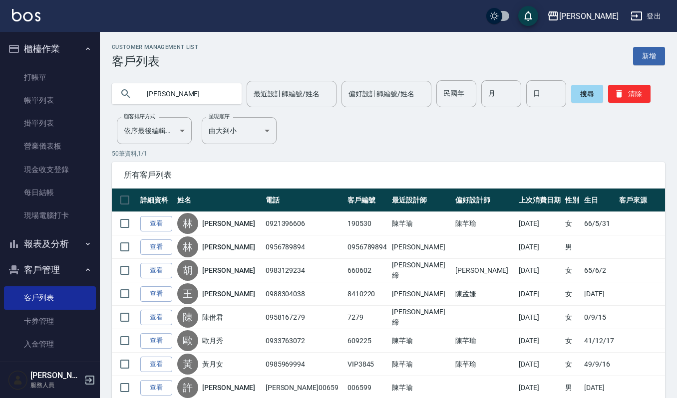
type input "王美"
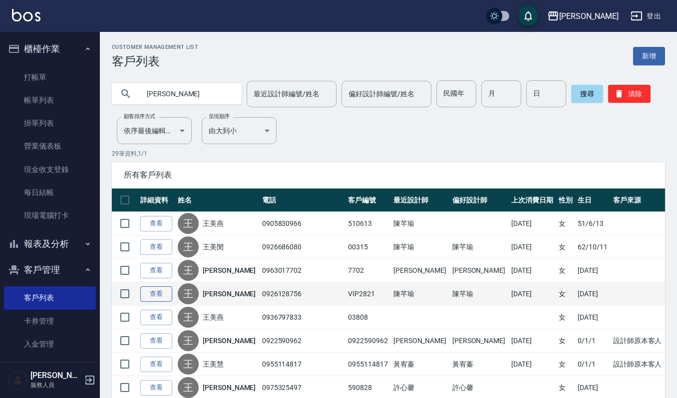
click at [162, 291] on link "查看" at bounding box center [156, 294] width 32 height 15
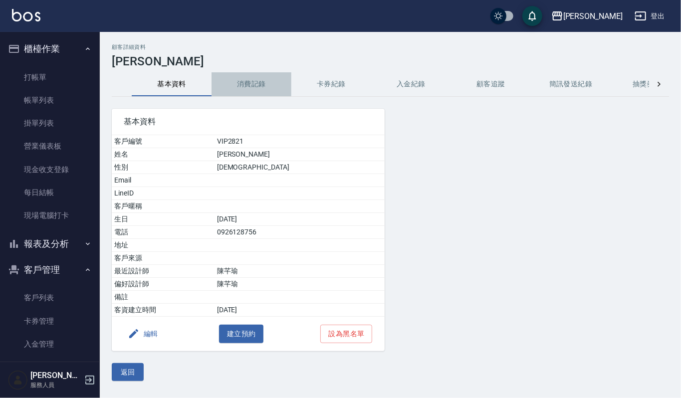
click at [265, 74] on button "消費記錄" at bounding box center [252, 84] width 80 height 24
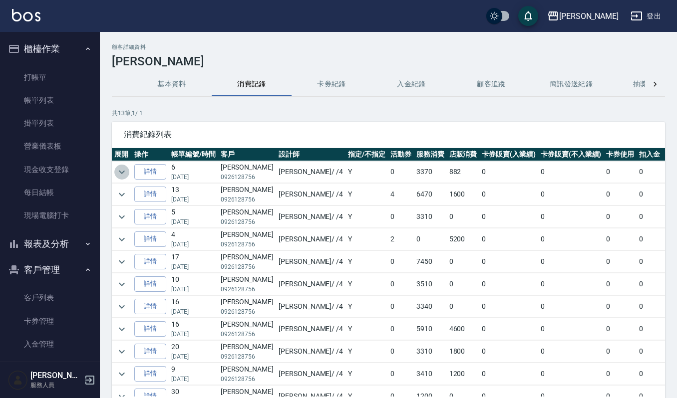
click at [120, 171] on icon "expand row" at bounding box center [122, 172] width 12 height 12
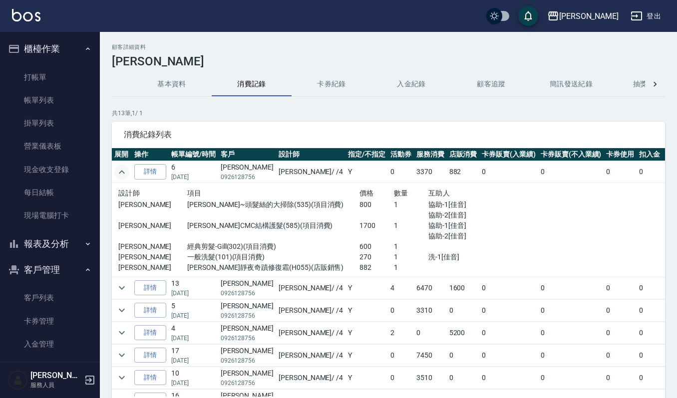
scroll to position [66, 0]
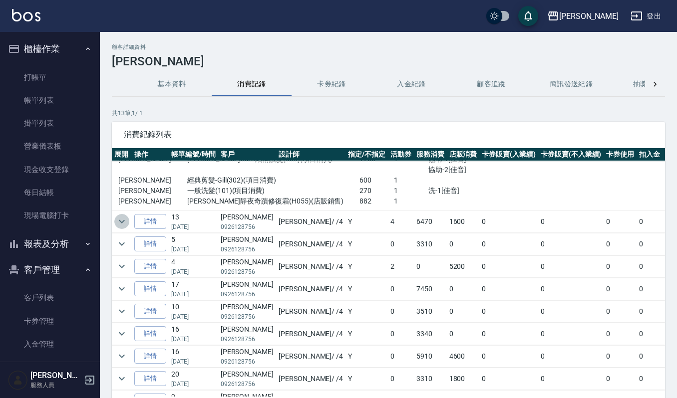
click at [123, 224] on icon "expand row" at bounding box center [122, 222] width 12 height 12
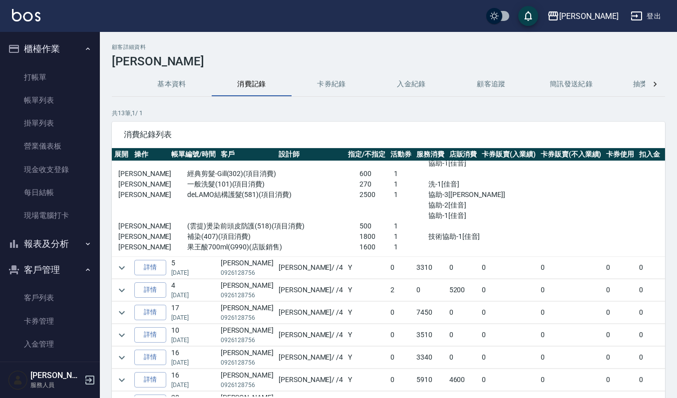
scroll to position [200, 0]
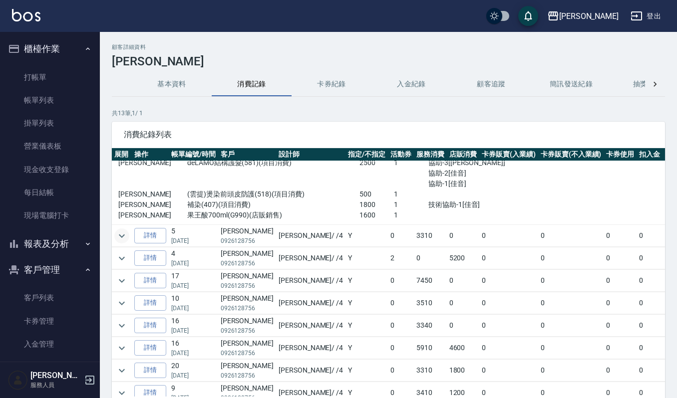
click at [116, 237] on icon "expand row" at bounding box center [122, 236] width 12 height 12
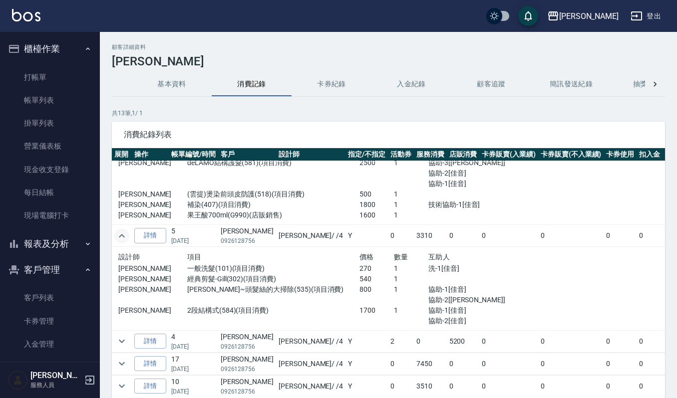
scroll to position [266, 0]
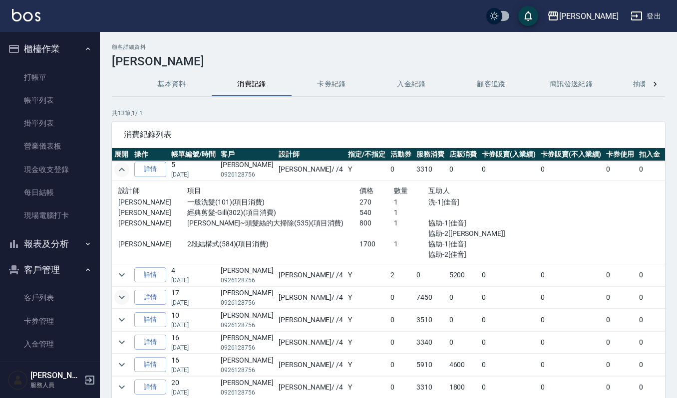
click at [123, 298] on icon "expand row" at bounding box center [122, 297] width 6 height 3
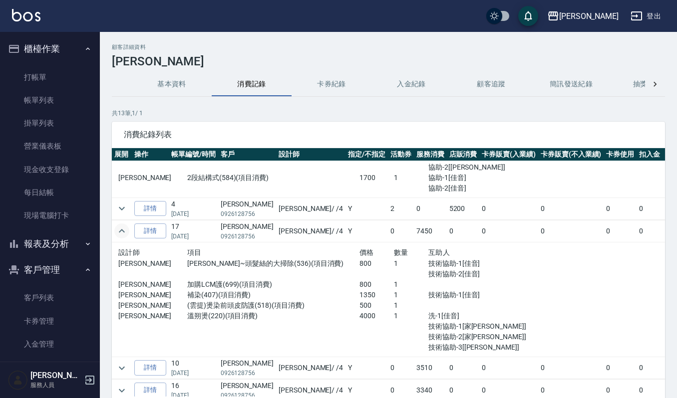
scroll to position [399, 0]
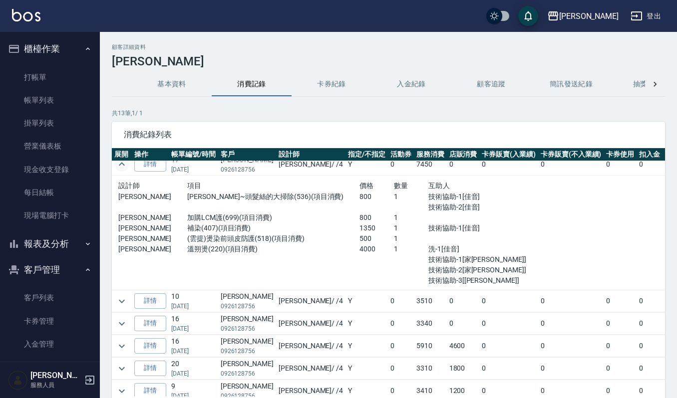
click at [184, 82] on button "基本資料" at bounding box center [172, 84] width 80 height 24
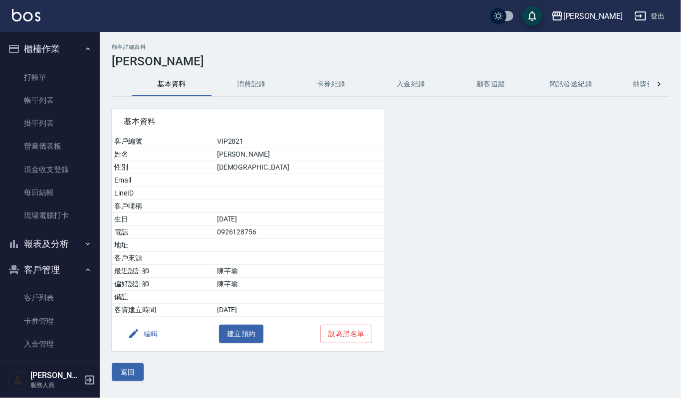
click at [281, 143] on td "VIP2821" at bounding box center [300, 141] width 170 height 13
click at [280, 136] on td "VIP2821" at bounding box center [300, 141] width 170 height 13
drag, startPoint x: 279, startPoint y: 140, endPoint x: 280, endPoint y: 134, distance: 5.7
click at [280, 134] on div "基本資料 客戶編號 VIP2821 姓名 王美華 性別 FEMALE Email LineID 客戶暱稱 生日 60/12/16 電話 0926128756 …" at bounding box center [248, 230] width 273 height 243
click at [285, 140] on td "VIP2821" at bounding box center [300, 141] width 170 height 13
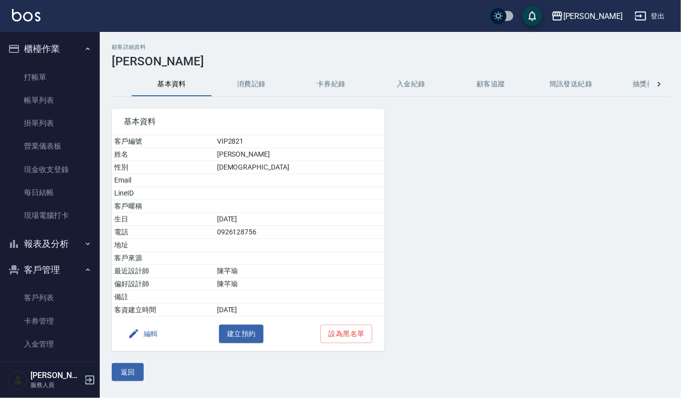
click at [285, 139] on td "VIP2821" at bounding box center [300, 141] width 170 height 13
drag, startPoint x: 280, startPoint y: 138, endPoint x: 256, endPoint y: 137, distance: 23.5
click at [256, 137] on td "VIP2821" at bounding box center [300, 141] width 170 height 13
copy td "VIP2821"
click at [256, 84] on button "消費記錄" at bounding box center [252, 84] width 80 height 24
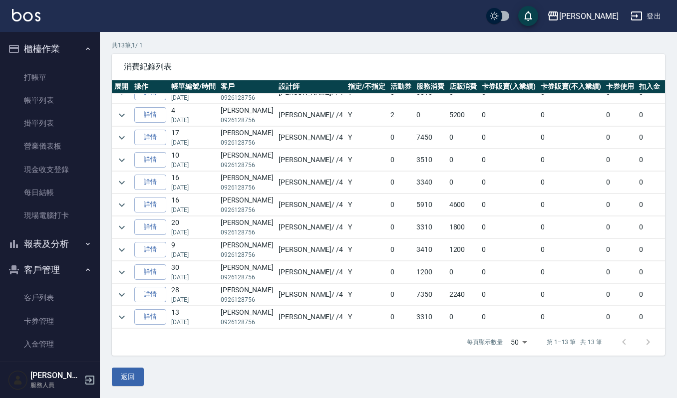
scroll to position [70, 0]
click at [122, 132] on icon "expand row" at bounding box center [122, 138] width 12 height 12
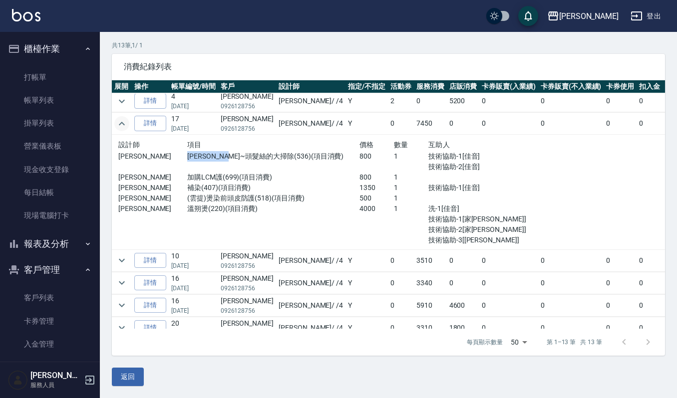
drag, startPoint x: 244, startPoint y: 158, endPoint x: 178, endPoint y: 158, distance: 66.4
click at [187, 158] on p "華旭~頭髮絲的大掃除(536)(項目消費)" at bounding box center [273, 156] width 172 height 10
copy p "華旭~頭髮絲的大掃除"
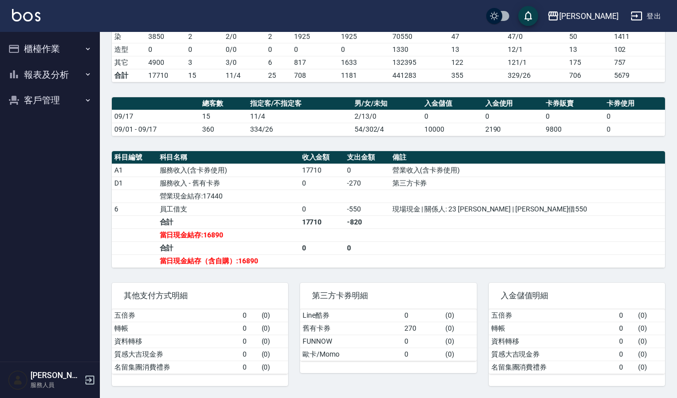
scroll to position [211, 0]
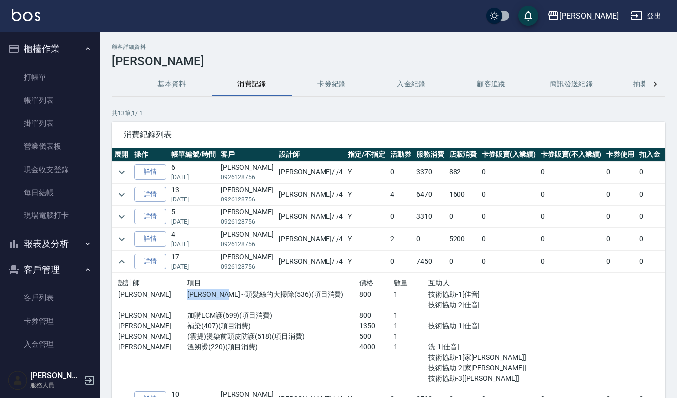
scroll to position [70, 0]
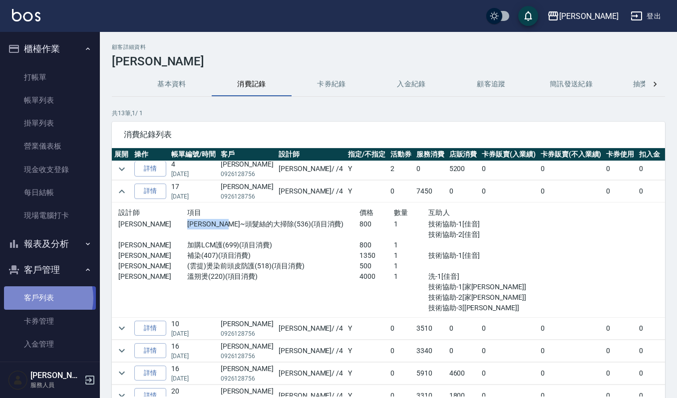
click at [37, 298] on link "客戶列表" at bounding box center [50, 298] width 92 height 23
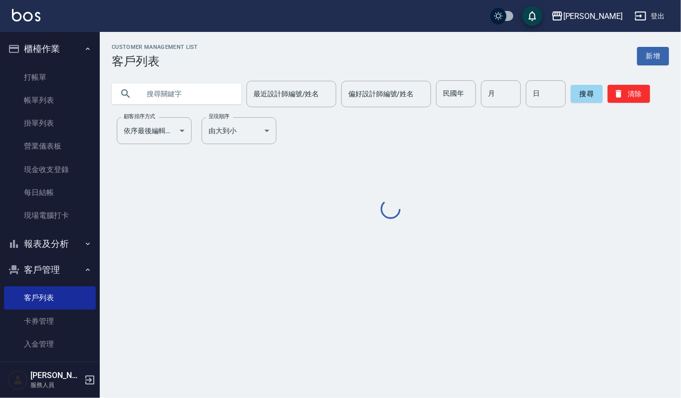
click at [213, 82] on input "text" at bounding box center [187, 93] width 94 height 27
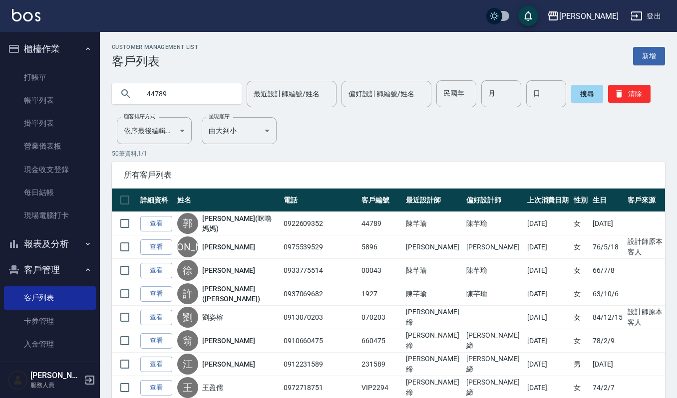
type input "44789"
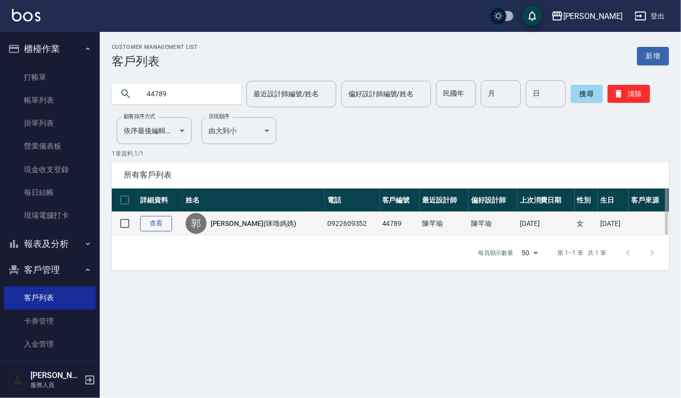
click at [145, 223] on link "查看" at bounding box center [156, 223] width 32 height 15
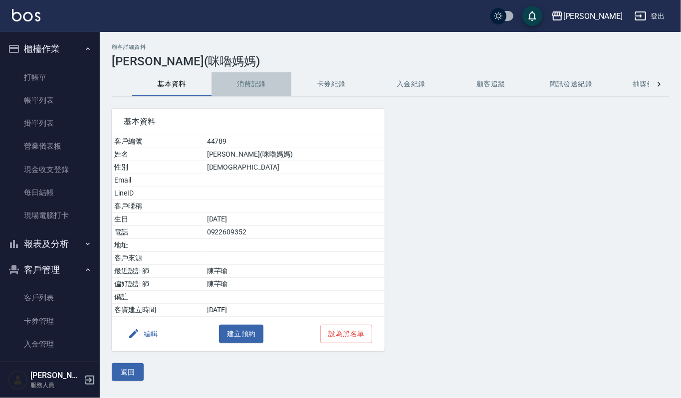
click at [244, 75] on button "消費記錄" at bounding box center [252, 84] width 80 height 24
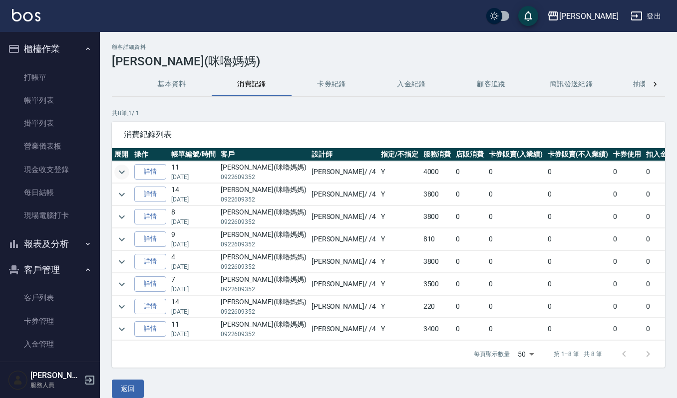
click at [120, 166] on icon "expand row" at bounding box center [122, 172] width 12 height 12
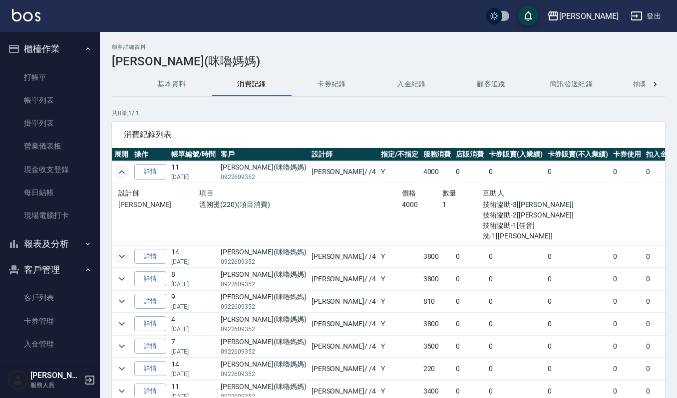
click at [118, 260] on icon "expand row" at bounding box center [122, 257] width 12 height 12
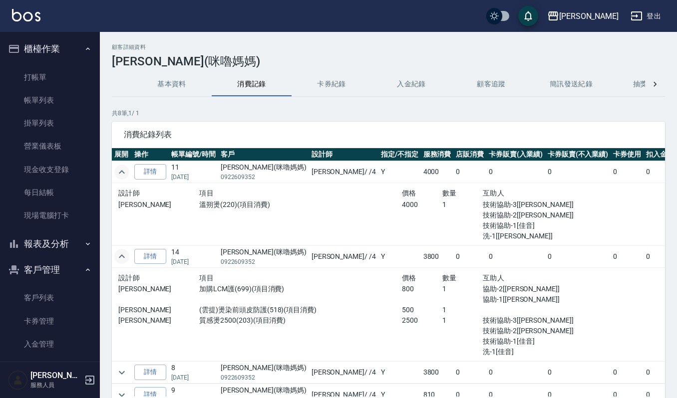
drag, startPoint x: 33, startPoint y: 91, endPoint x: 406, endPoint y: 14, distance: 380.6
click at [33, 91] on link "帳單列表" at bounding box center [50, 100] width 92 height 23
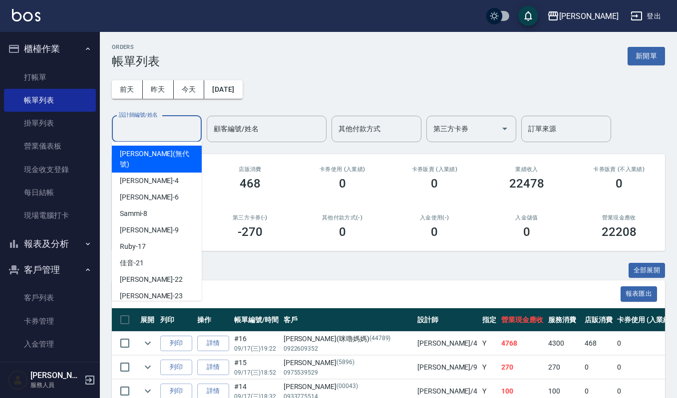
click at [161, 134] on input "設計師編號/姓名" at bounding box center [156, 128] width 81 height 17
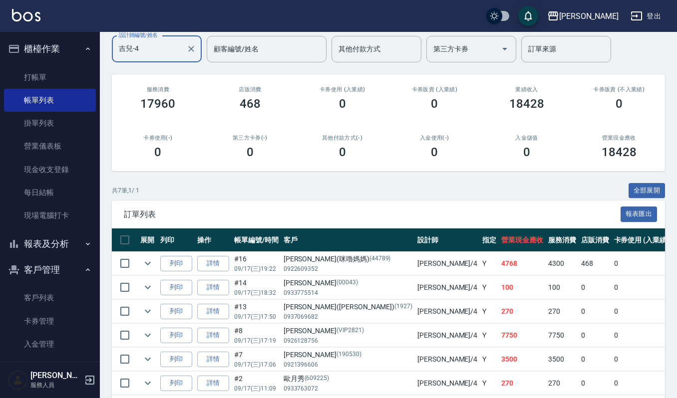
scroll to position [19, 0]
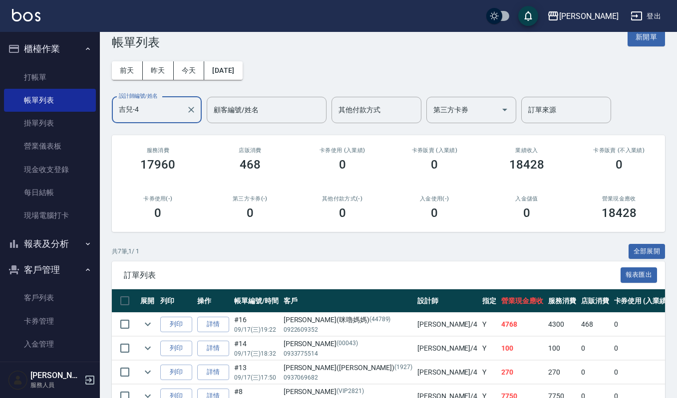
drag, startPoint x: 160, startPoint y: 116, endPoint x: 0, endPoint y: 104, distance: 160.1
click at [0, 102] on div "上越傑森 登出 櫃檯作業 打帳單 帳單列表 掛單列表 營業儀表板 現金收支登錄 每日結帳 現場電腦打卡 報表及分析 報表目錄 店家區間累計表 店家日報表 互助…" at bounding box center [338, 250] width 677 height 539
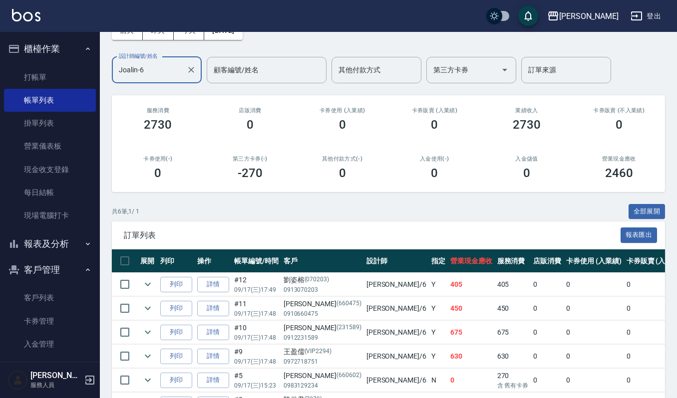
scroll to position [0, 0]
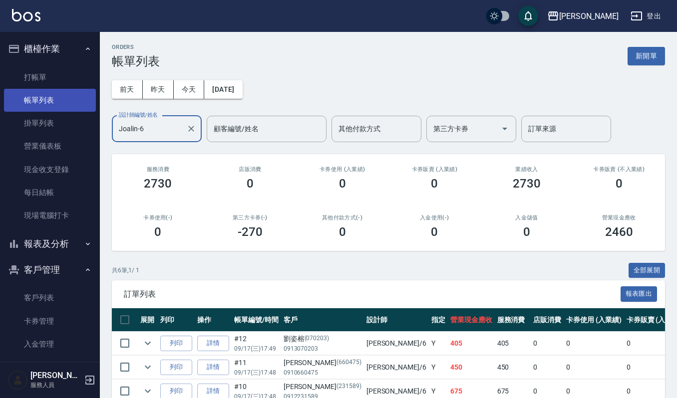
drag, startPoint x: 159, startPoint y: 118, endPoint x: 80, endPoint y: 104, distance: 79.6
click at [135, 119] on div "Joalin-6 設計師編號/姓名" at bounding box center [157, 129] width 90 height 26
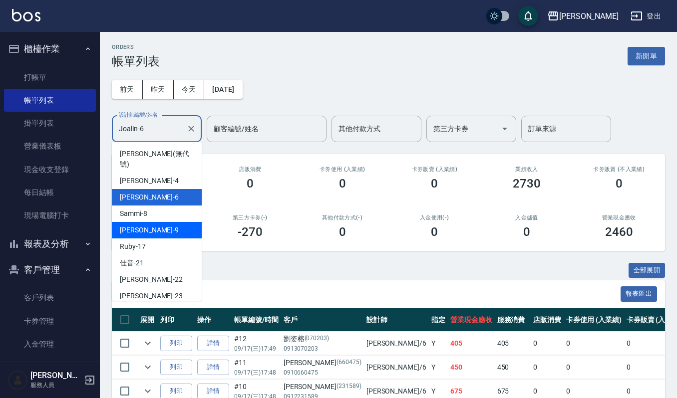
drag, startPoint x: 156, startPoint y: 204, endPoint x: 162, endPoint y: 224, distance: 20.7
click at [162, 224] on ul "傑森上越 (無代號) 吉兒 -4 Joalin -6 Sammi -8 Ivy艾薇 -9 Ruby -17 佳音 -21 宜芳 -22 郁涵 -23 燕如 -…" at bounding box center [157, 221] width 90 height 159
click at [162, 224] on div "Ivy艾薇 -9" at bounding box center [157, 230] width 90 height 16
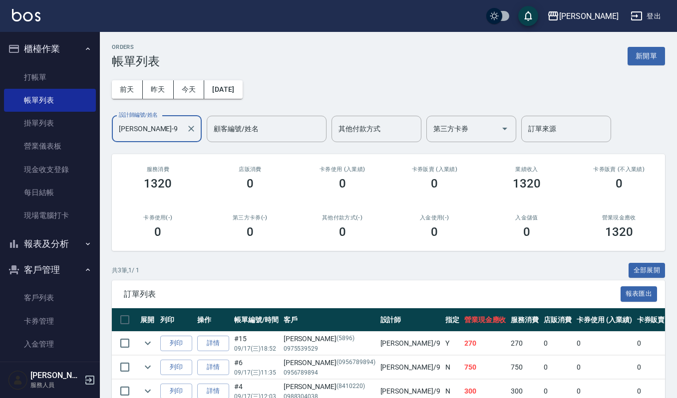
type input "Ivy艾薇-9"
click at [195, 126] on icon "Clear" at bounding box center [191, 129] width 10 height 10
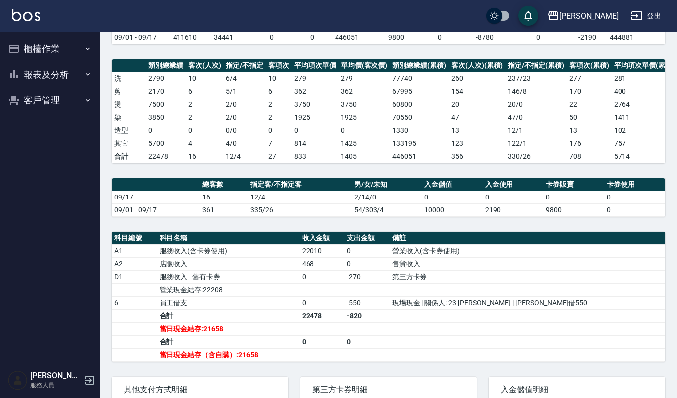
scroll to position [24, 0]
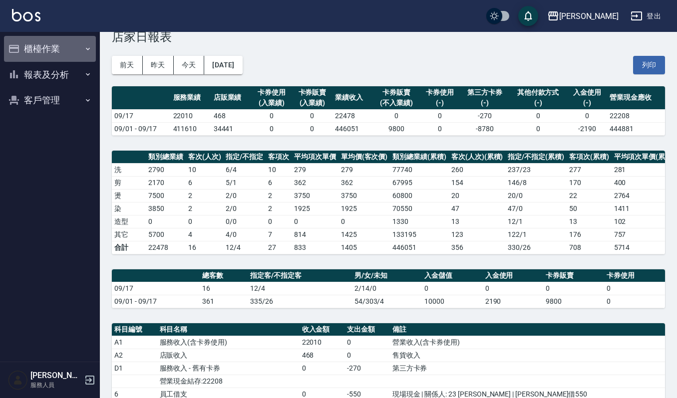
click at [52, 52] on button "櫃檯作業" at bounding box center [50, 49] width 92 height 26
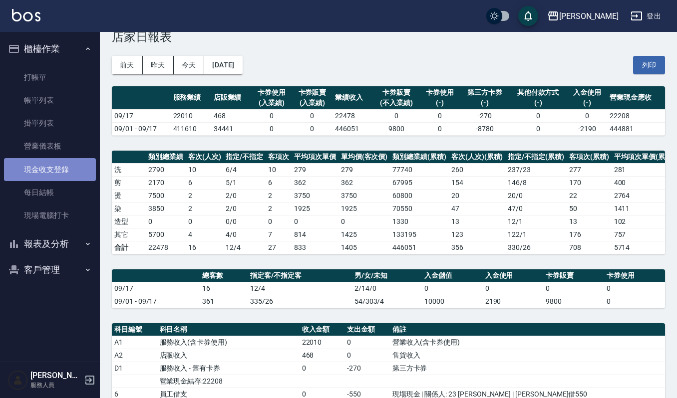
click at [42, 170] on link "現金收支登錄" at bounding box center [50, 169] width 92 height 23
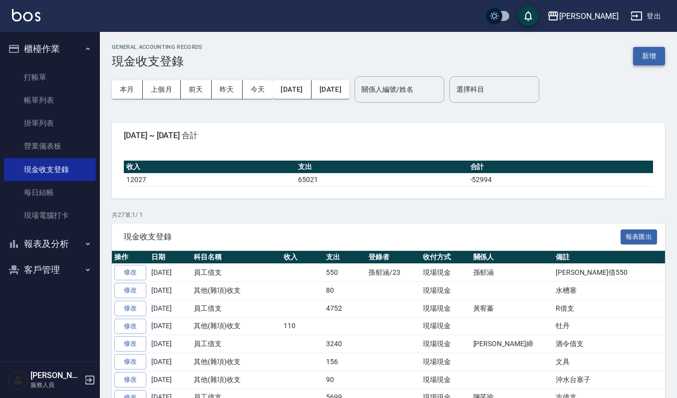
click at [656, 60] on button "新增" at bounding box center [649, 56] width 32 height 18
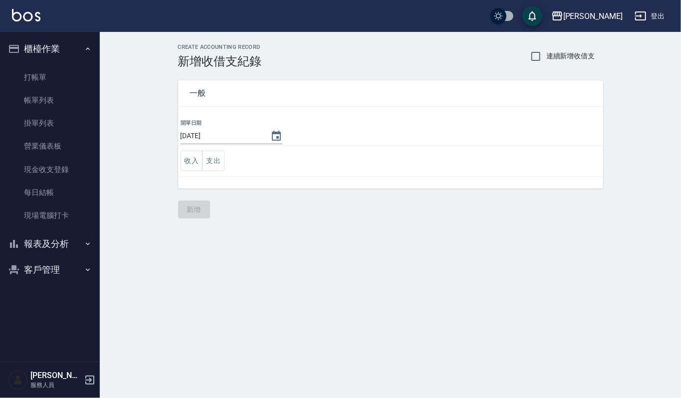
click at [226, 157] on td "收入 支出" at bounding box center [390, 161] width 425 height 31
click at [222, 159] on button "支出" at bounding box center [213, 161] width 22 height 20
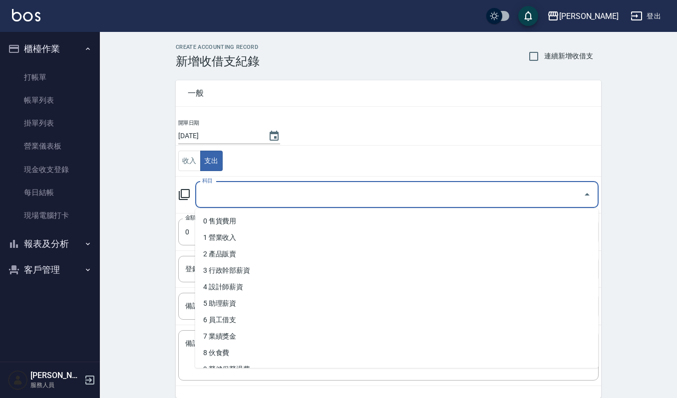
click at [255, 199] on input "科目" at bounding box center [389, 194] width 379 height 17
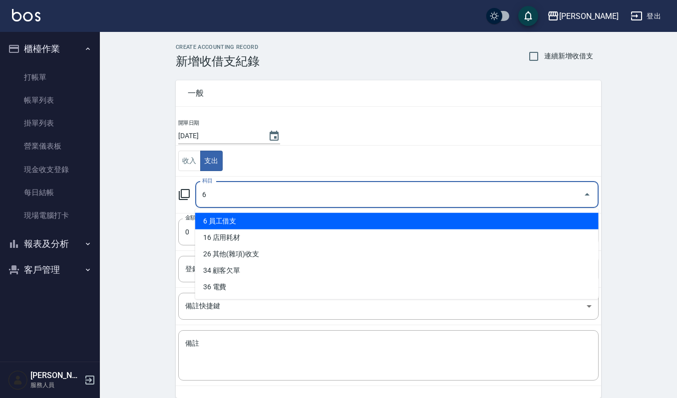
click at [288, 222] on li "6 員工借支" at bounding box center [396, 221] width 403 height 16
type input "6 員工借支"
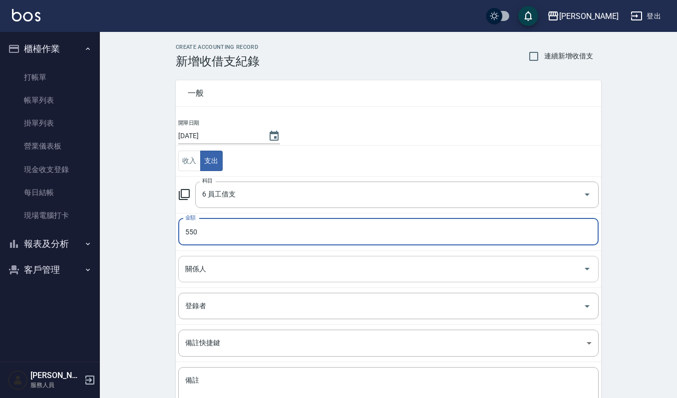
type input "550"
click at [268, 276] on input "關係人" at bounding box center [381, 269] width 396 height 17
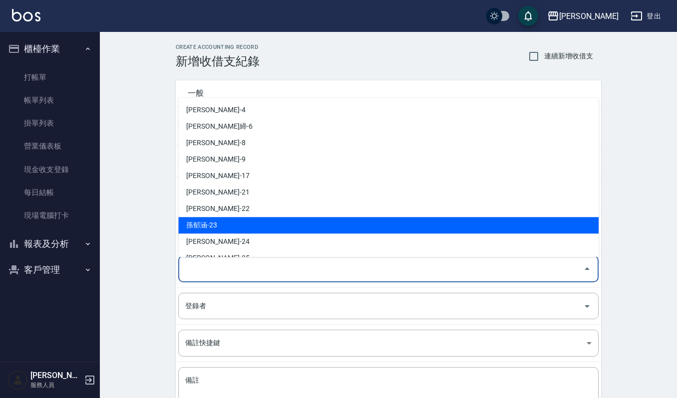
click at [240, 222] on li "孫郁涵-23" at bounding box center [388, 225] width 420 height 16
type input "孫郁涵-23"
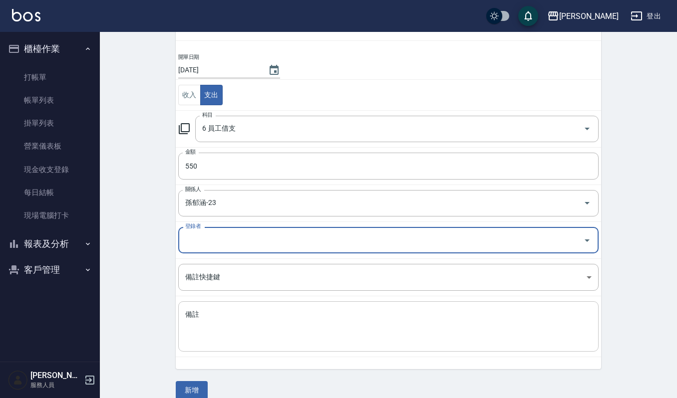
scroll to position [66, 0]
click at [244, 324] on textarea "備註" at bounding box center [388, 326] width 406 height 34
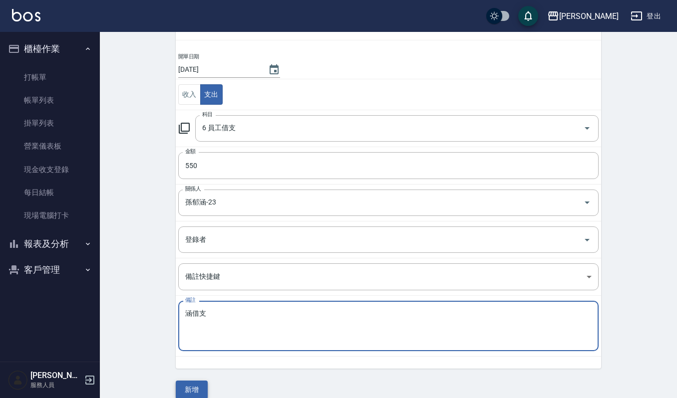
type textarea "涵借支"
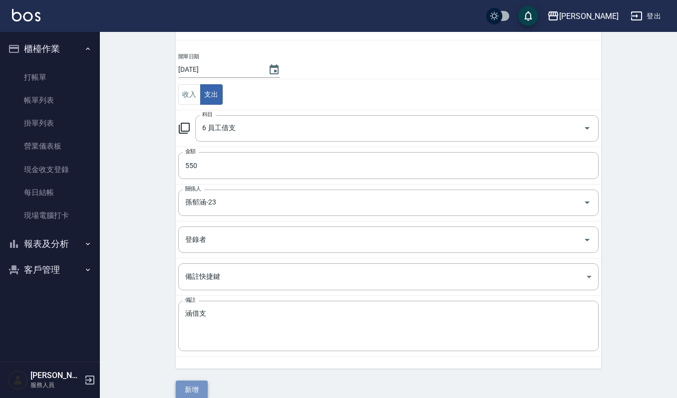
click at [206, 388] on button "新增" at bounding box center [192, 390] width 32 height 18
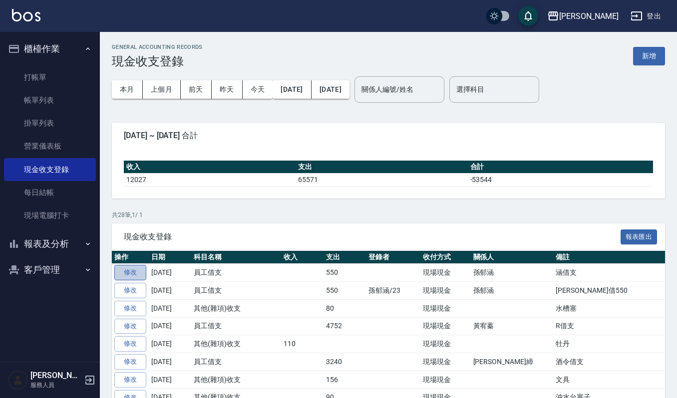
click at [131, 272] on link "修改" at bounding box center [130, 272] width 32 height 15
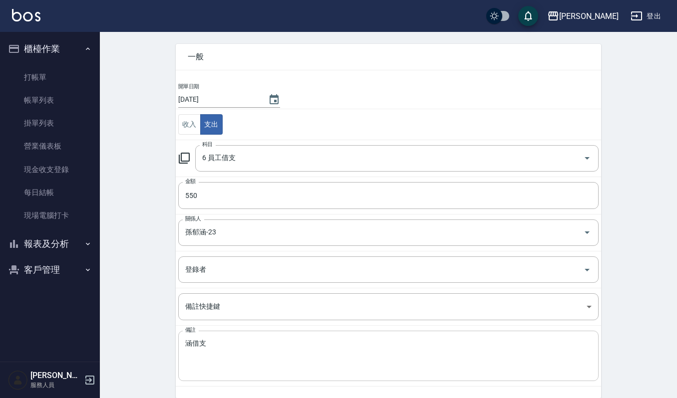
scroll to position [68, 0]
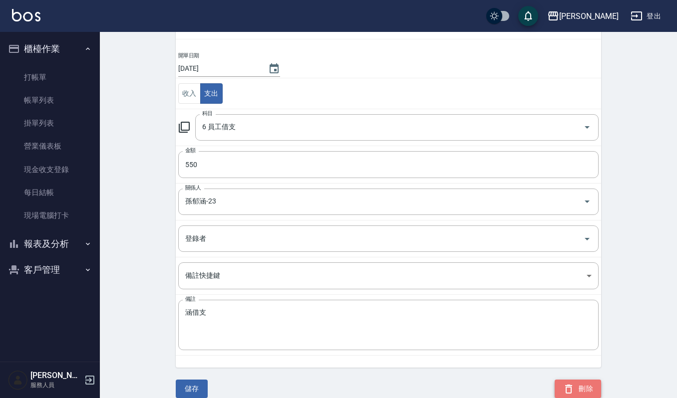
click at [600, 391] on button "刪除" at bounding box center [578, 389] width 46 height 18
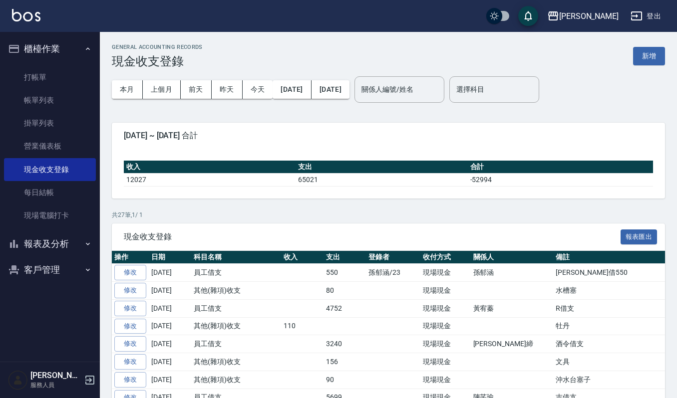
click at [59, 249] on button "報表及分析" at bounding box center [50, 244] width 92 height 26
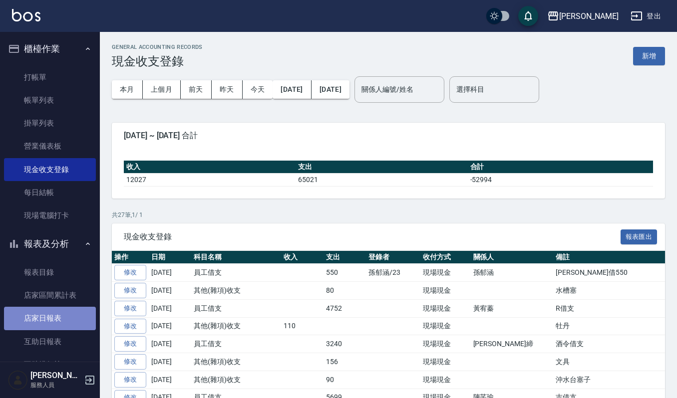
click at [62, 312] on link "店家日報表" at bounding box center [50, 318] width 92 height 23
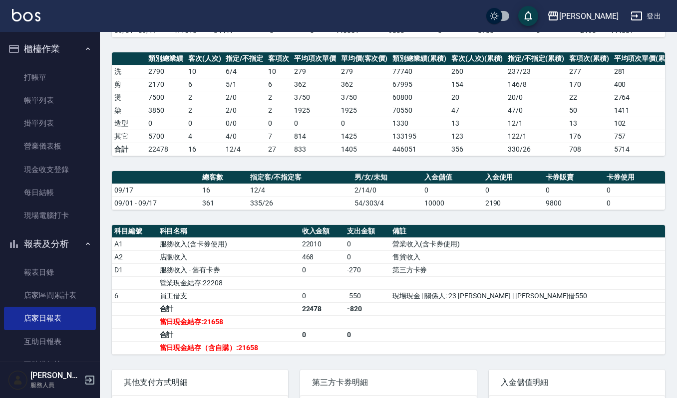
scroll to position [224, 0]
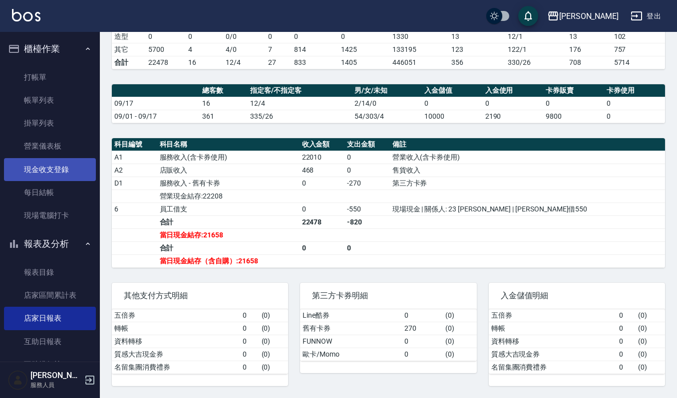
click at [60, 169] on link "現金收支登錄" at bounding box center [50, 169] width 92 height 23
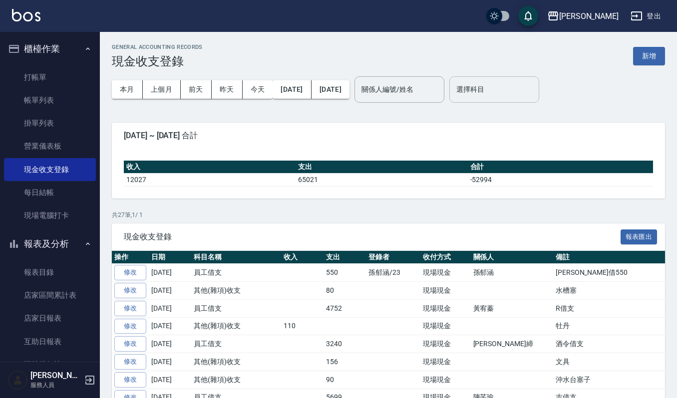
click at [535, 77] on div "選擇科目" at bounding box center [494, 89] width 90 height 26
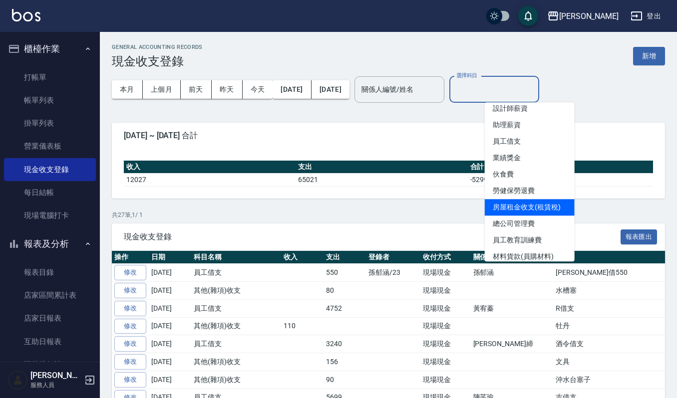
scroll to position [66, 0]
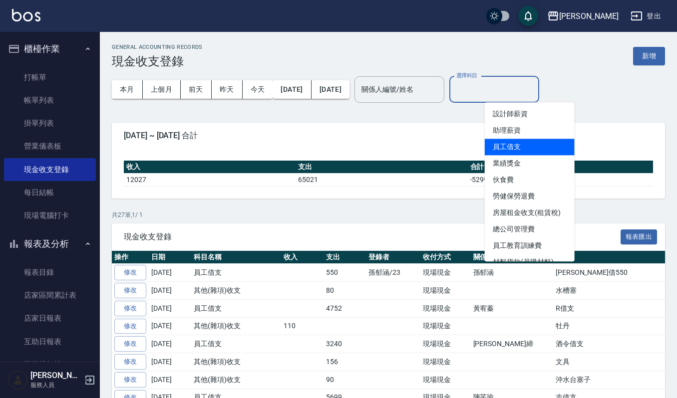
click at [528, 139] on li "員工借支" at bounding box center [530, 147] width 90 height 16
type input "員工借支"
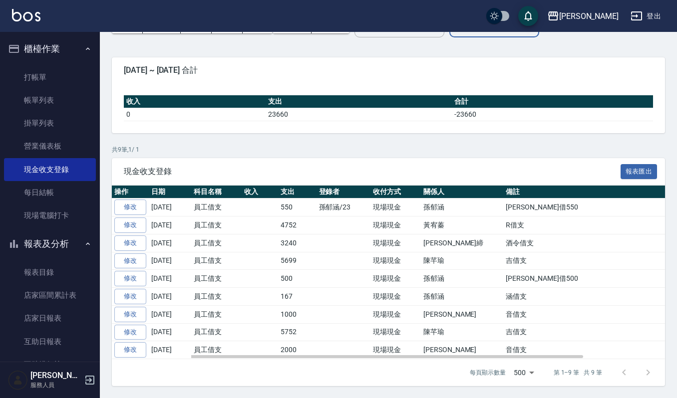
scroll to position [70, 0]
click at [140, 206] on link "修改" at bounding box center [130, 207] width 32 height 15
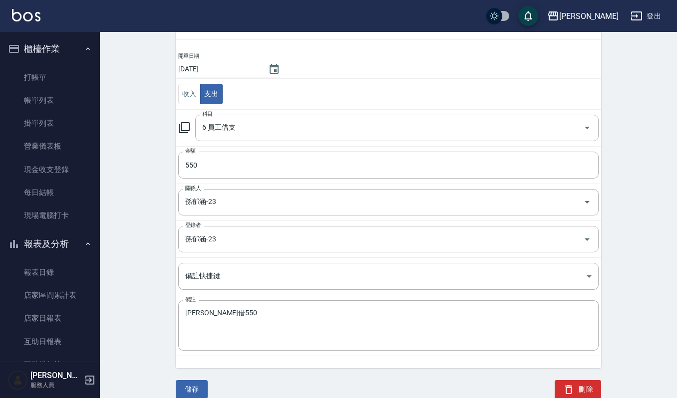
scroll to position [68, 0]
click at [571, 244] on icon "Clear" at bounding box center [573, 239] width 10 height 10
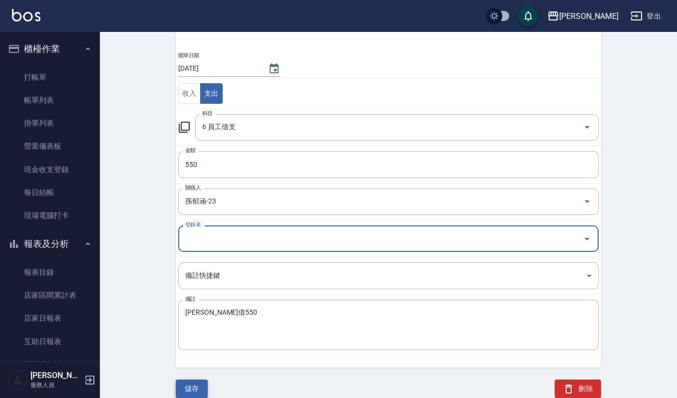
click at [181, 392] on button "儲存" at bounding box center [192, 389] width 32 height 18
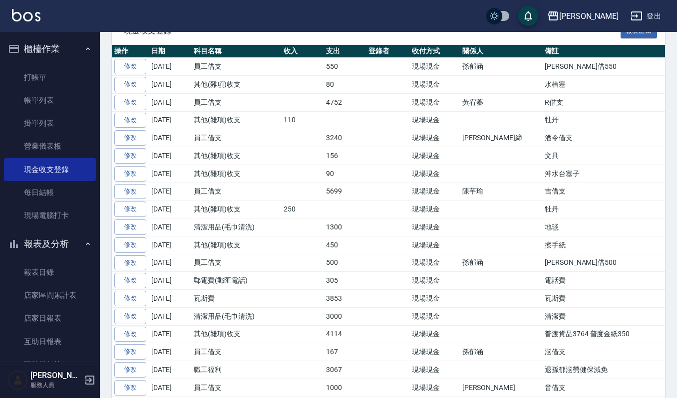
scroll to position [66, 0]
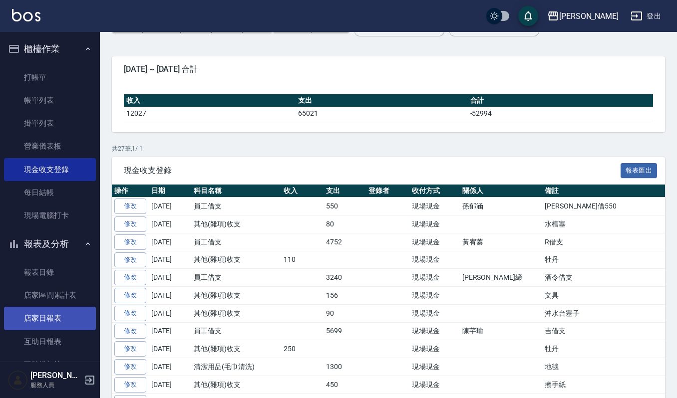
drag, startPoint x: 42, startPoint y: 320, endPoint x: 57, endPoint y: 320, distance: 14.5
click at [44, 320] on link "店家日報表" at bounding box center [50, 318] width 92 height 23
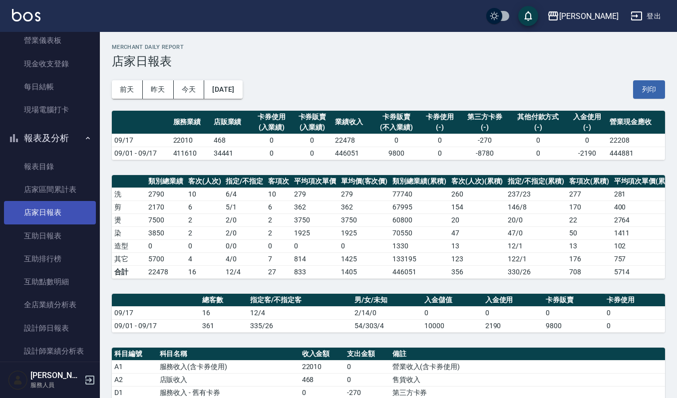
scroll to position [106, 0]
click at [333, 275] on td "833" at bounding box center [315, 272] width 47 height 13
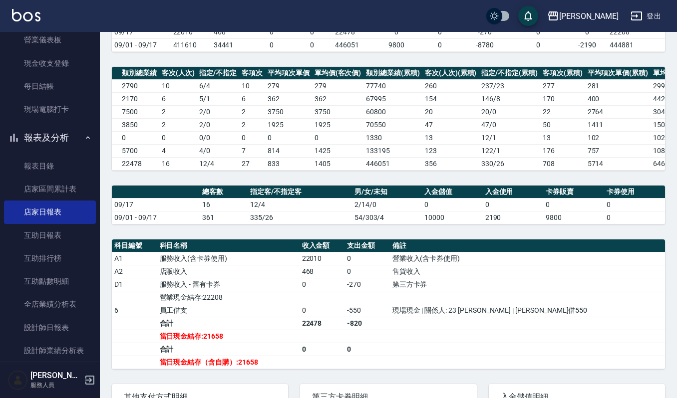
scroll to position [133, 0]
